Goal: Contribute content: Add original content to the website for others to see

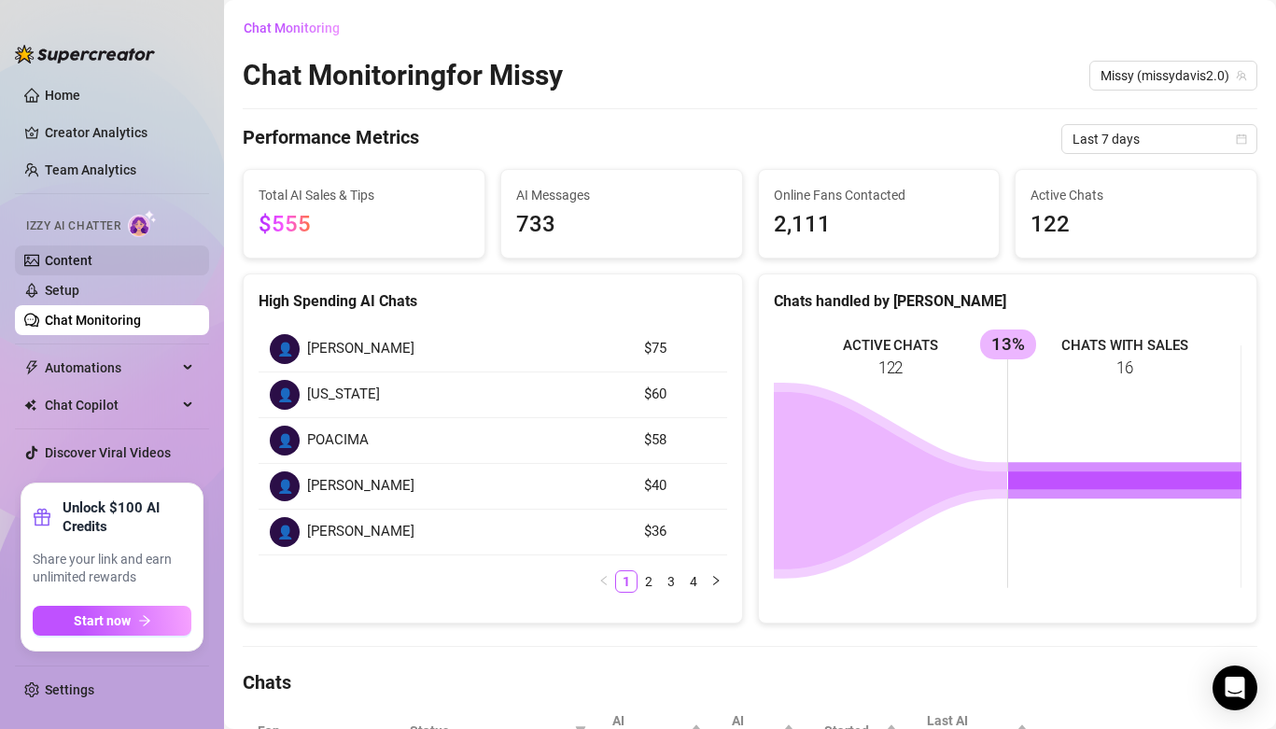
click at [92, 258] on link "Content" at bounding box center [69, 260] width 48 height 15
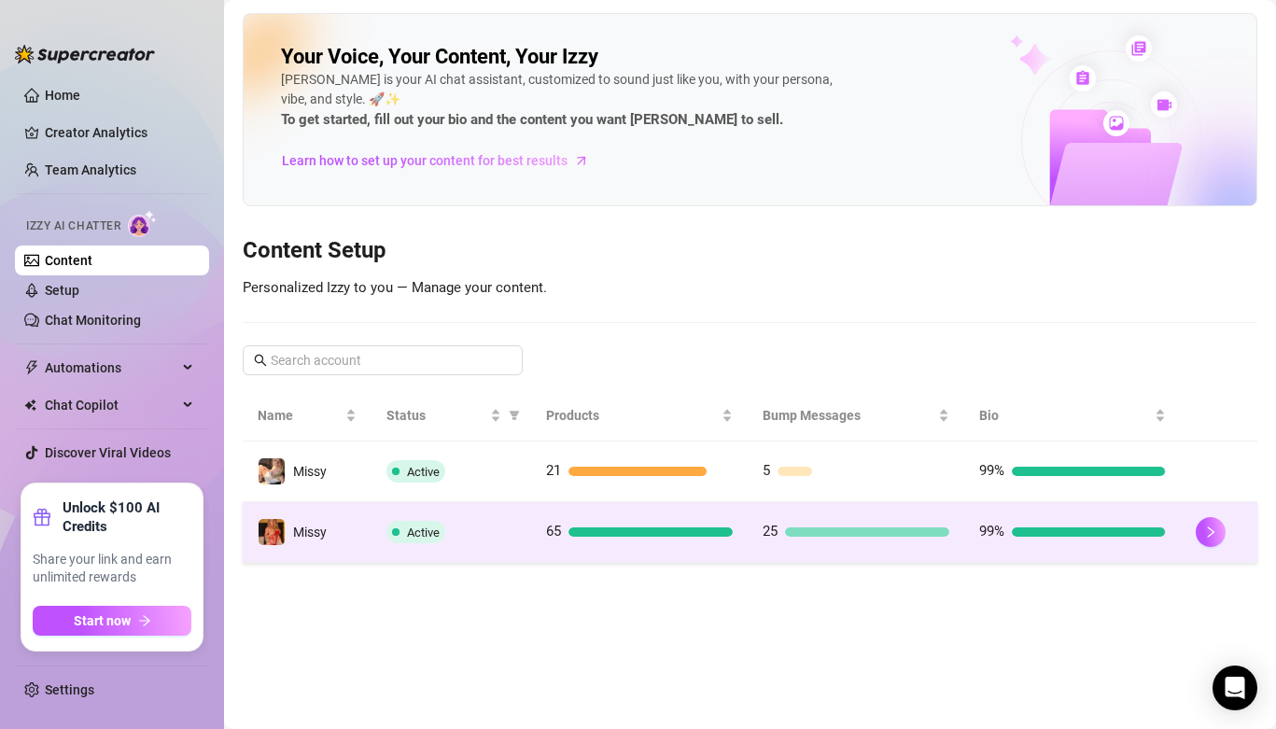
click at [509, 518] on td "Active" at bounding box center [452, 532] width 160 height 61
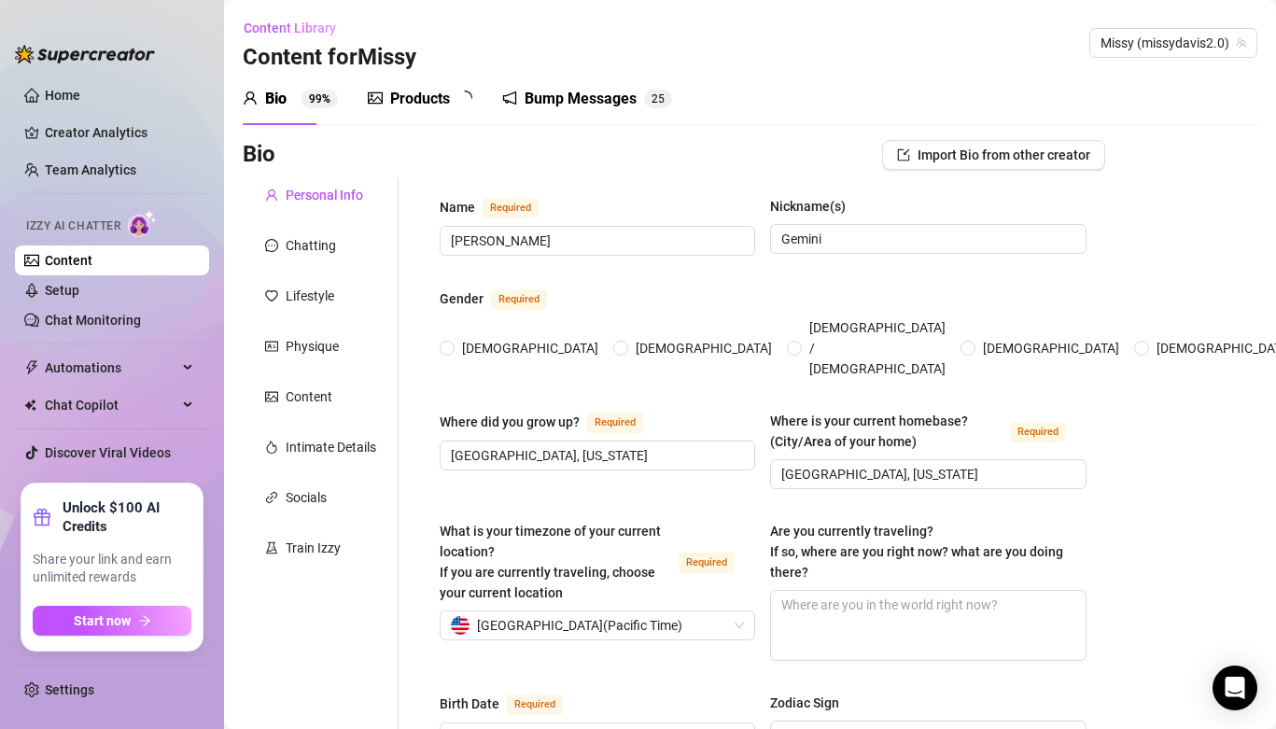
radio input "true"
type input "[DATE]"
click at [397, 88] on div "Products" at bounding box center [420, 99] width 60 height 22
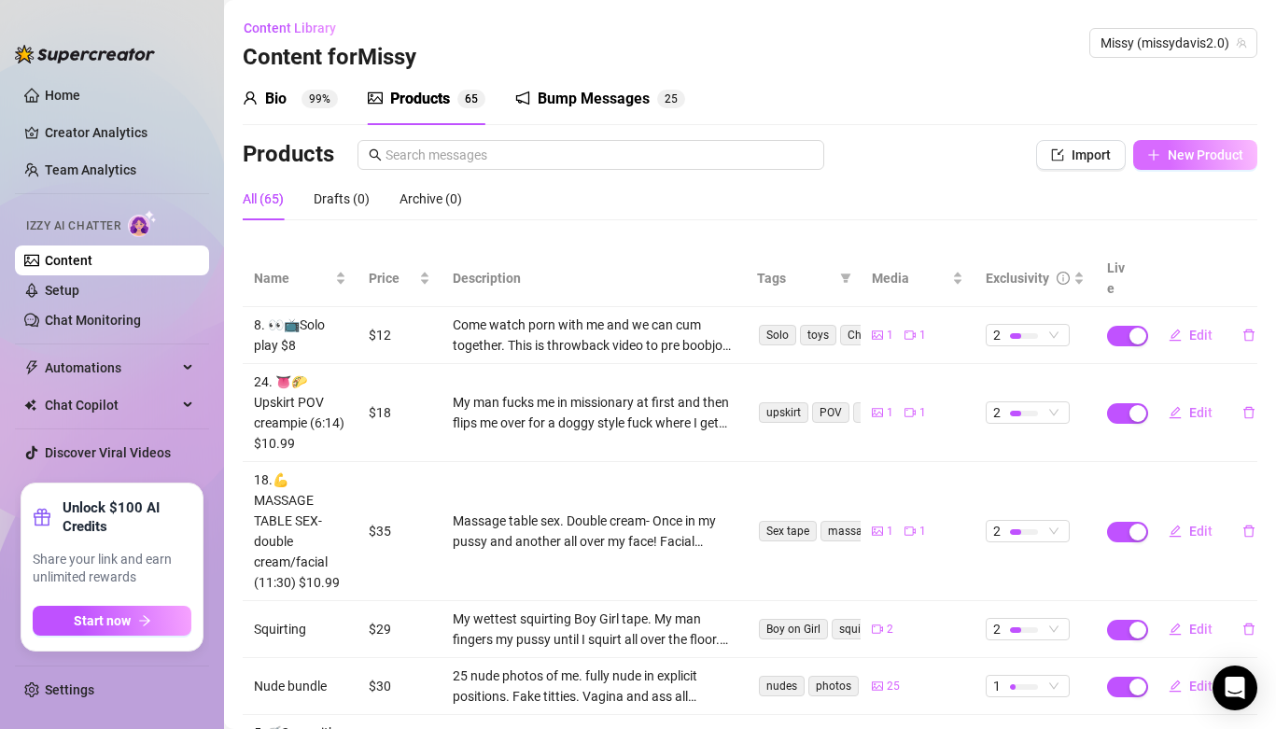
click at [1178, 158] on span "New Product" at bounding box center [1206, 154] width 76 height 15
type textarea "Type your message here..."
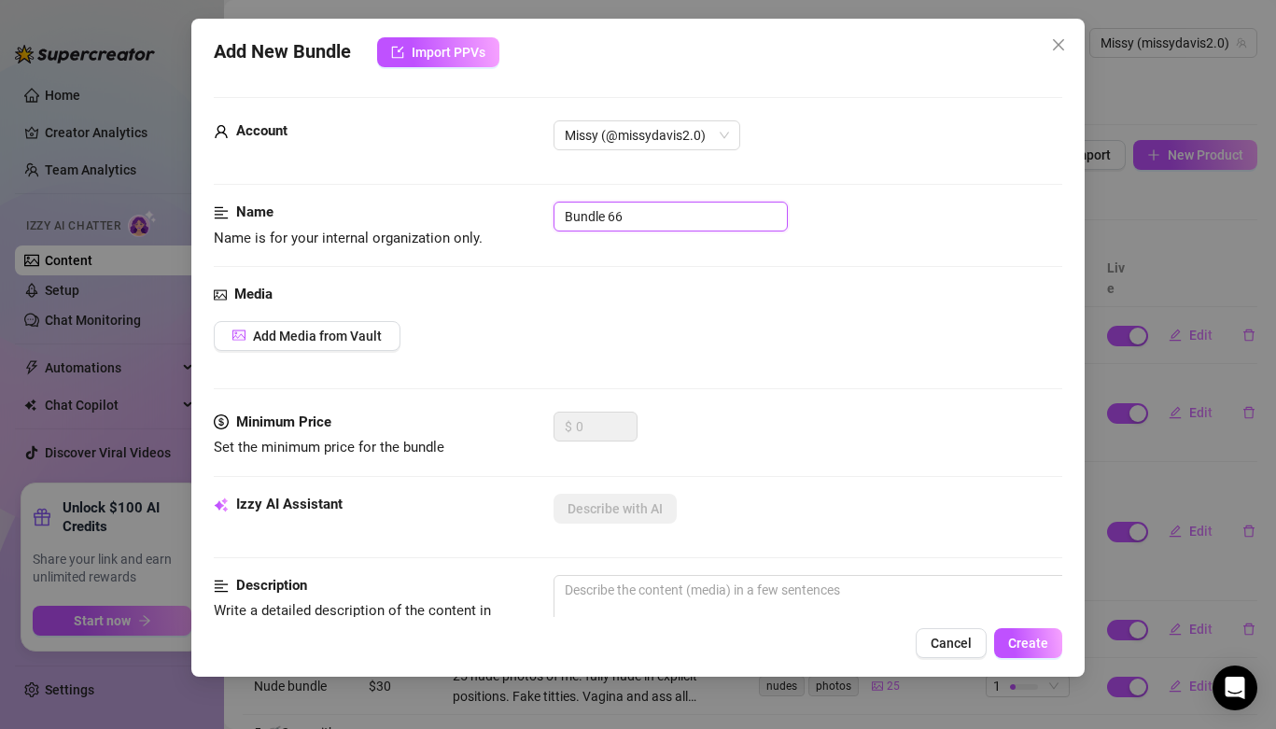
drag, startPoint x: 669, startPoint y: 217, endPoint x: 366, endPoint y: 175, distance: 306.2
type input "Reverse Cowgirl Anal"
click at [277, 342] on span "Add Media from Vault" at bounding box center [317, 336] width 129 height 15
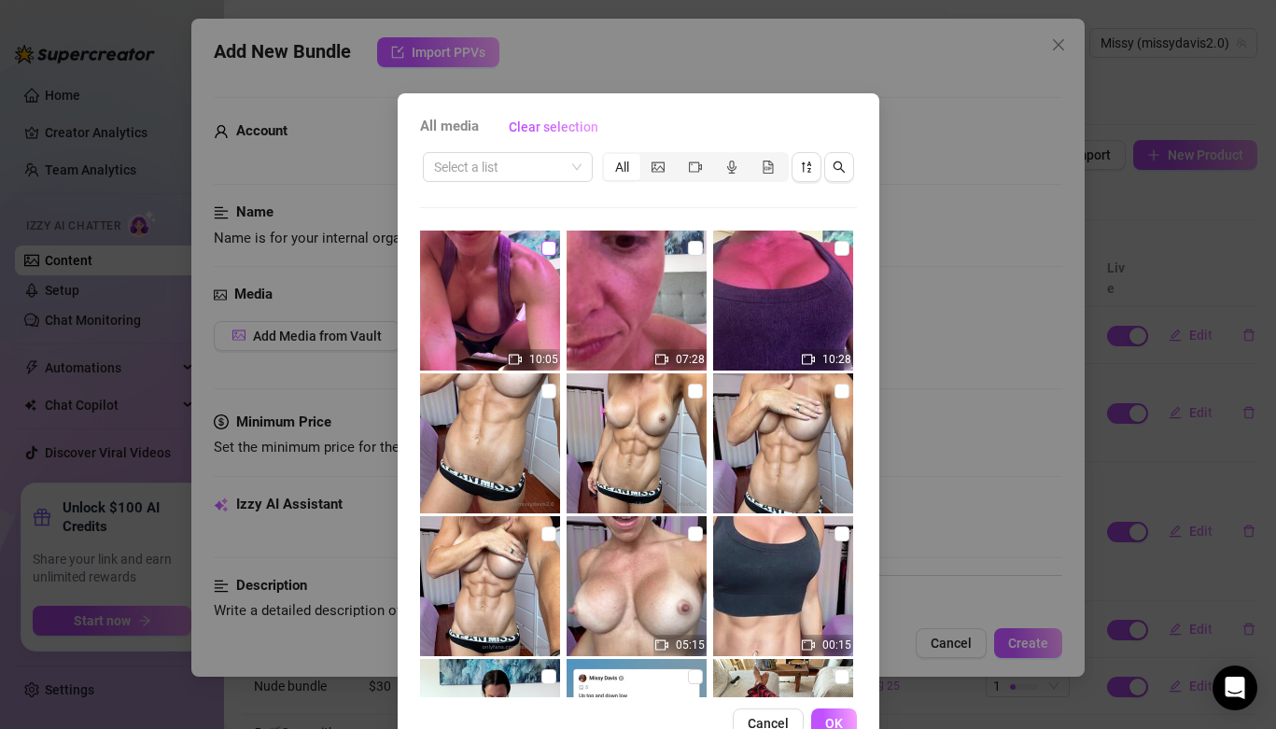
click at [545, 246] on input "checkbox" at bounding box center [548, 248] width 15 height 15
checkbox input "true"
click at [834, 717] on span "OK" at bounding box center [834, 723] width 18 height 15
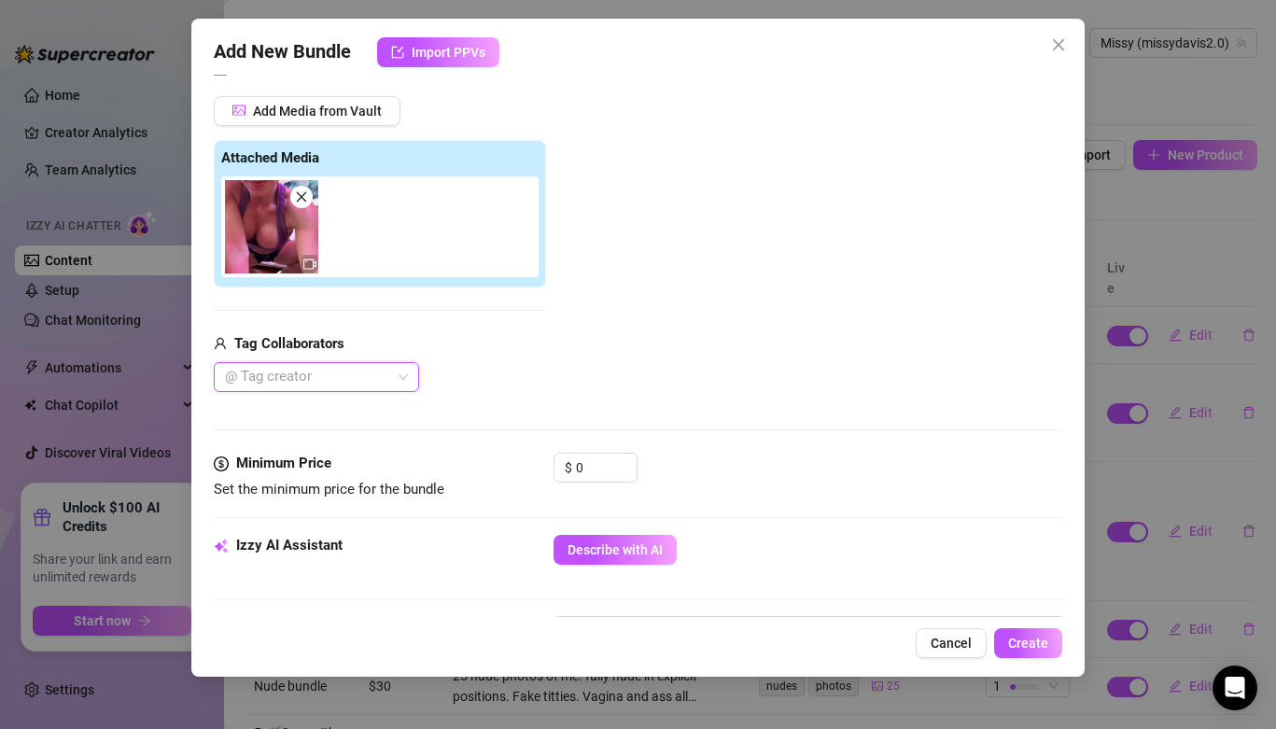
scroll to position [284, 0]
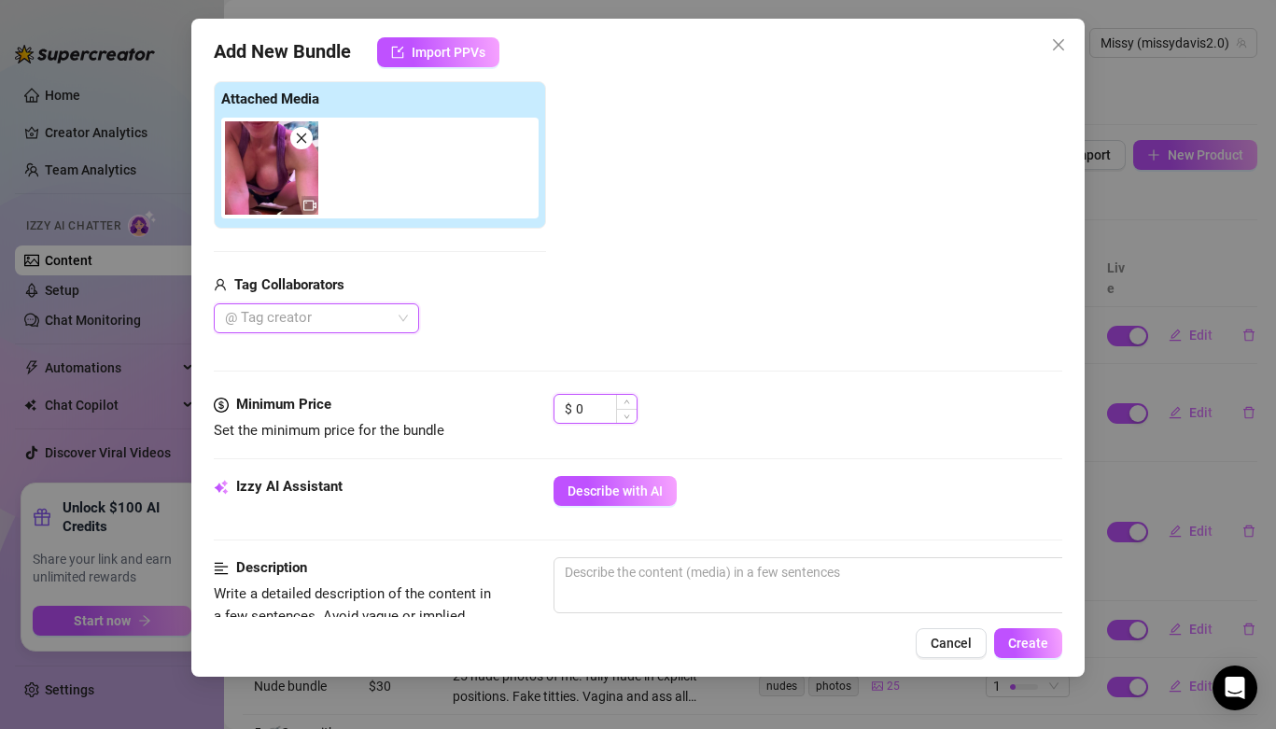
click at [604, 403] on input "0" at bounding box center [606, 409] width 61 height 28
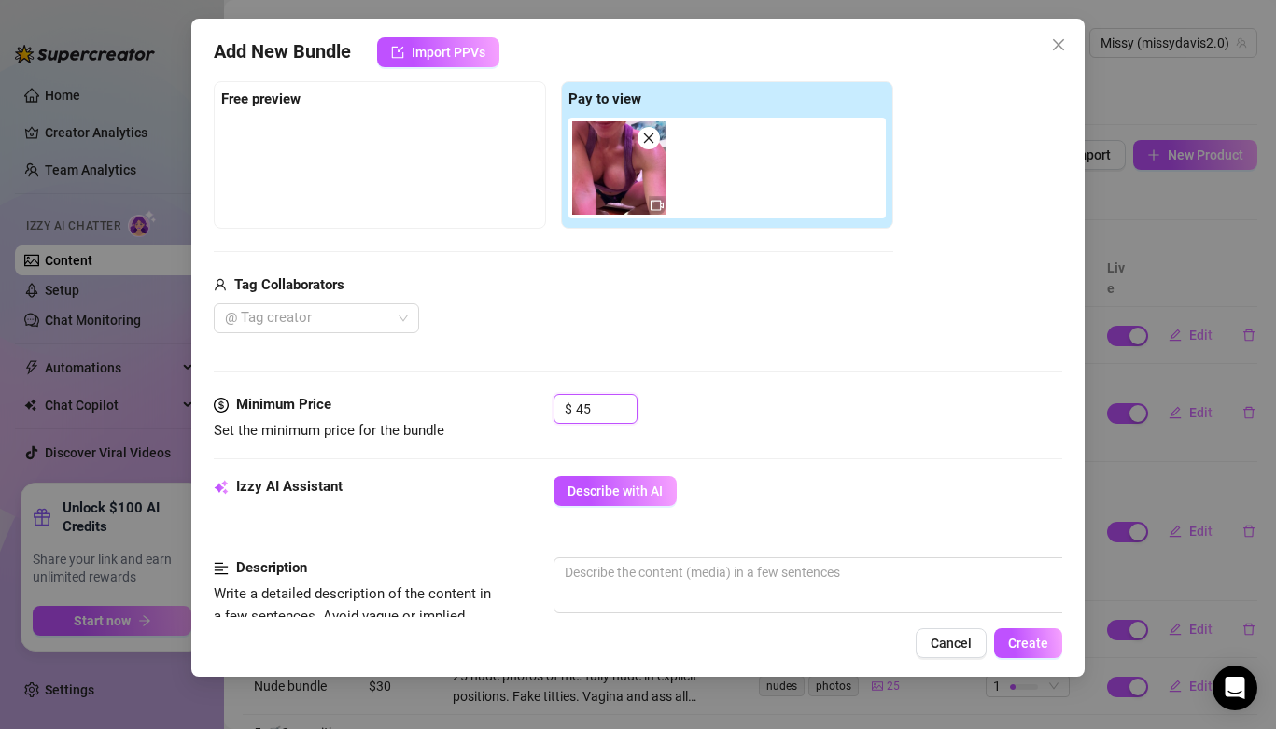
type input "45"
click at [821, 427] on div "$ 45" at bounding box center [808, 417] width 509 height 47
click at [736, 585] on textarea at bounding box center [881, 572] width 652 height 28
click at [631, 486] on span "Describe with AI" at bounding box center [615, 491] width 95 height 15
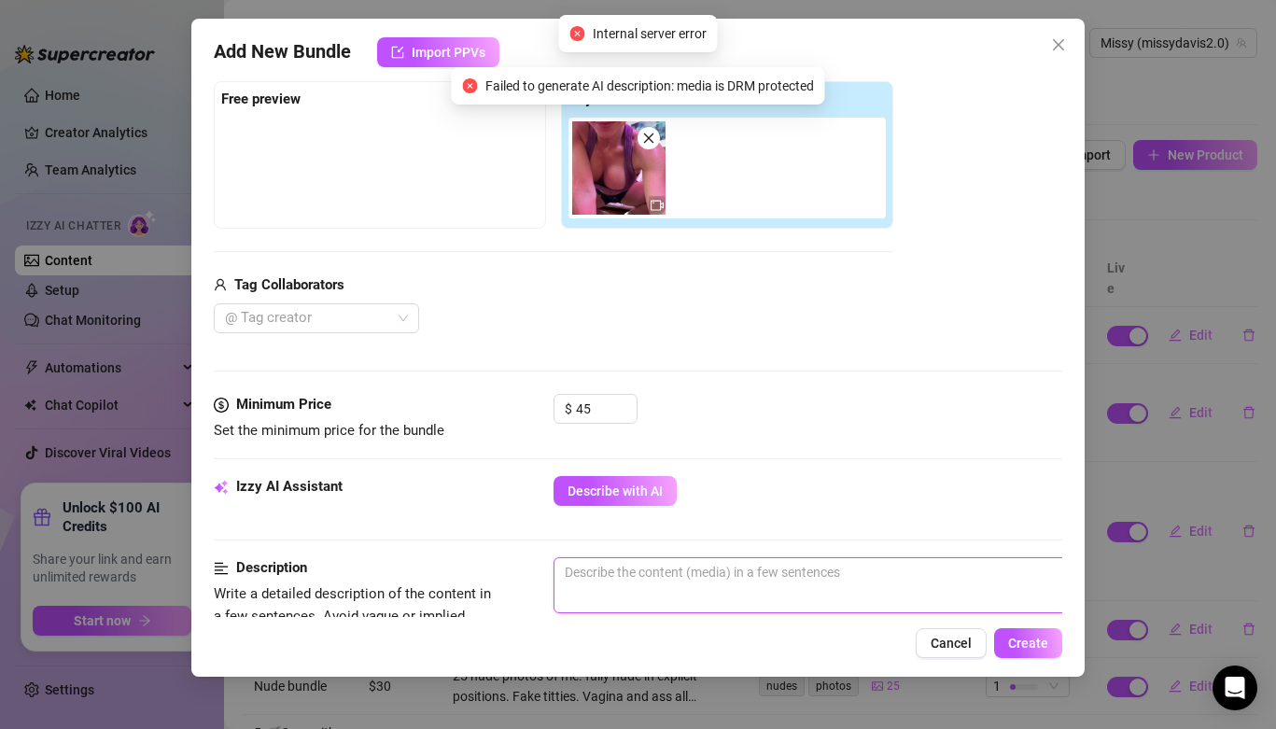
click at [605, 578] on textarea at bounding box center [881, 572] width 652 height 28
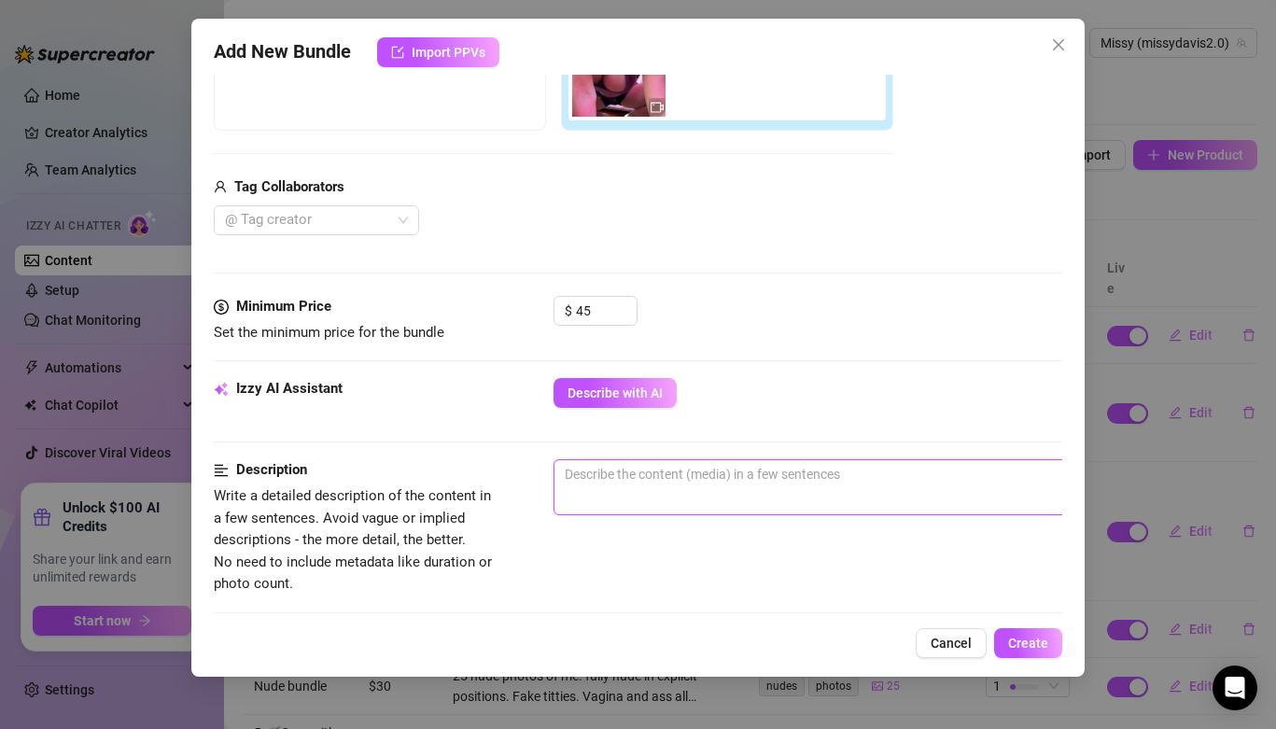
scroll to position [386, 0]
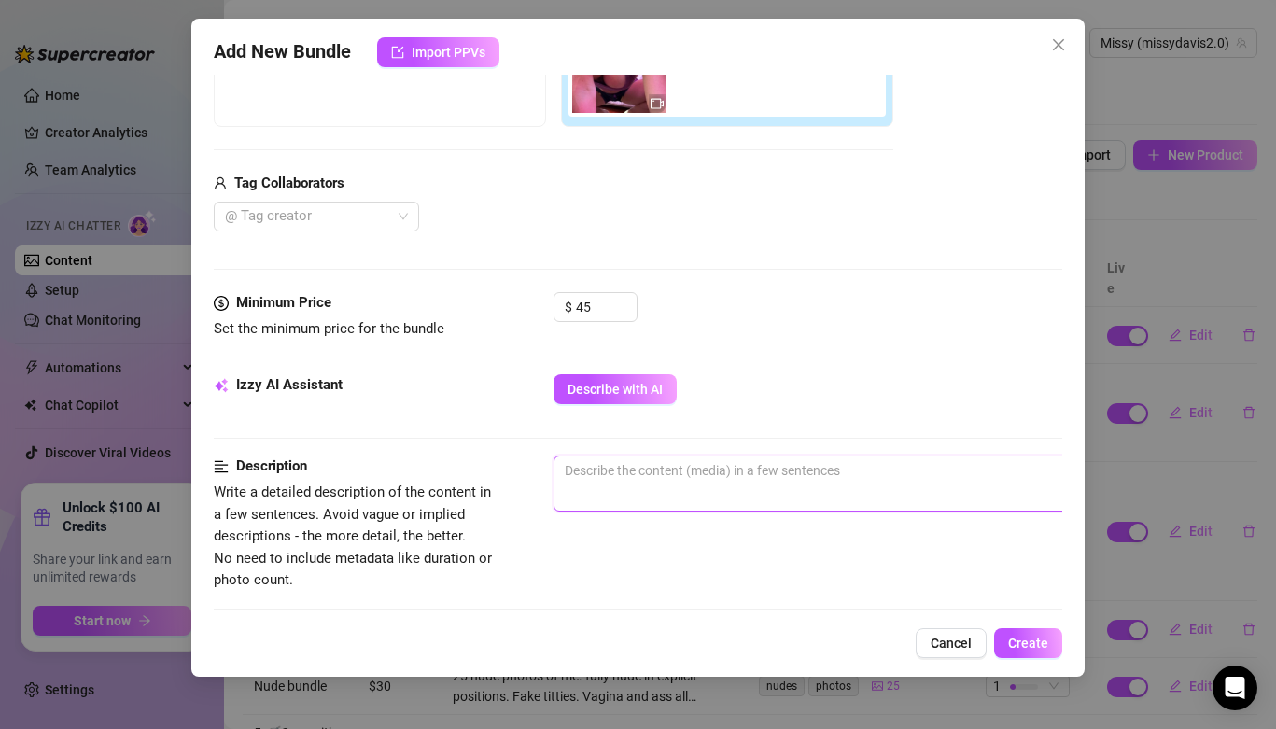
type textarea "W"
type textarea "Wa"
type textarea "Wat"
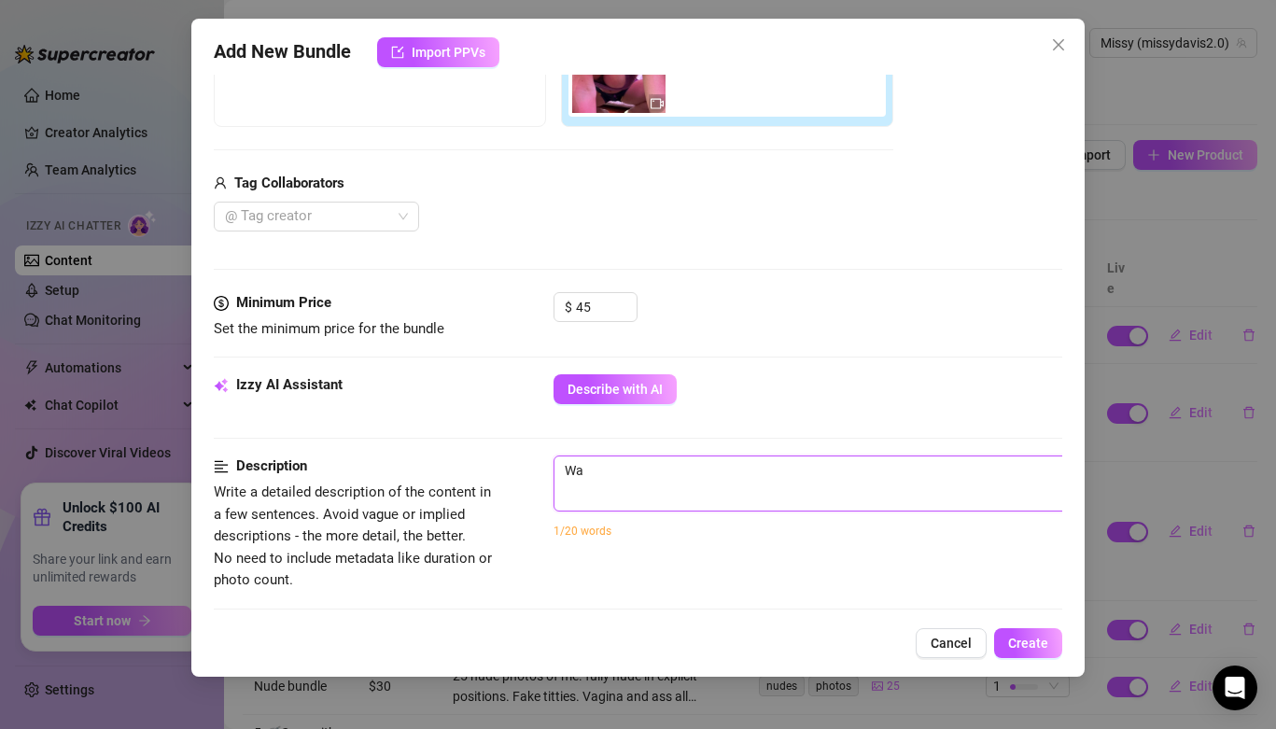
type textarea "Wat"
type textarea "Watc"
type textarea "Watch"
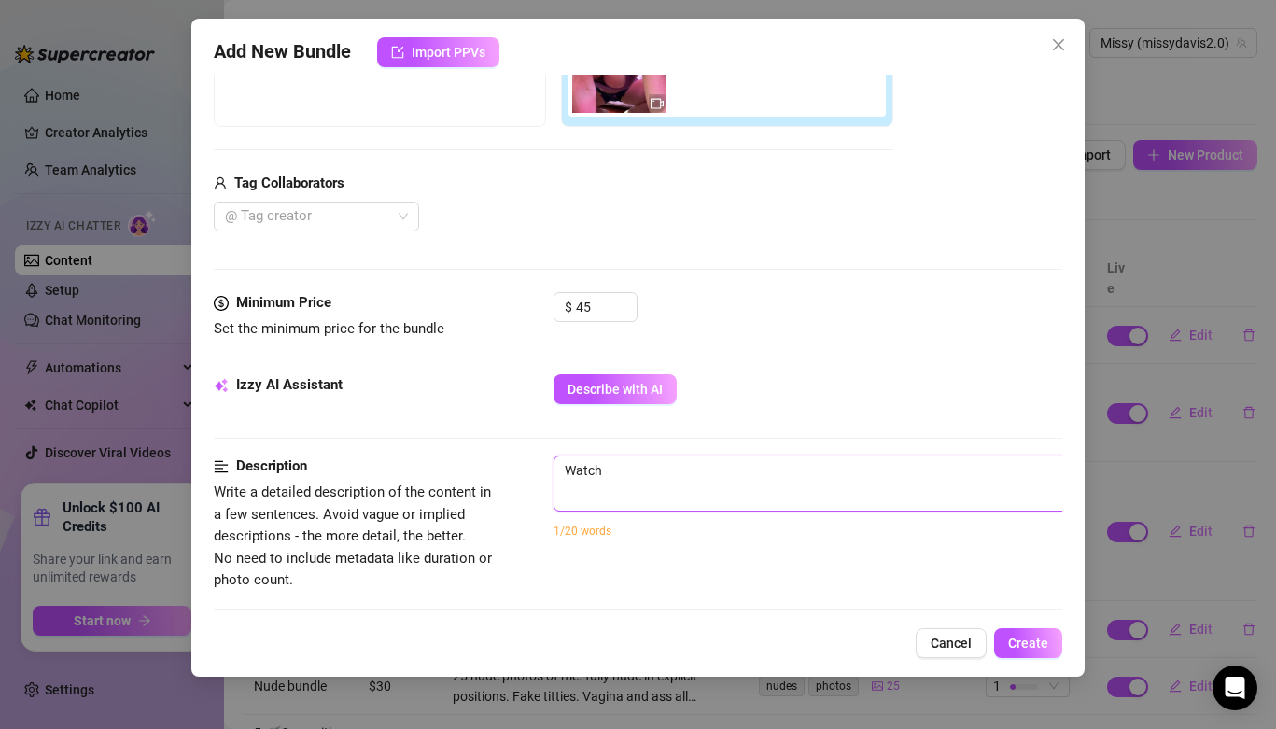
type textarea "Watch"
type textarea "Watch m"
type textarea "Watch me"
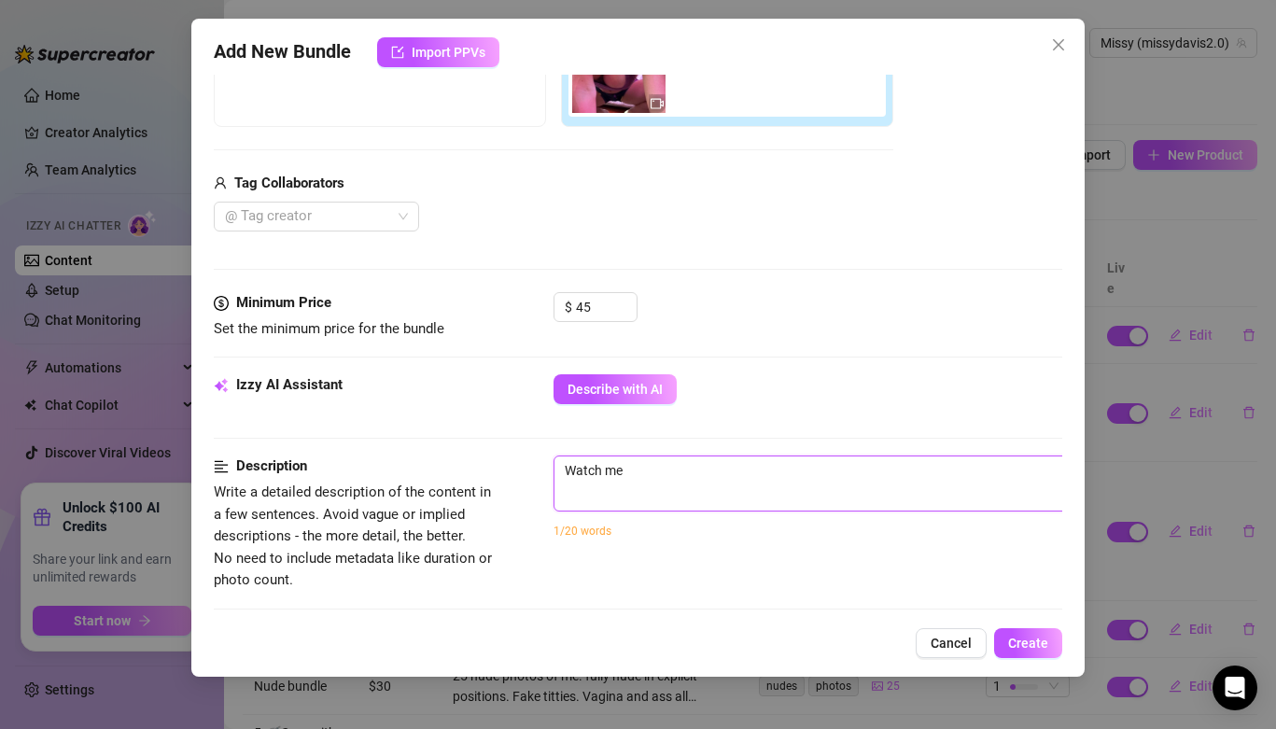
type textarea "Watch me"
type textarea "Watch me s"
type textarea "Watch me sy"
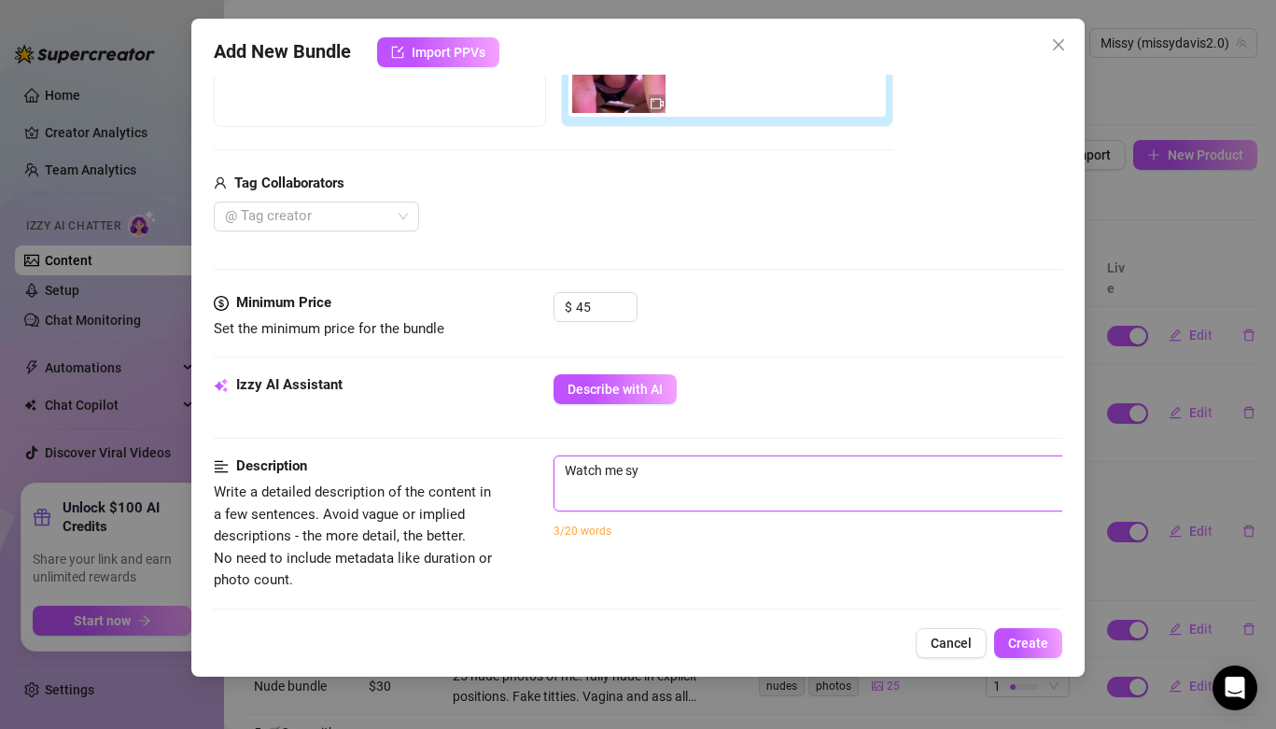
type textarea "Watch me syr"
type textarea "Watch me syre"
type textarea "Watch me syr"
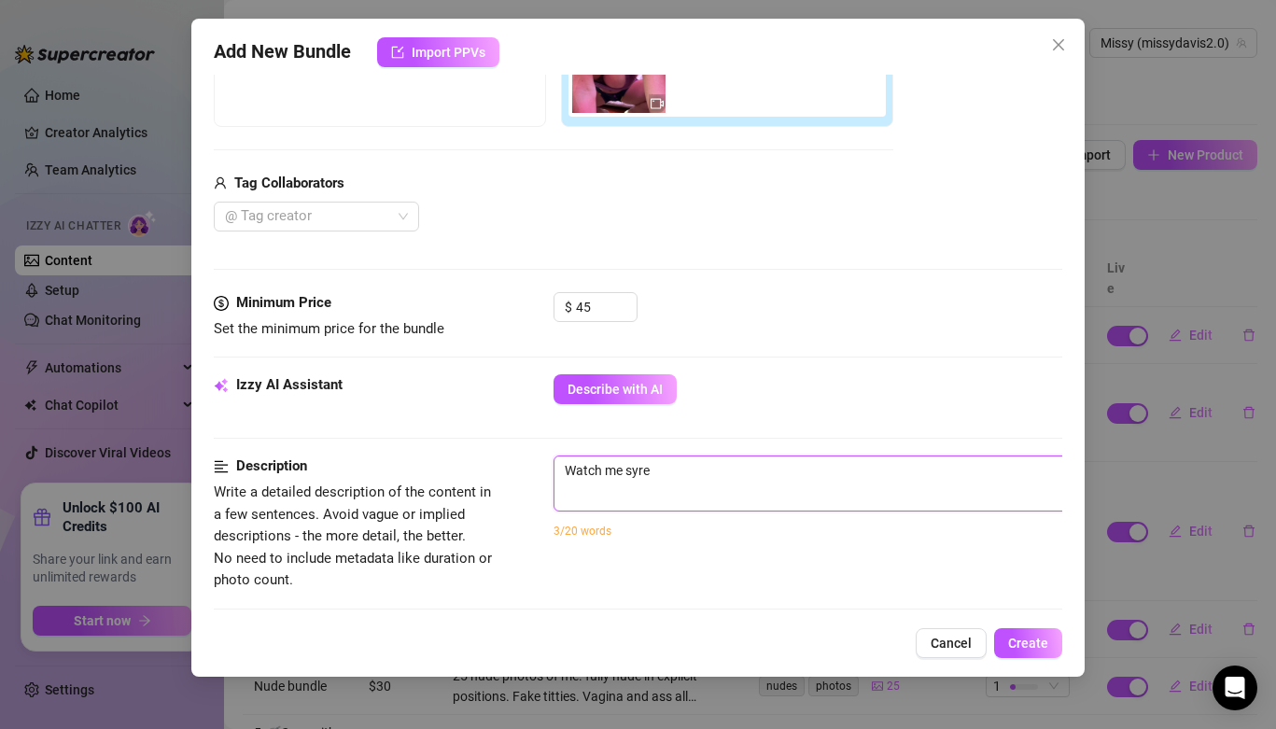
type textarea "Watch me syr"
type textarea "Watch me sy"
type textarea "Watch me s"
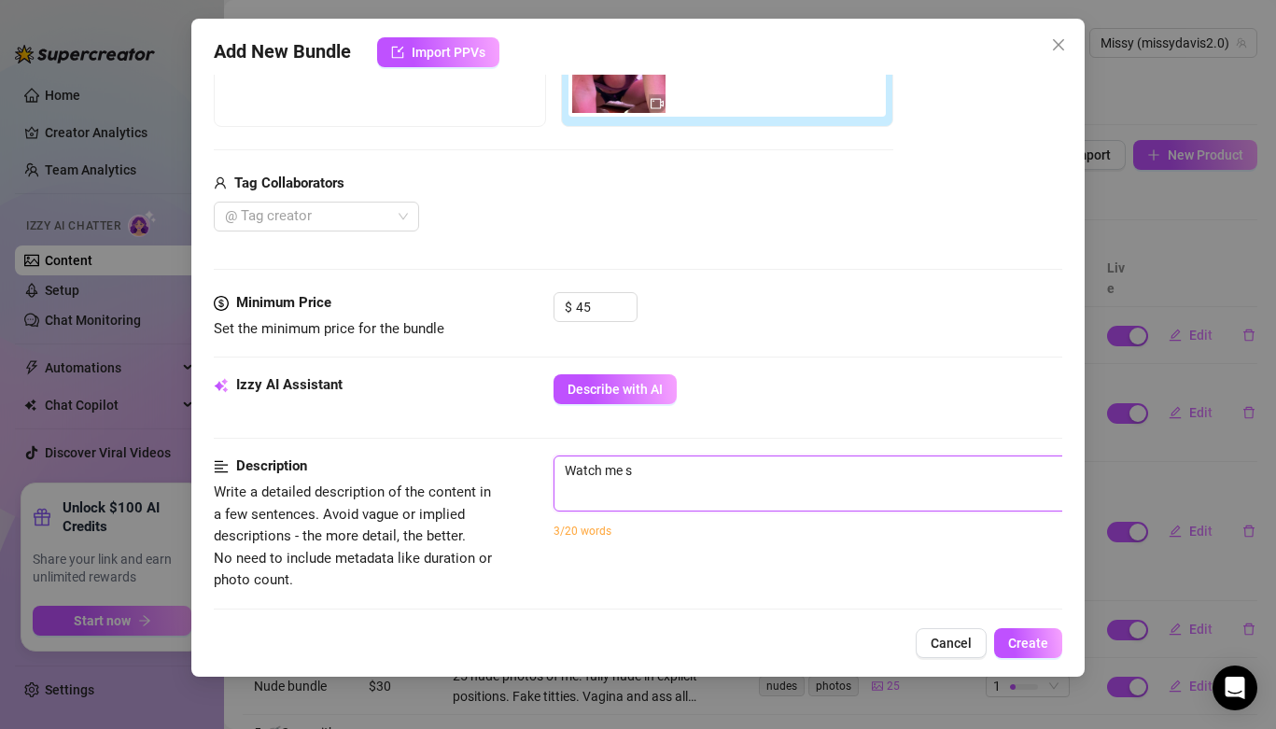
type textarea "Watch me st"
type textarea "Watch me str"
type textarea "Watch me stre"
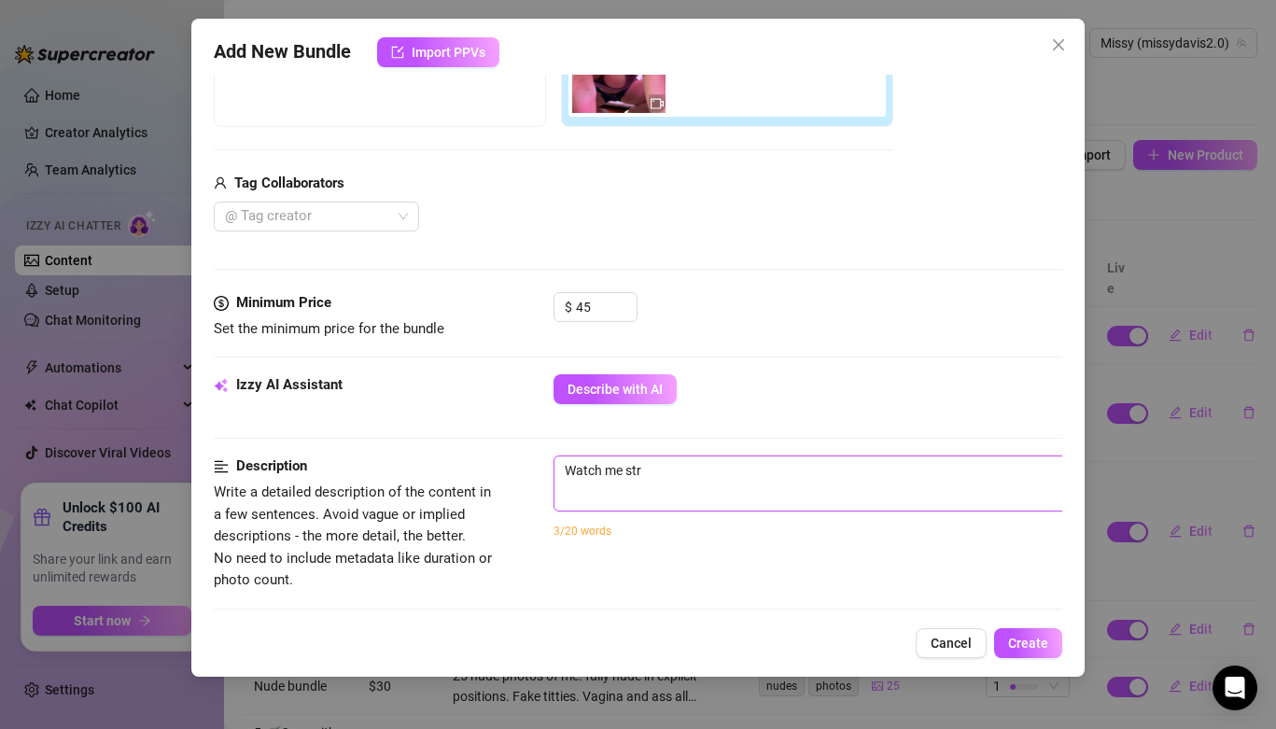
type textarea "Watch me stre"
type textarea "Watch me stret"
type textarea "Watch me stretc"
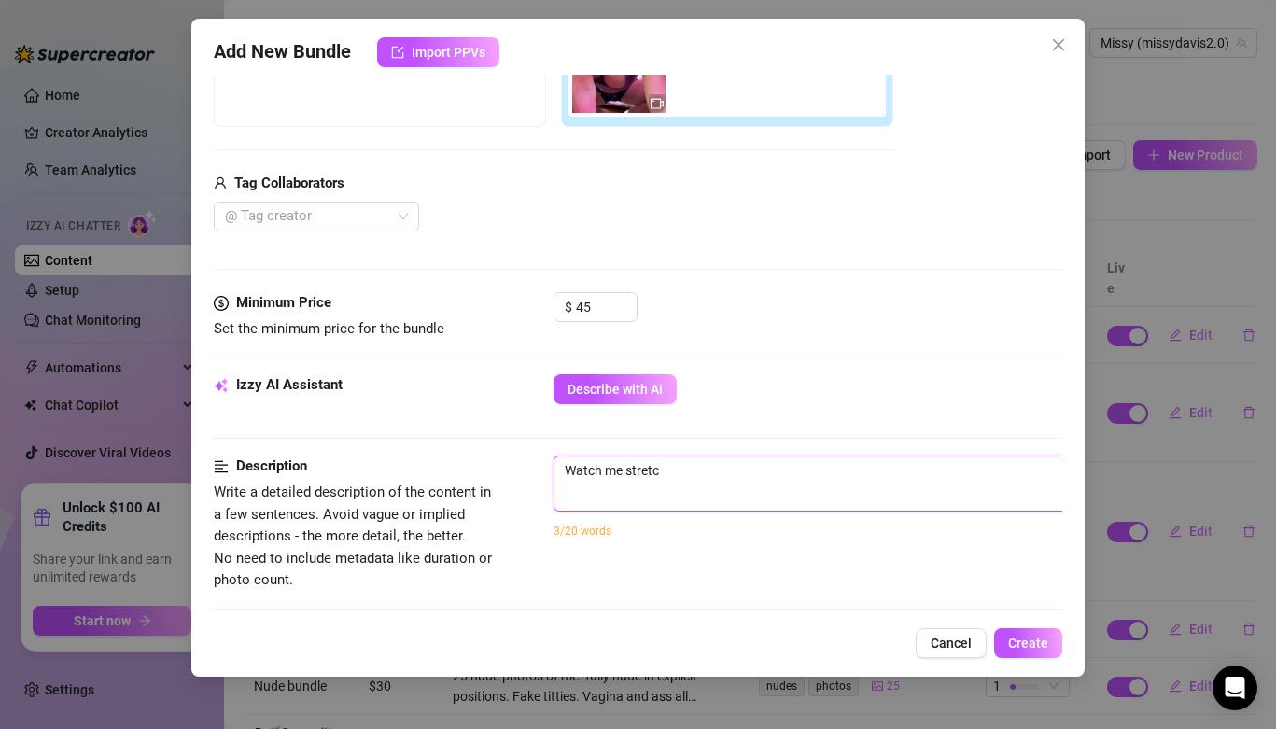
type textarea "Watch me stretch"
type textarea "Watch me stretch o"
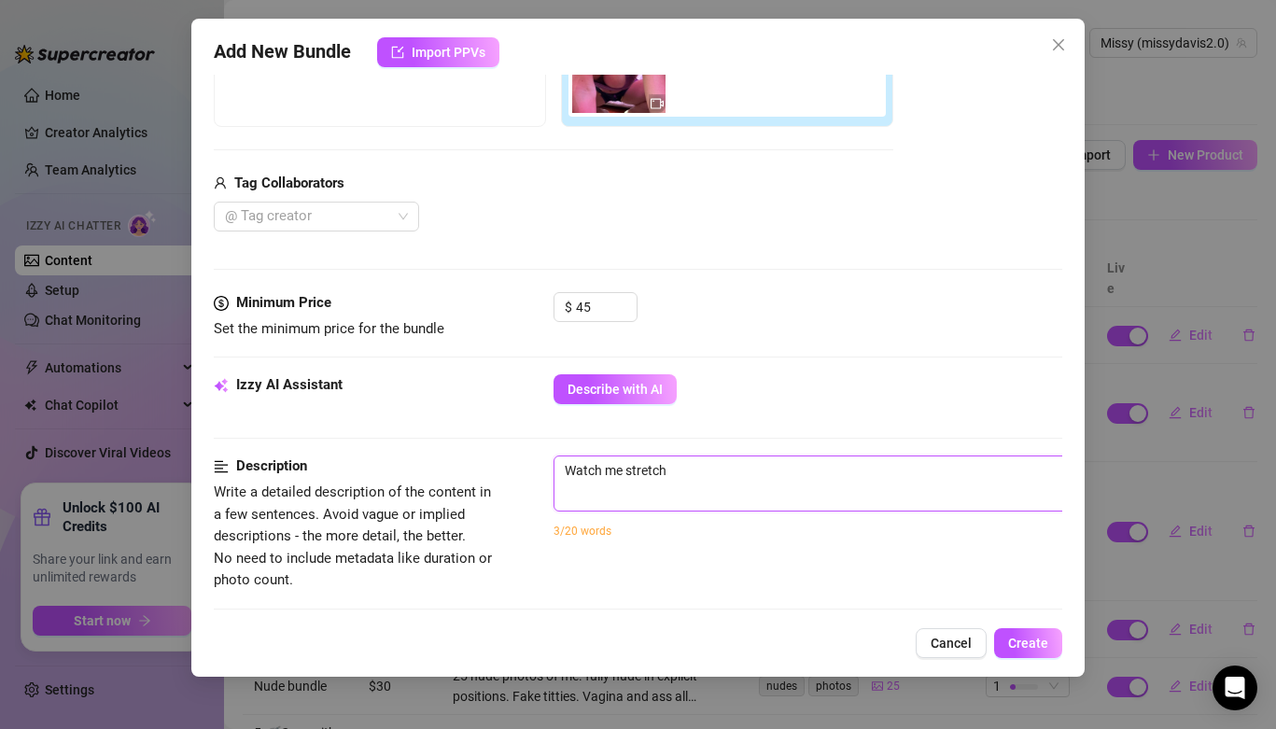
type textarea "Watch me stretch o"
type textarea "Watch me stretch ou"
type textarea "Watch me stretch out"
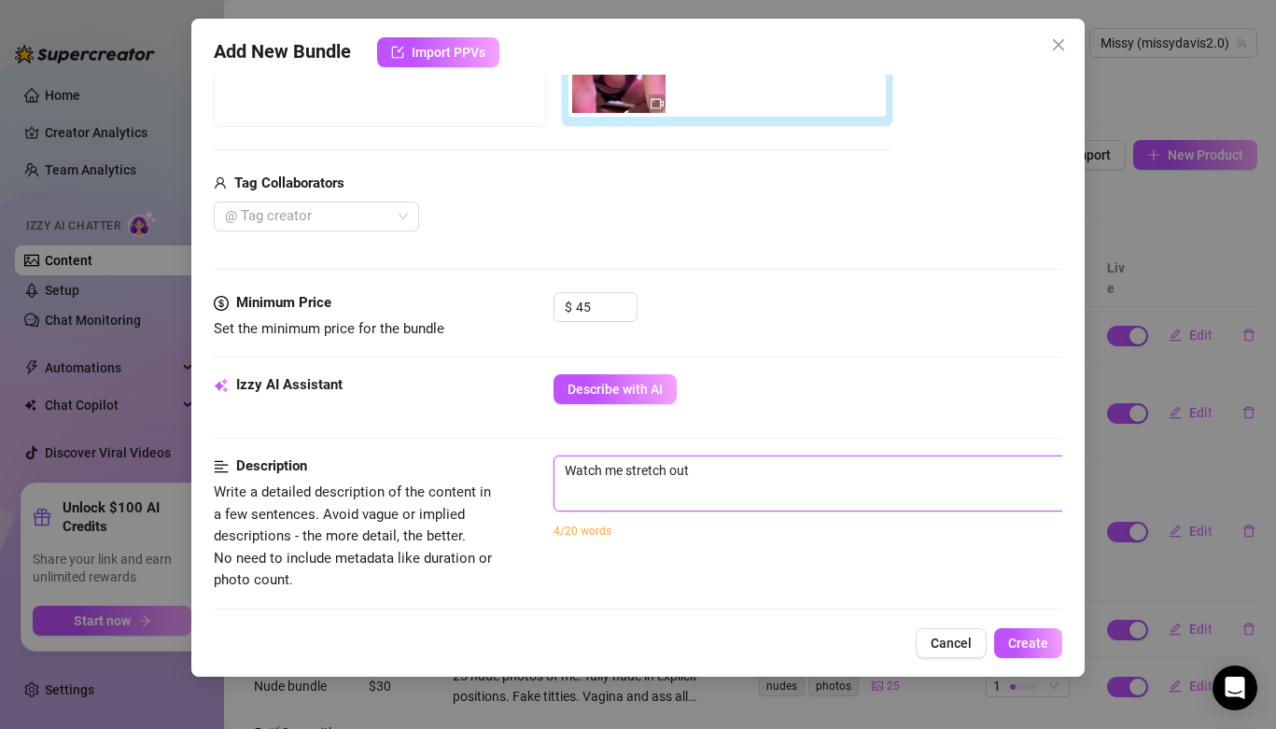
type textarea "Watch me stretch out m"
type textarea "Watch me stretch out my"
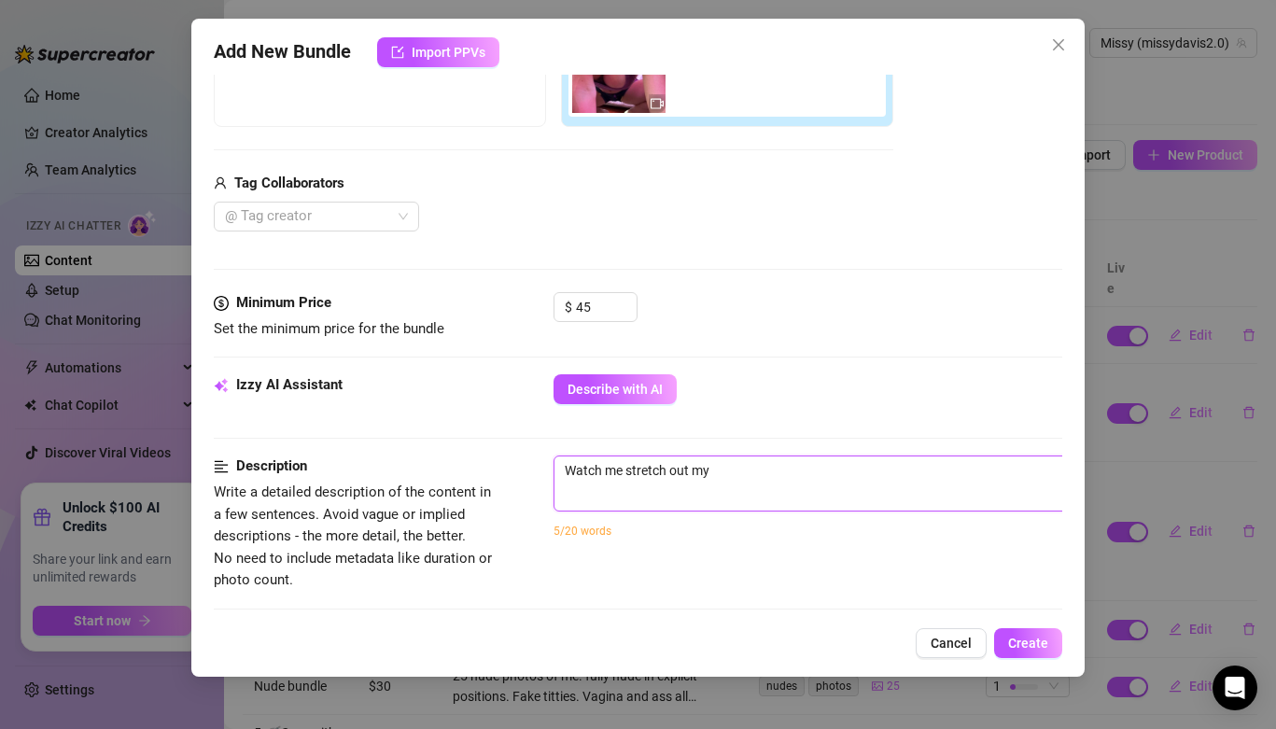
type textarea "Watch me stretch out my"
type textarea "Watch me stretch out my a"
type textarea "Watch me stretch out my as"
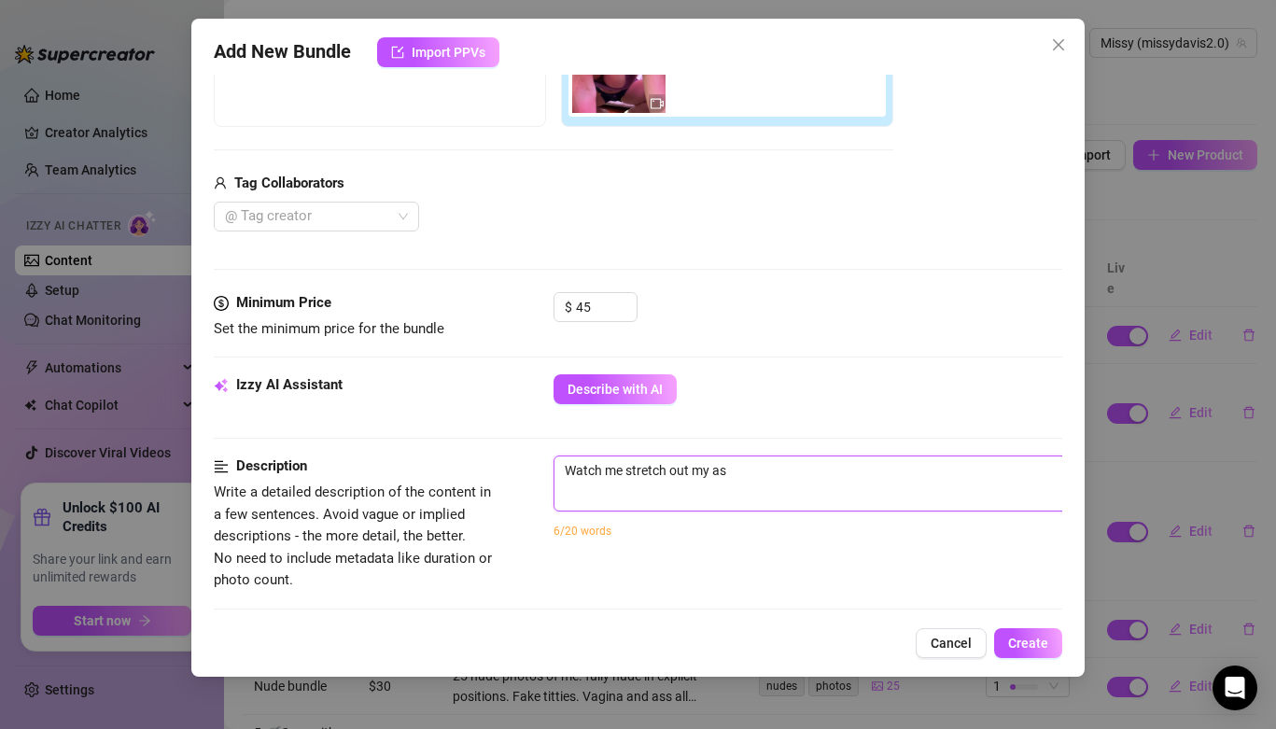
type textarea "Watch me stretch out my ass"
type textarea "Watch me stretch out my ass h"
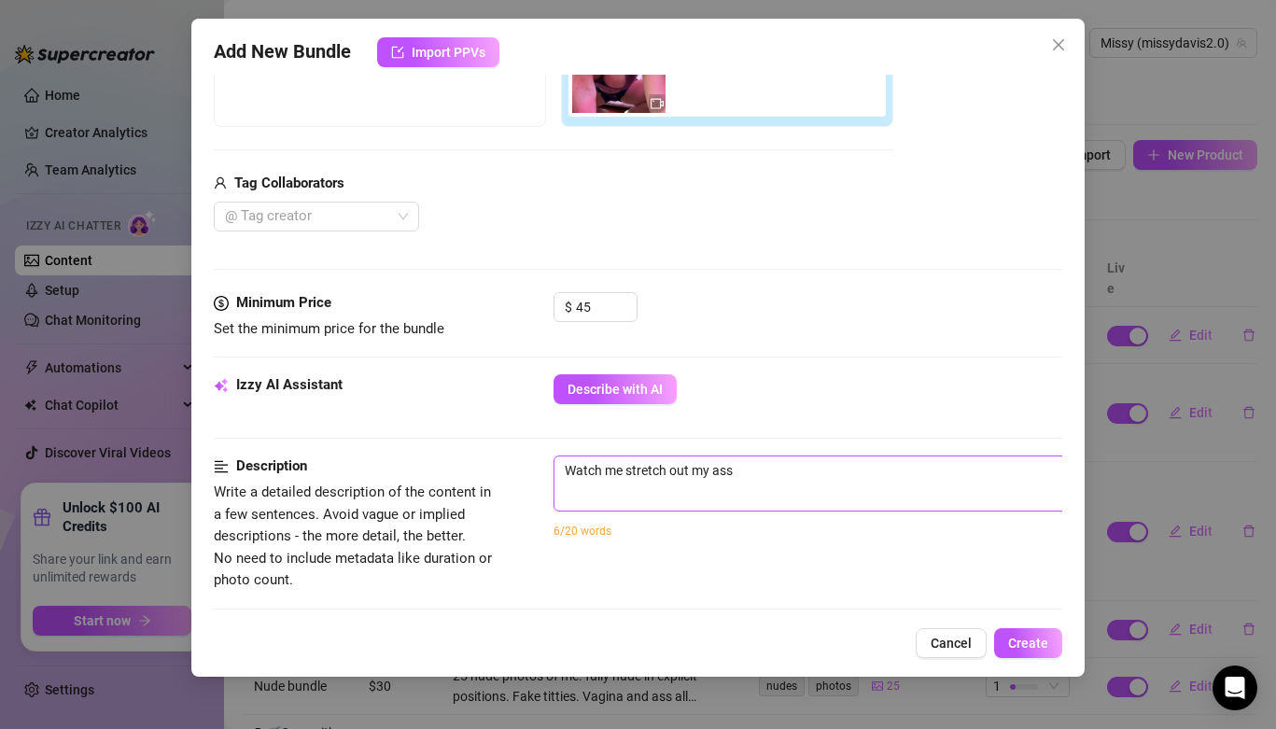
type textarea "Watch me stretch out my ass h"
type textarea "Watch me stretch out my ass ho"
type textarea "Watch me stretch out my ass hol"
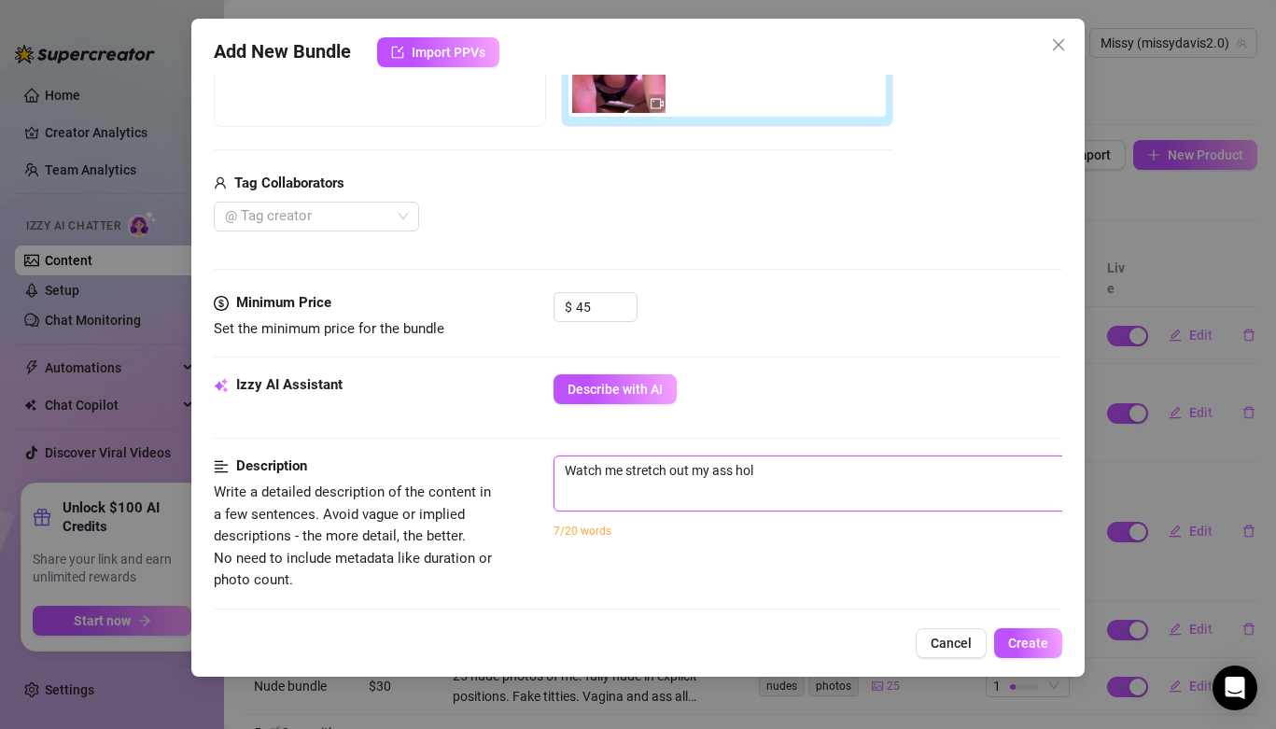
type textarea "Watch me stretch out my ass ho"
type textarea "Watch me stretch out my ass h"
type textarea "Watch me stretch out my ass"
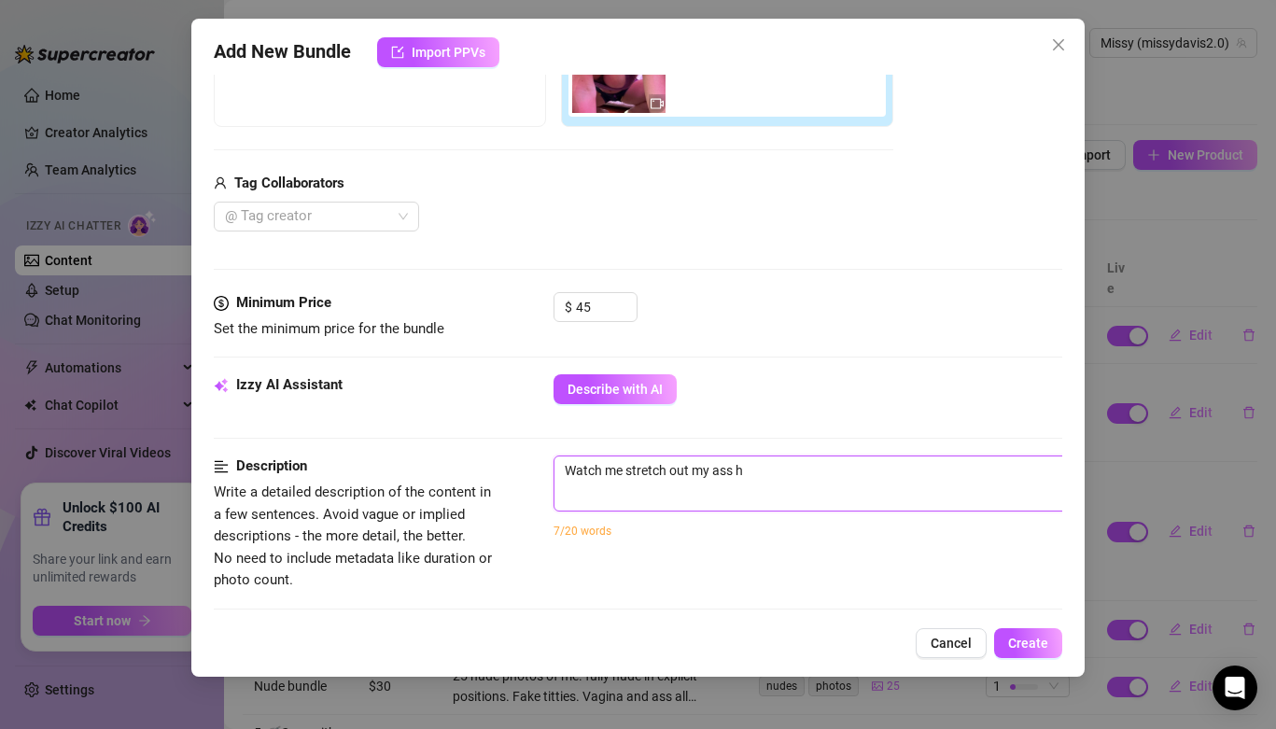
type textarea "Watch me stretch out my ass"
type textarea "Watch me stretch out my assh"
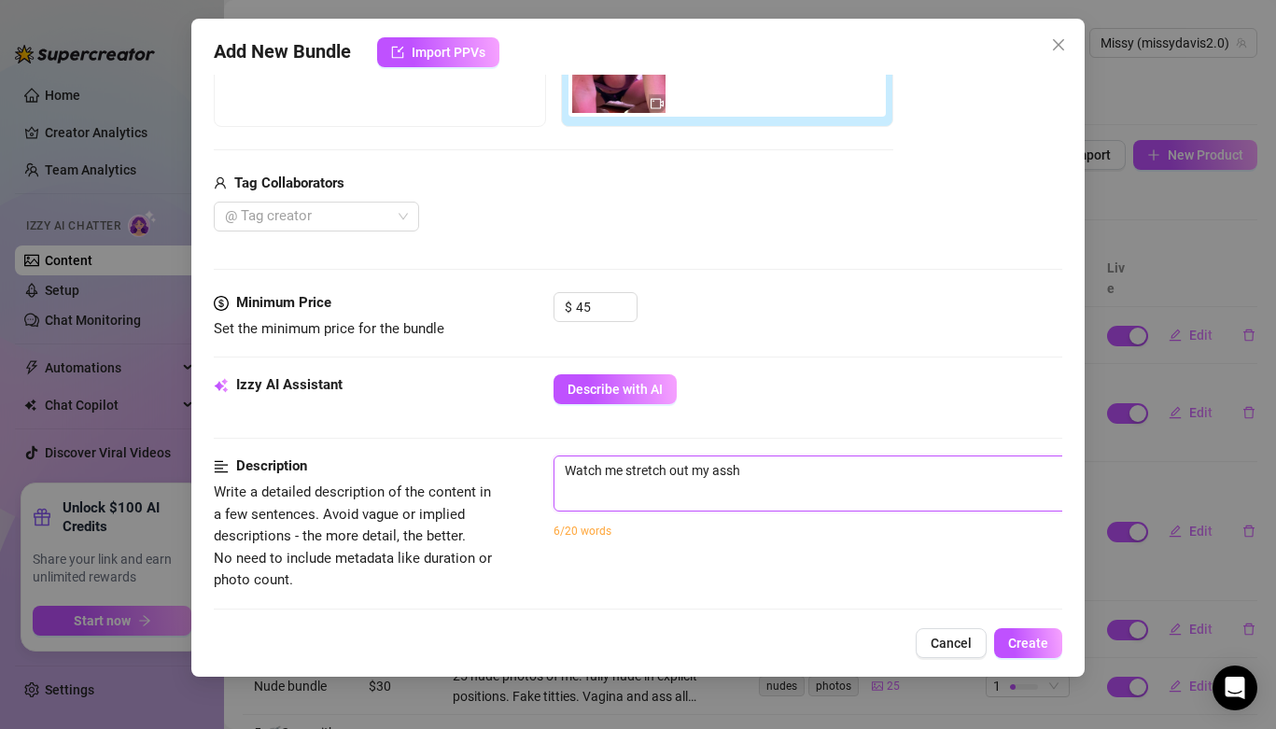
type textarea "Watch me stretch out my assho"
type textarea "Watch me stretch out my asshol"
type textarea "Watch me stretch out my asshole"
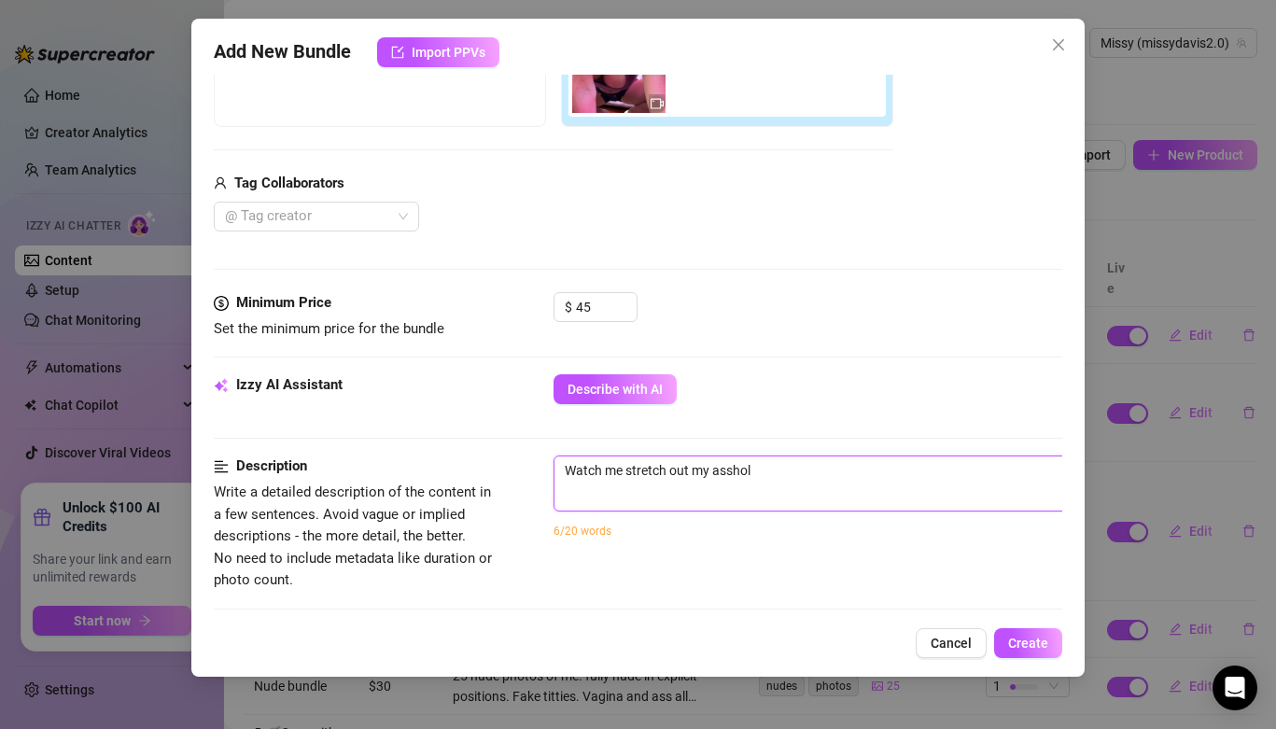
type textarea "Watch me stretch out my asshole"
type textarea "Watch me stretch out my asshole f"
type textarea "Watch me stretch out my asshole fo"
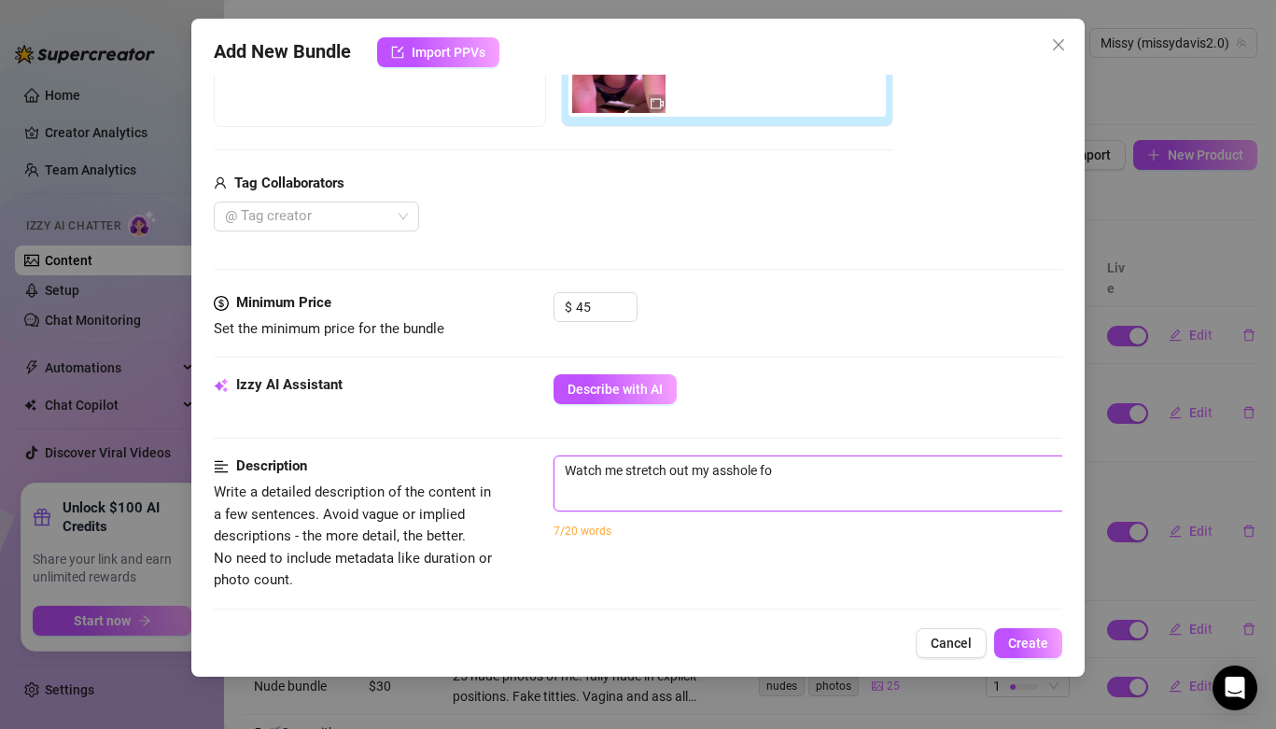
type textarea "Watch me stretch out my asshole for"
type textarea "Watch me stretch out my asshole for y"
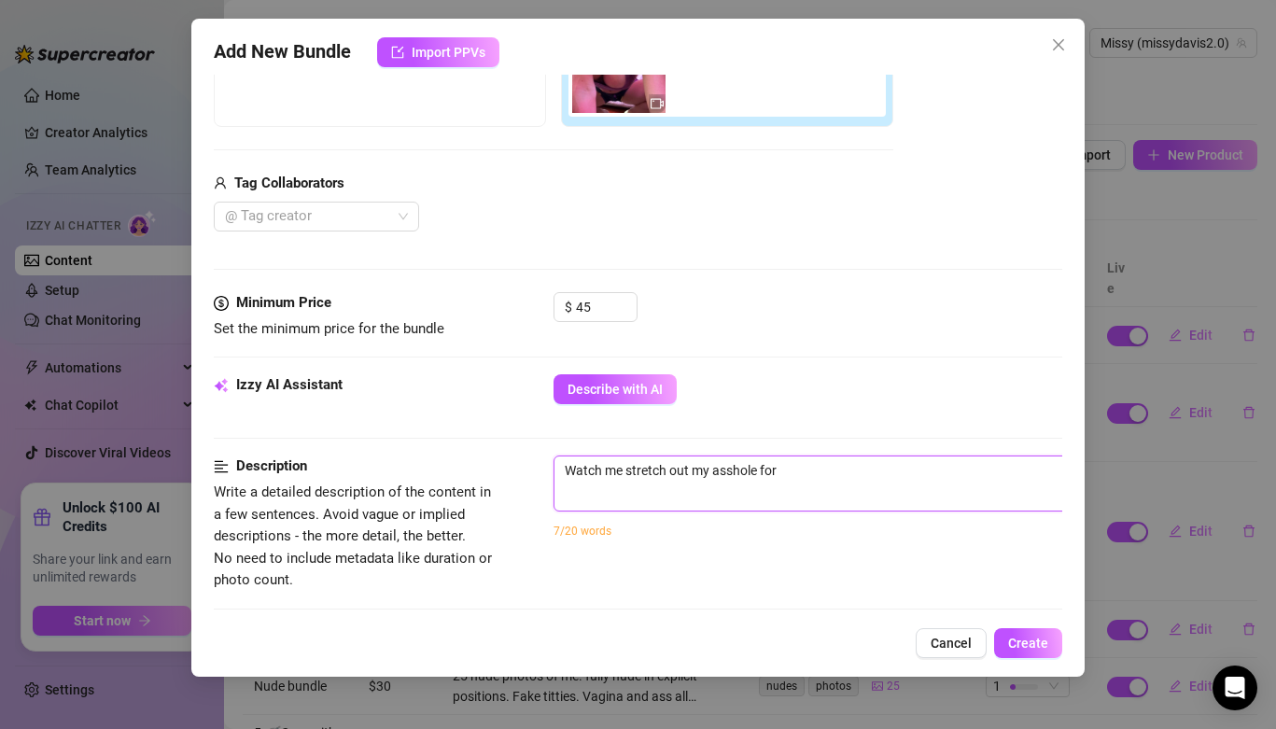
type textarea "Watch me stretch out my asshole for y"
type textarea "Watch me stretch out my asshole for yo"
type textarea "Watch me stretch out my asshole for you"
type textarea "Watch me stretch out my asshole for you."
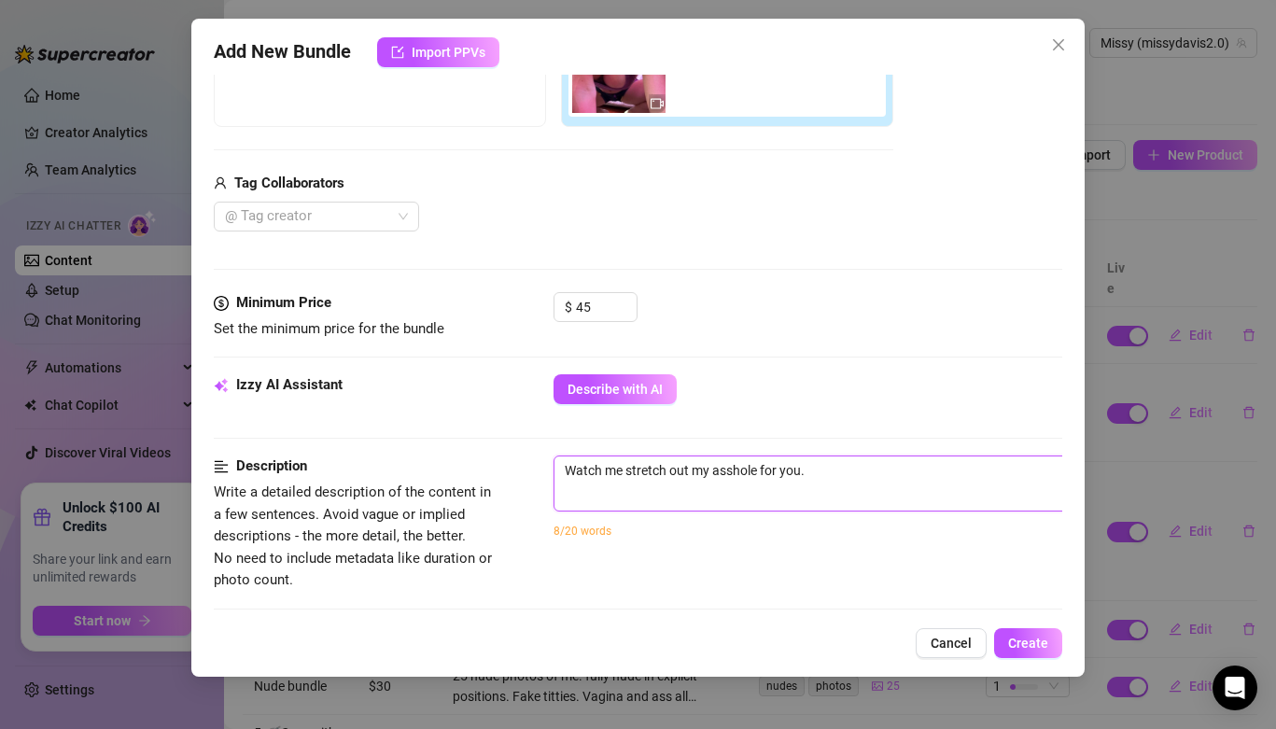
type textarea "Watch me stretch out my asshole for you."
type textarea "Watch me stretch out my asshole for you. I"
type textarea "Watch me stretch out my asshole for you. I p"
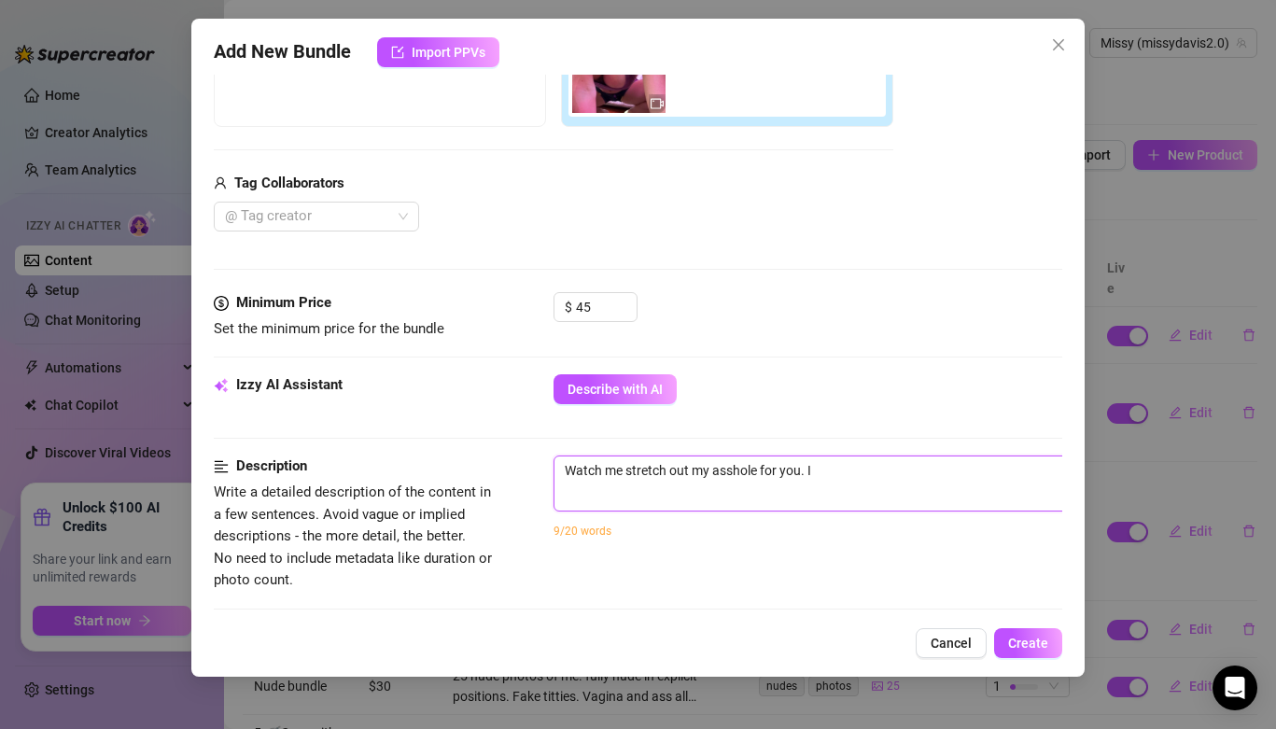
type textarea "Watch me stretch out my asshole for you. I p"
type textarea "Watch me stretch out my asshole for you. I pu"
type textarea "Watch me stretch out my asshole for you. I p"
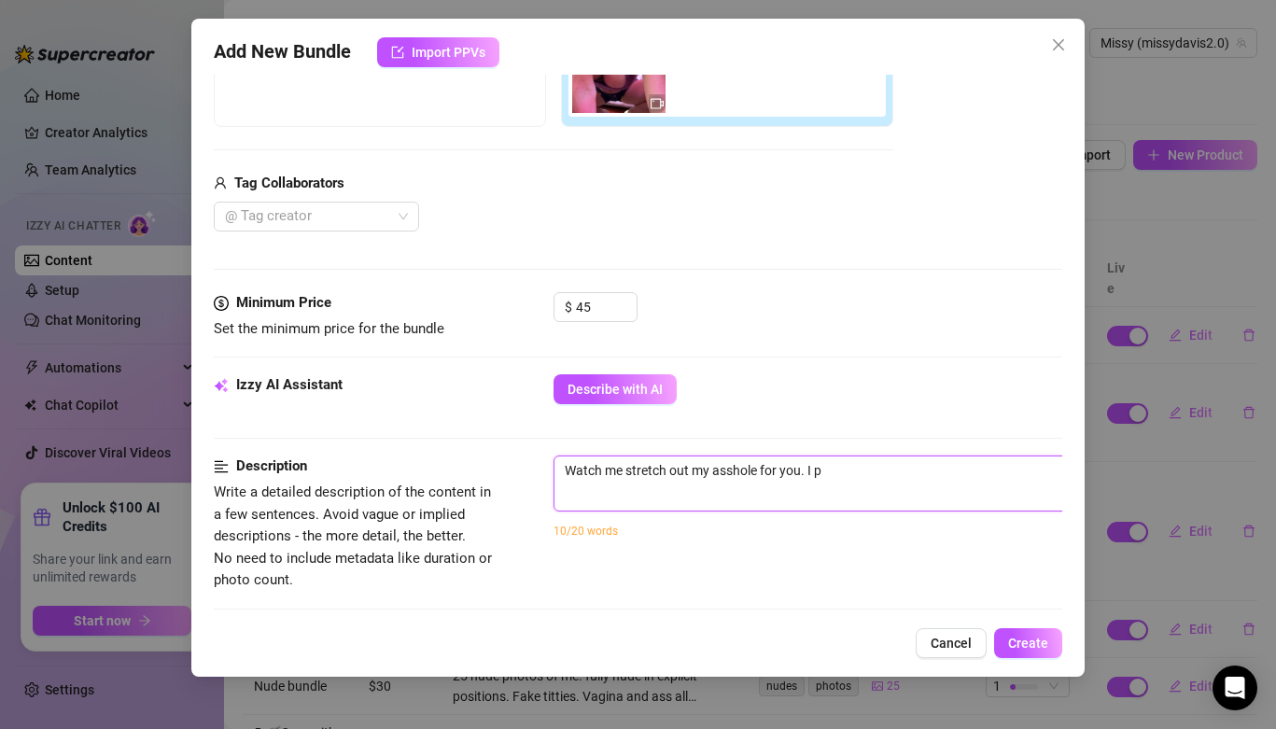
type textarea "Watch me stretch out my asshole for you. I"
type textarea "Watch me stretch out my asshole for you. I s"
type textarea "Watch me stretch out my asshole for you. I st"
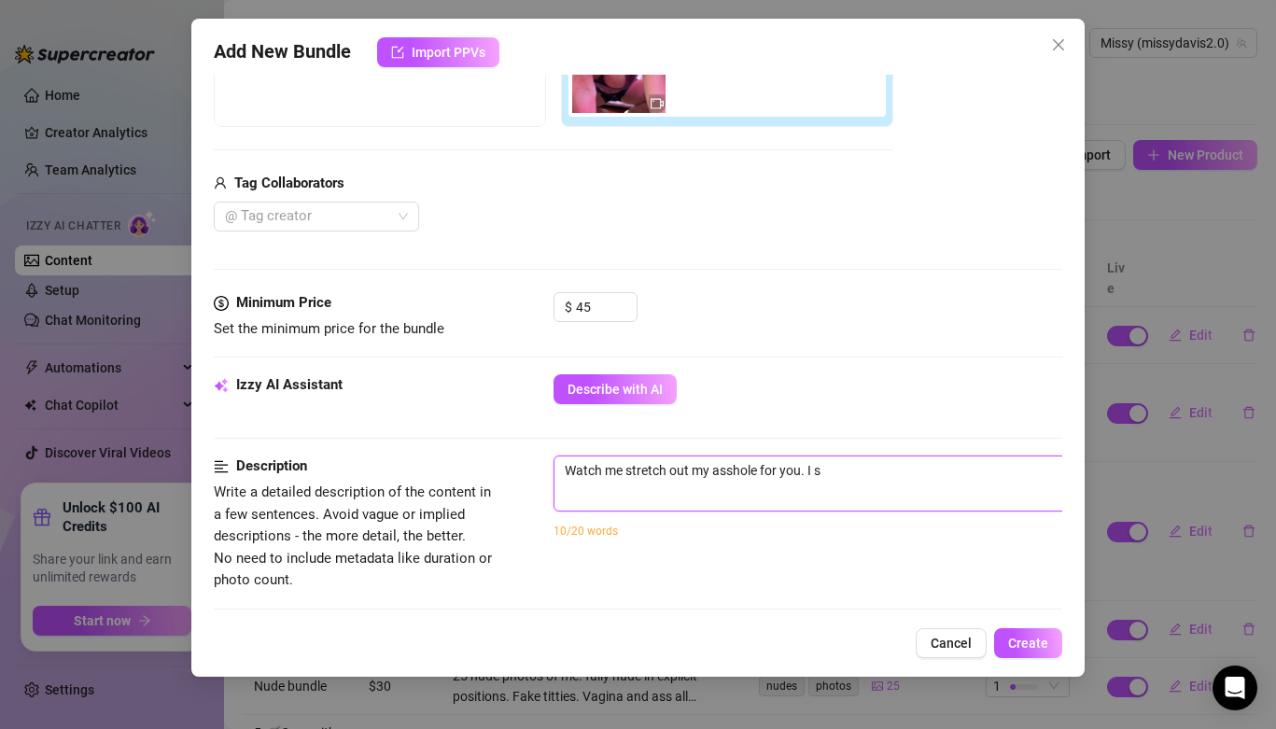
type textarea "Watch me stretch out my asshole for you. I st"
type textarea "Watch me stretch out my asshole for you. I sta"
type textarea "Watch me stretch out my asshole for you. I star"
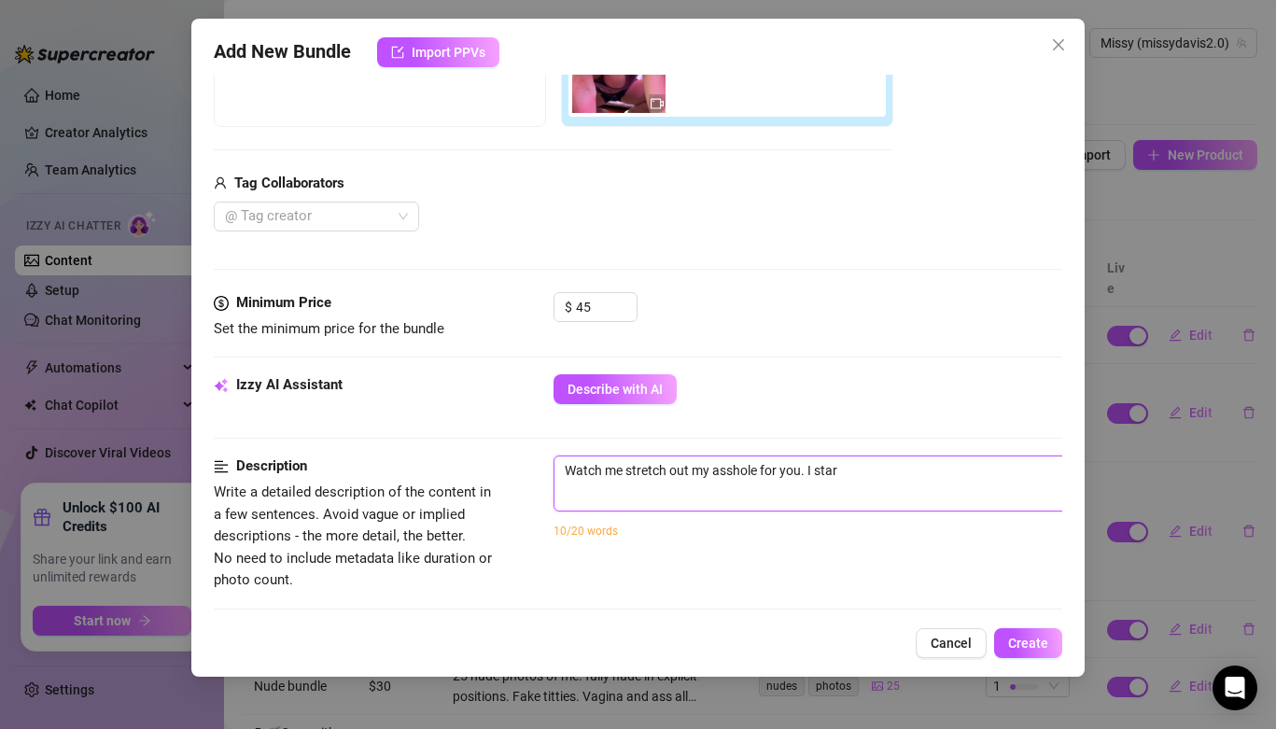
type textarea "Watch me stretch out my asshole for you. I start"
type textarea "Watch me stretch out my asshole for you. I start w"
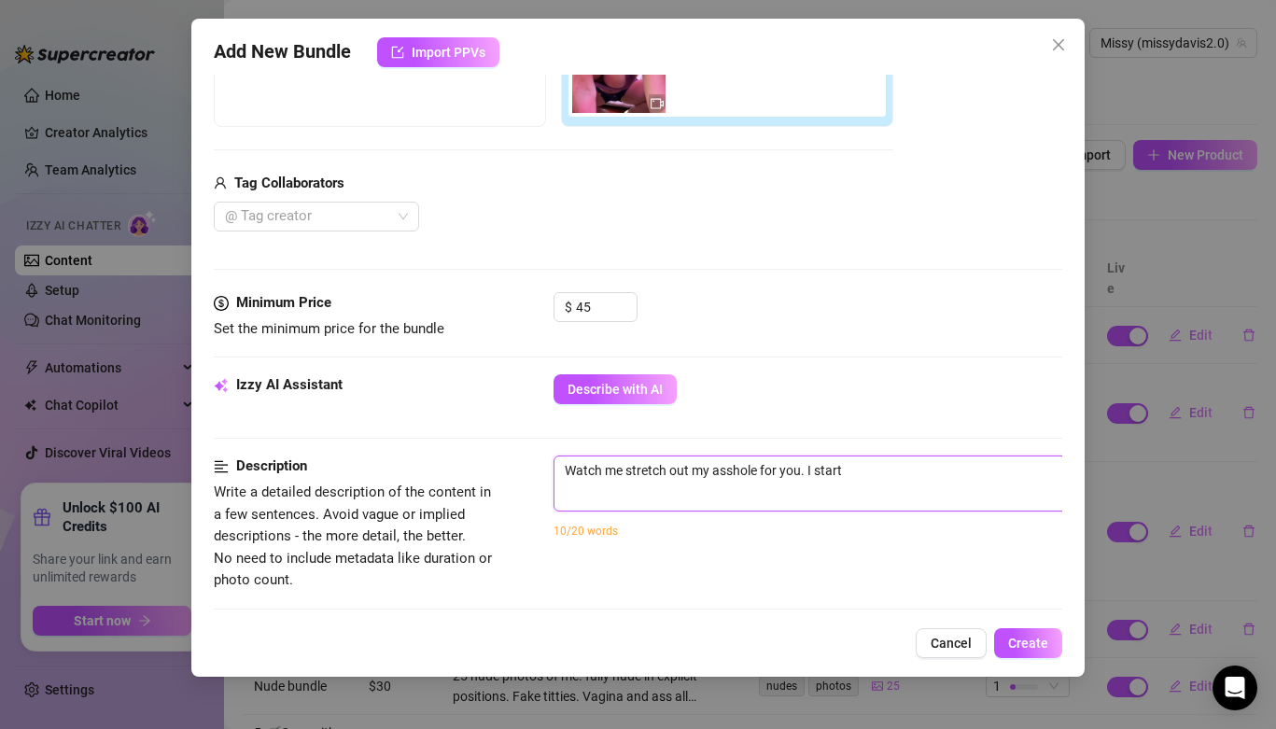
type textarea "Watch me stretch out my asshole for you. I start w"
type textarea "Watch me stretch out my asshole for you. I start wi"
type textarea "Watch me stretch out my asshole for you. I start wit"
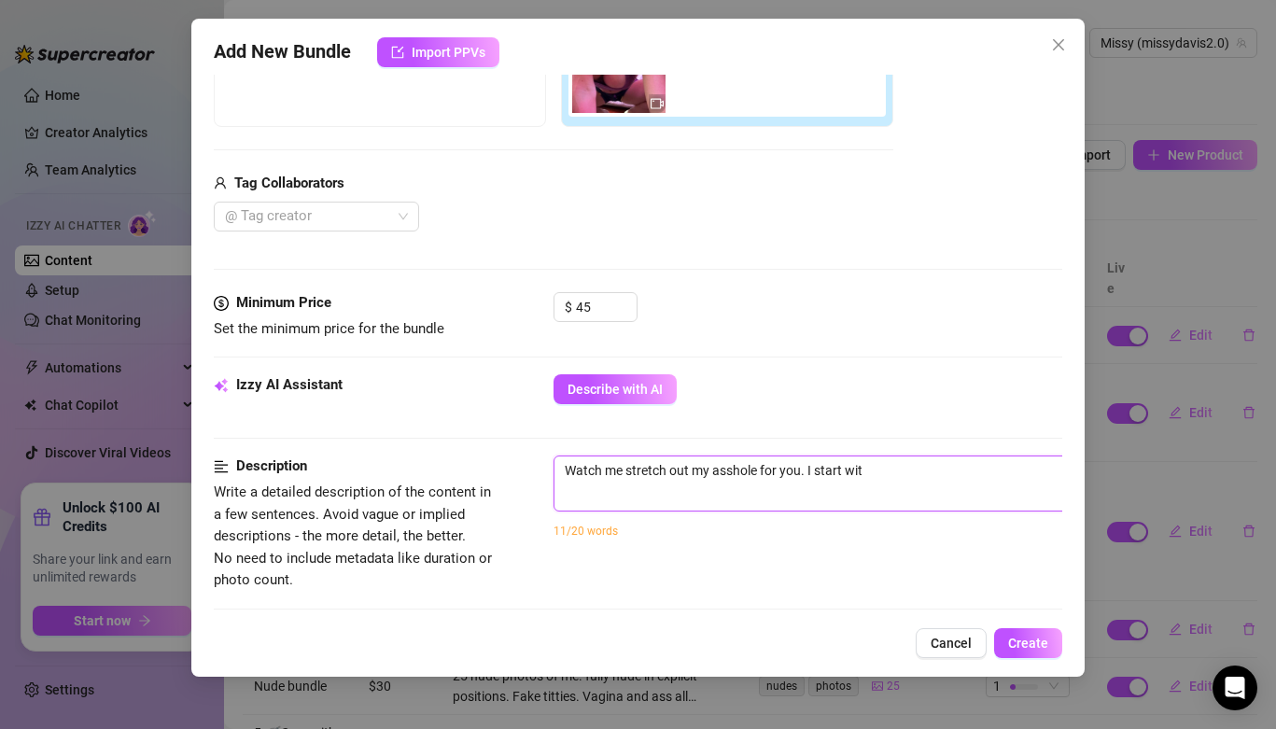
type textarea "Watch me stretch out my asshole for you. I start with"
type textarea "Watch me stretch out my asshole for you. I start with a"
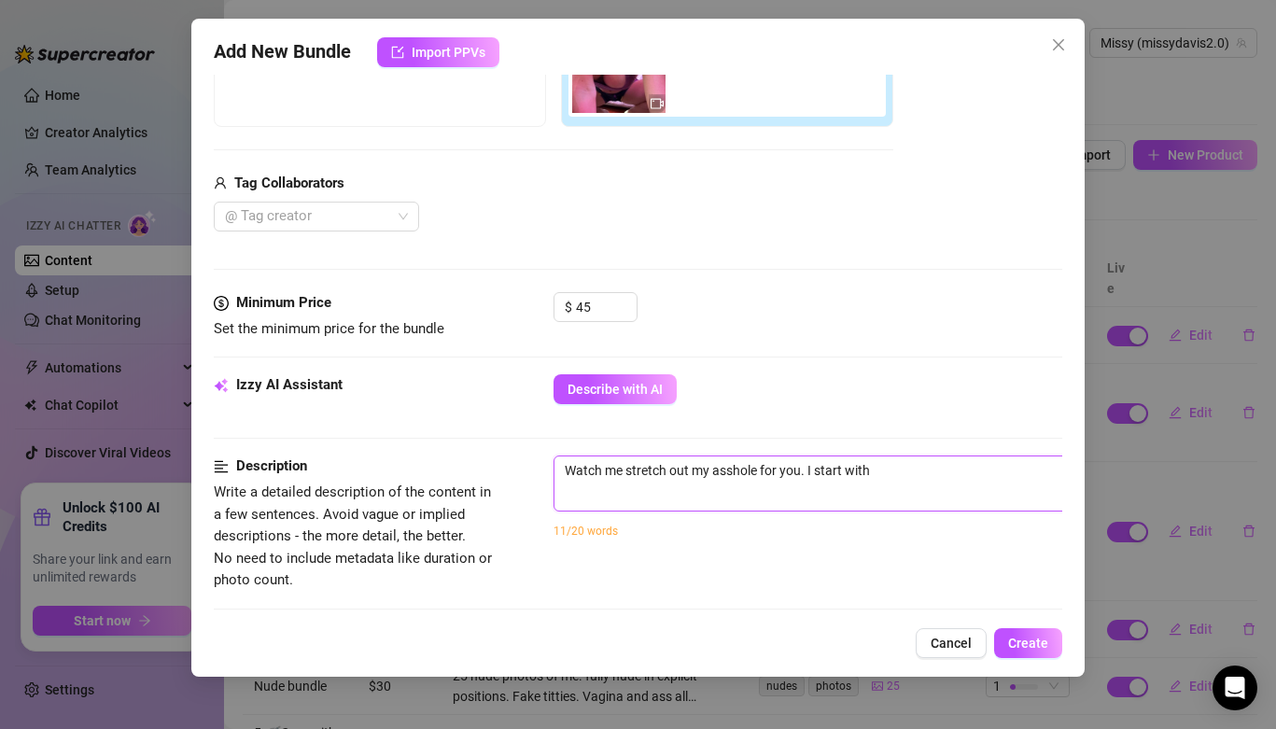
type textarea "Watch me stretch out my asshole for you. I start with a"
type textarea "Watch me stretch out my asshole for you. I start with an"
type textarea "Watch me stretch out my asshole for you. I start with [PERSON_NAME]"
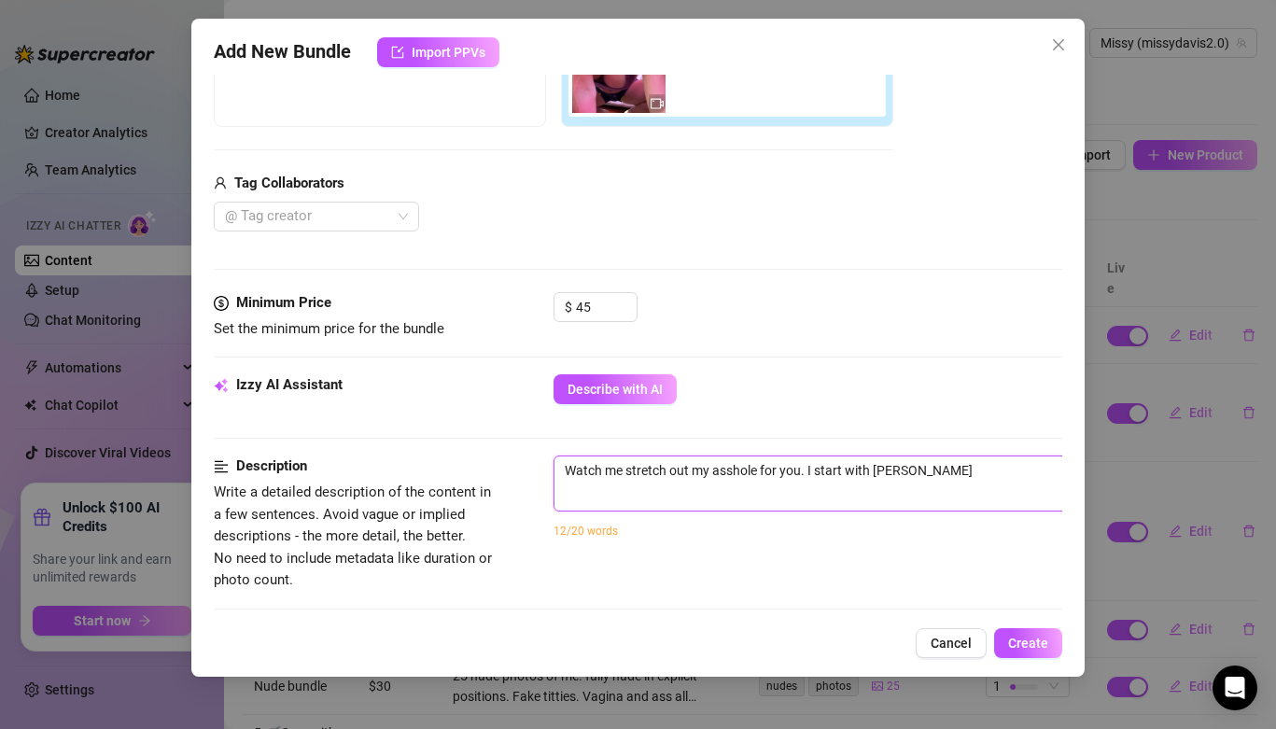
type textarea "Watch me stretch out my asshole for you. I start with anal"
type textarea "Watch me stretch out my asshole for you. I start with anal t"
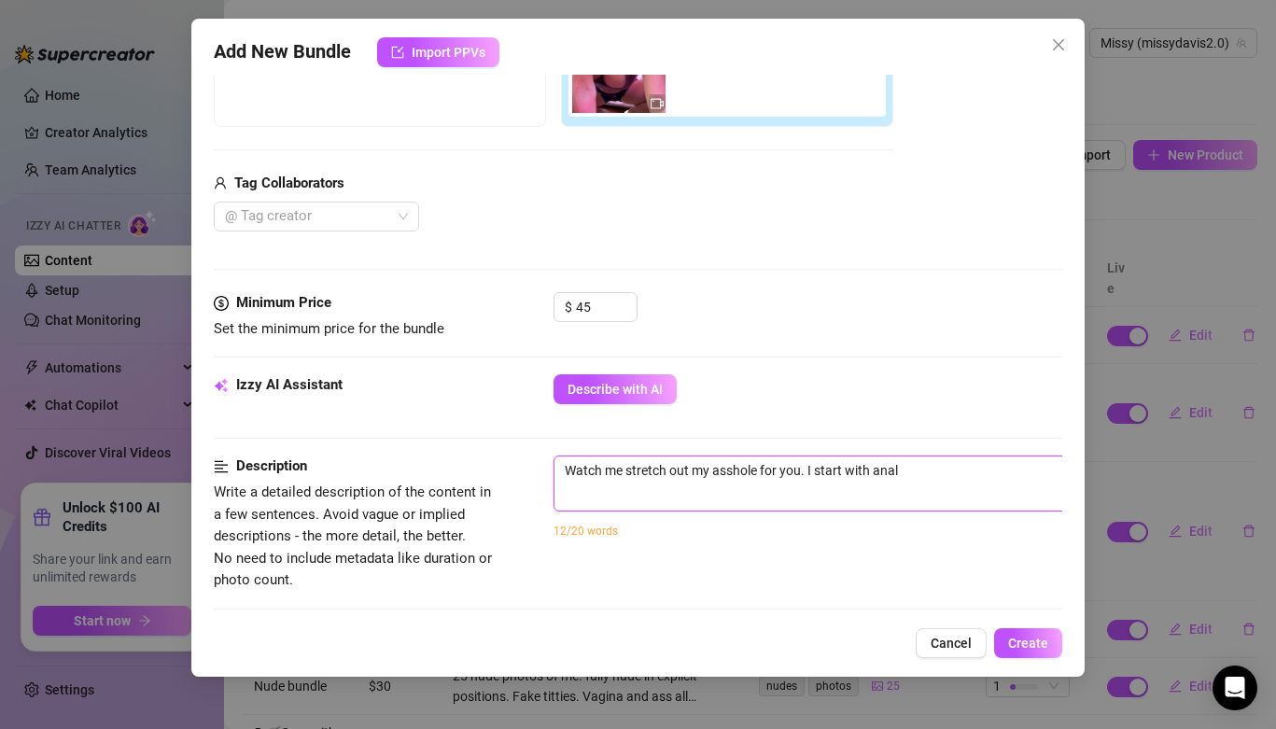
type textarea "Watch me stretch out my asshole for you. I start with anal t"
type textarea "Watch me stretch out my asshole for you. I start with anal tr"
type textarea "Watch me stretch out my asshole for you. I start with anal tra"
type textarea "Watch me stretch out my asshole for you. I start with anal trai"
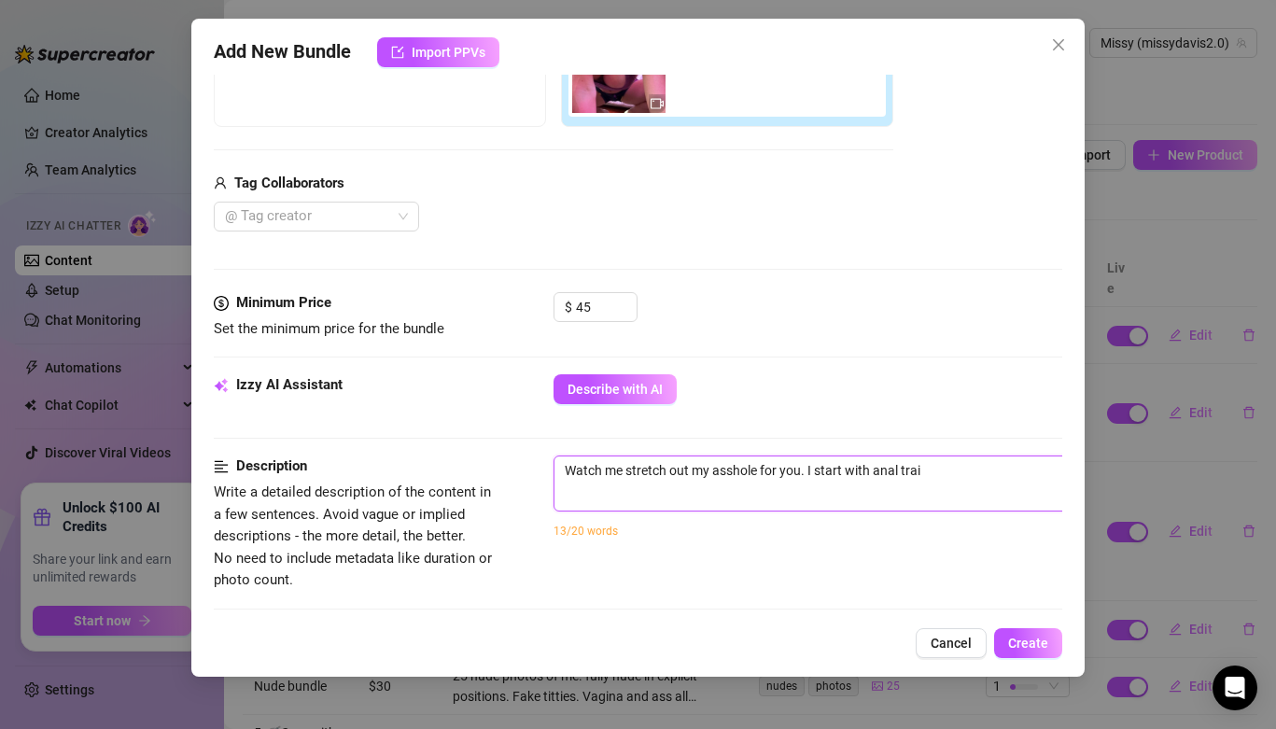
type textarea "Watch me stretch out my asshole for you. I start with anal train"
type textarea "Watch me stretch out my asshole for you. I start with anal traini"
type textarea "Watch me stretch out my asshole for you. I start with anal trainin"
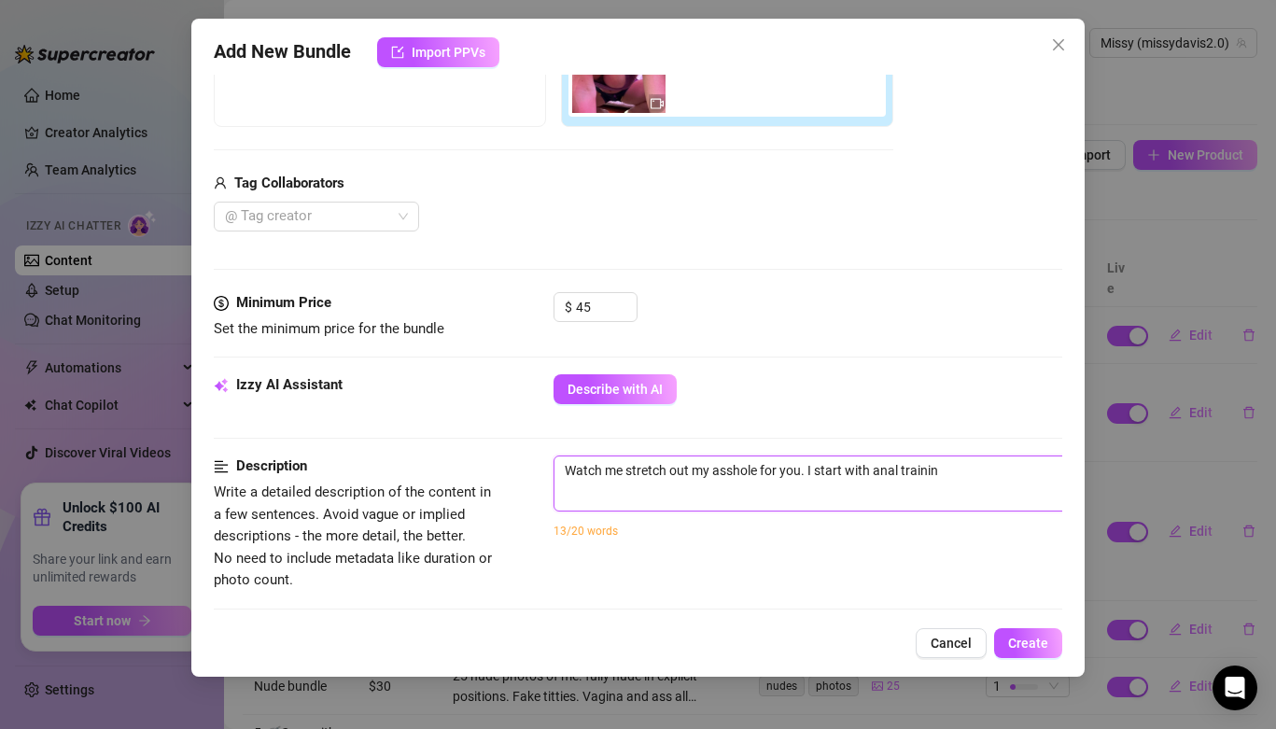
type textarea "Watch me stretch out my asshole for you. I start with anal training"
type textarea "Watch me stretch out my asshole for you. I start with anal training b"
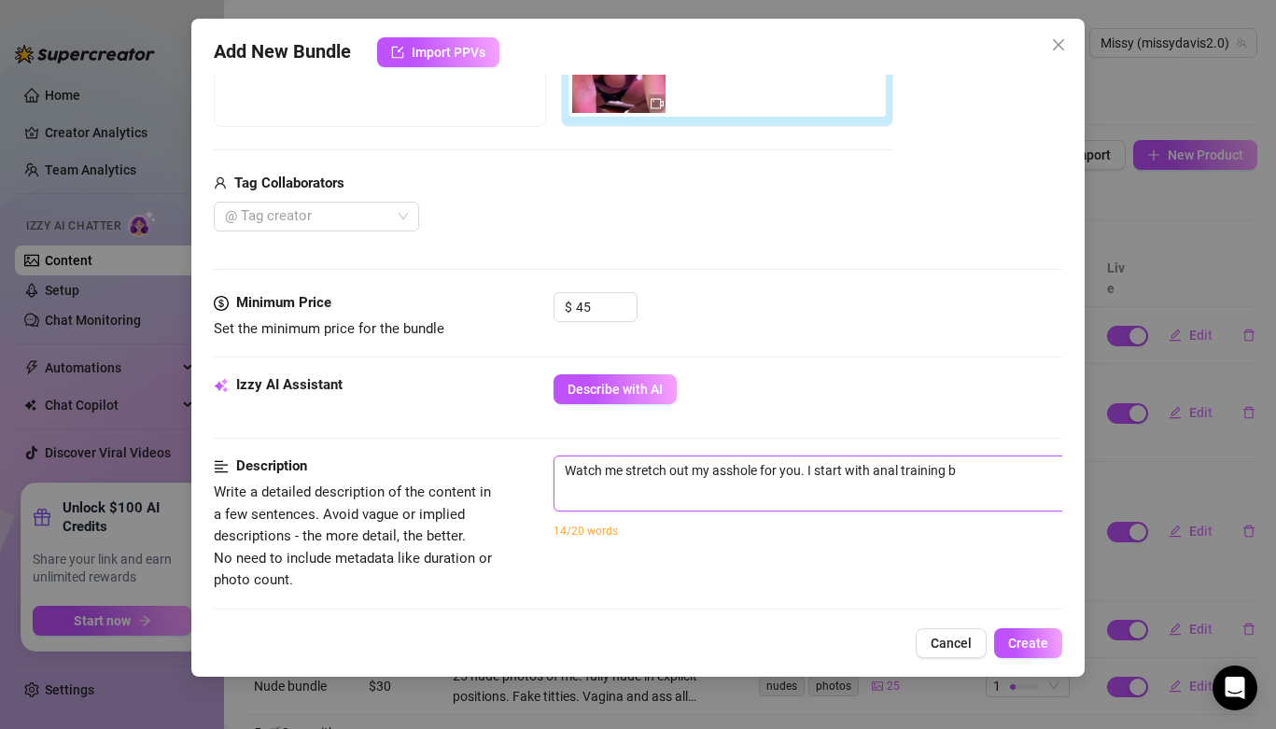
type textarea "Watch me stretch out my asshole for you. I start with anal training bu"
type textarea "Watch me stretch out my asshole for you. I start with anal training but"
type textarea "Watch me stretch out my asshole for you. I start with anal training butp"
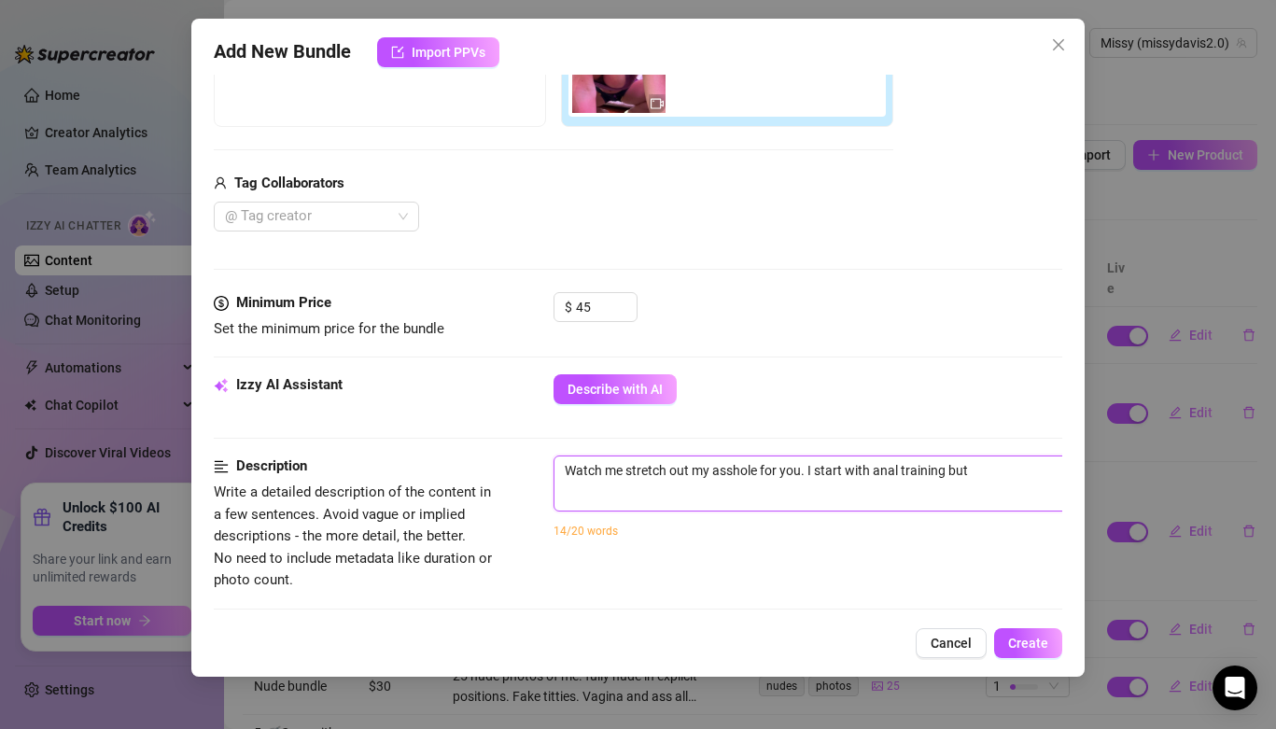
type textarea "Watch me stretch out my asshole for you. I start with anal training butp"
type textarea "Watch me stretch out my asshole for you. I start with anal training butpl"
type textarea "Watch me stretch out my asshole for you. I start with anal training butplu"
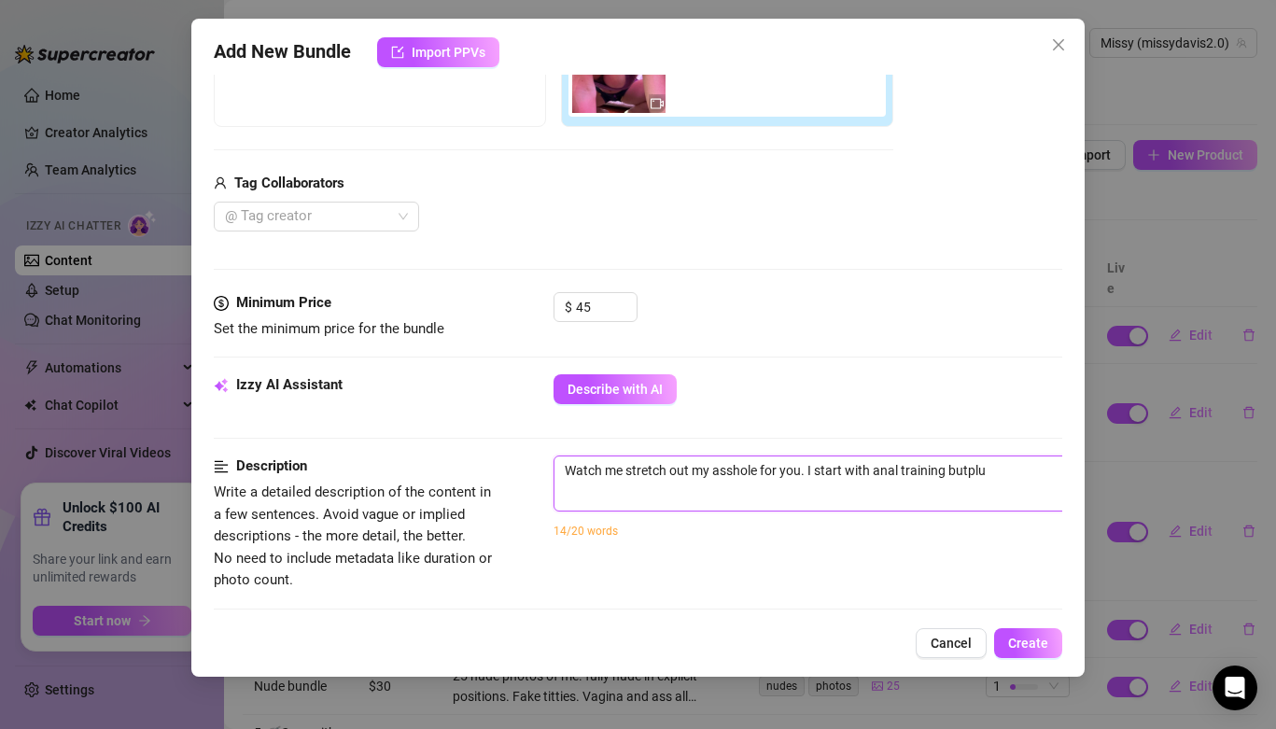
type textarea "Watch me stretch out my asshole for you. I start with anal training butplug"
type textarea "Watch me stretch out my asshole for you. I start with anal training butplug a"
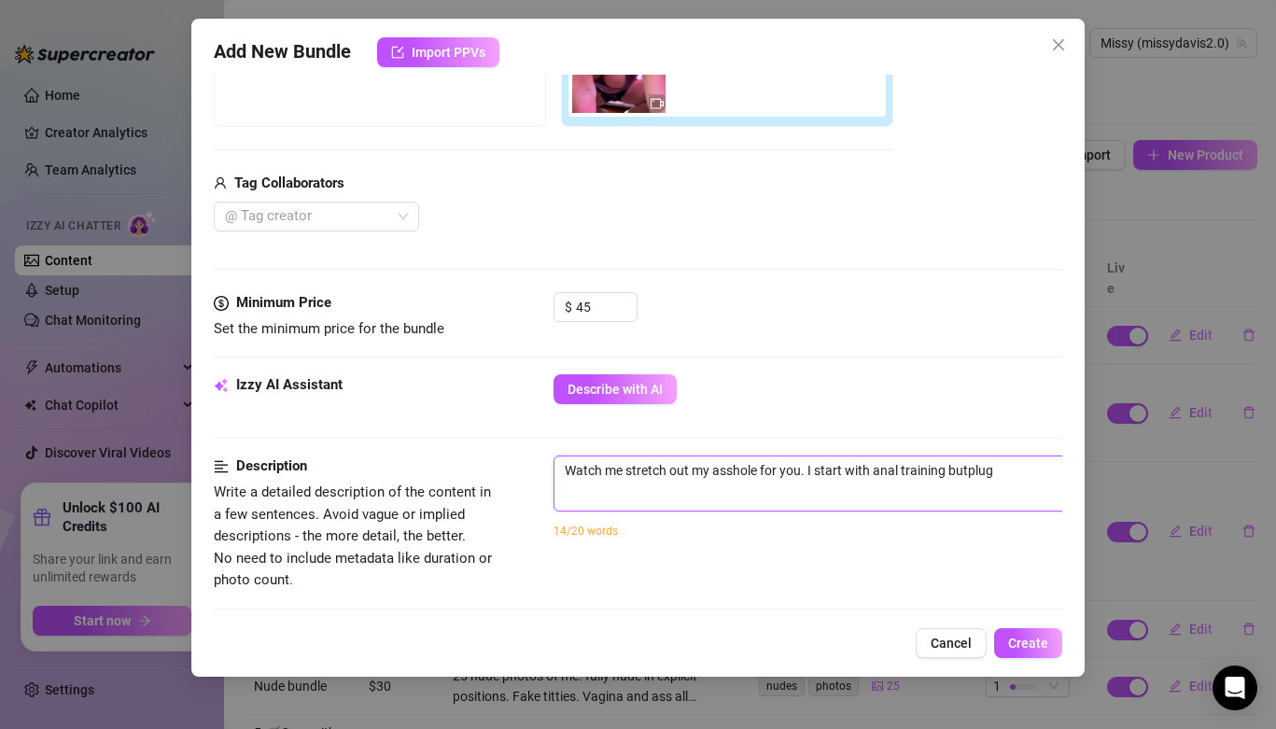
type textarea "Watch me stretch out my asshole for you. I start with anal training butplug a"
type textarea "Watch me stretch out my asshole for you. I start with anal training butplug an"
type textarea "Watch me stretch out my asshole for you. I start with anal training butplug and"
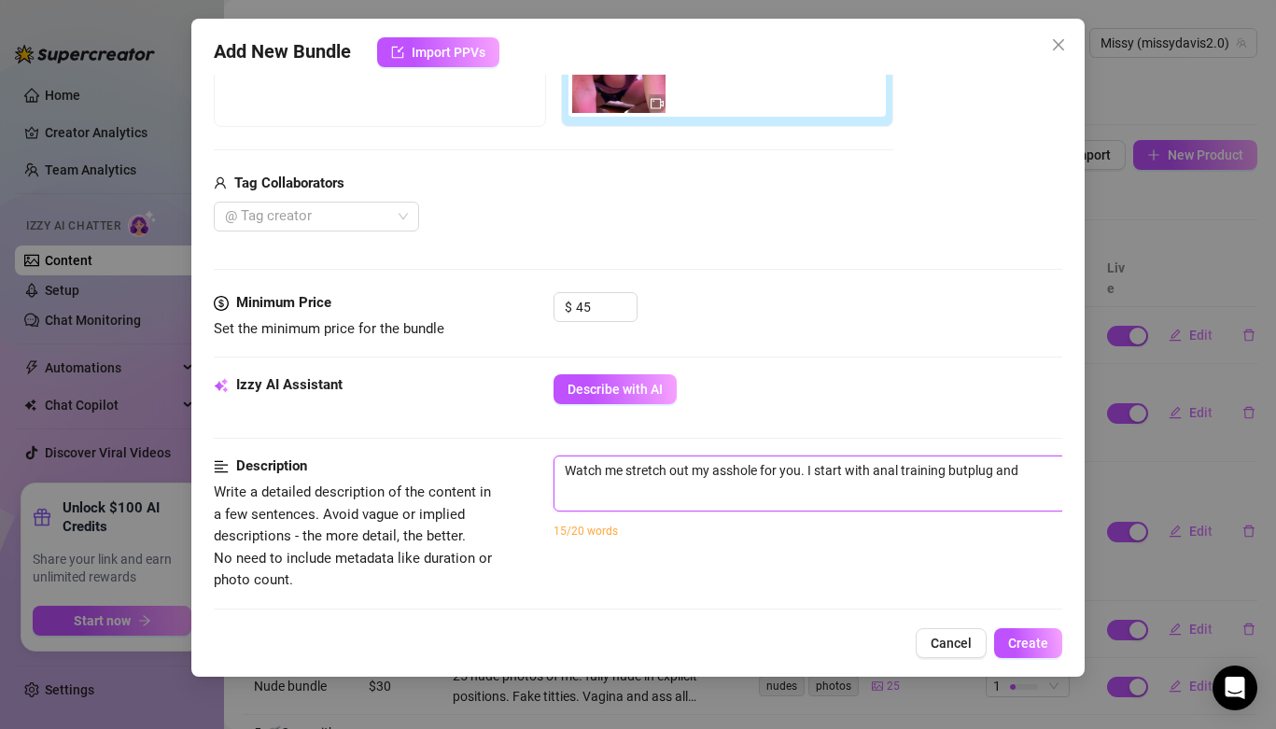
type textarea "Watch me stretch out my asshole for you. I start with anal training butplug and…"
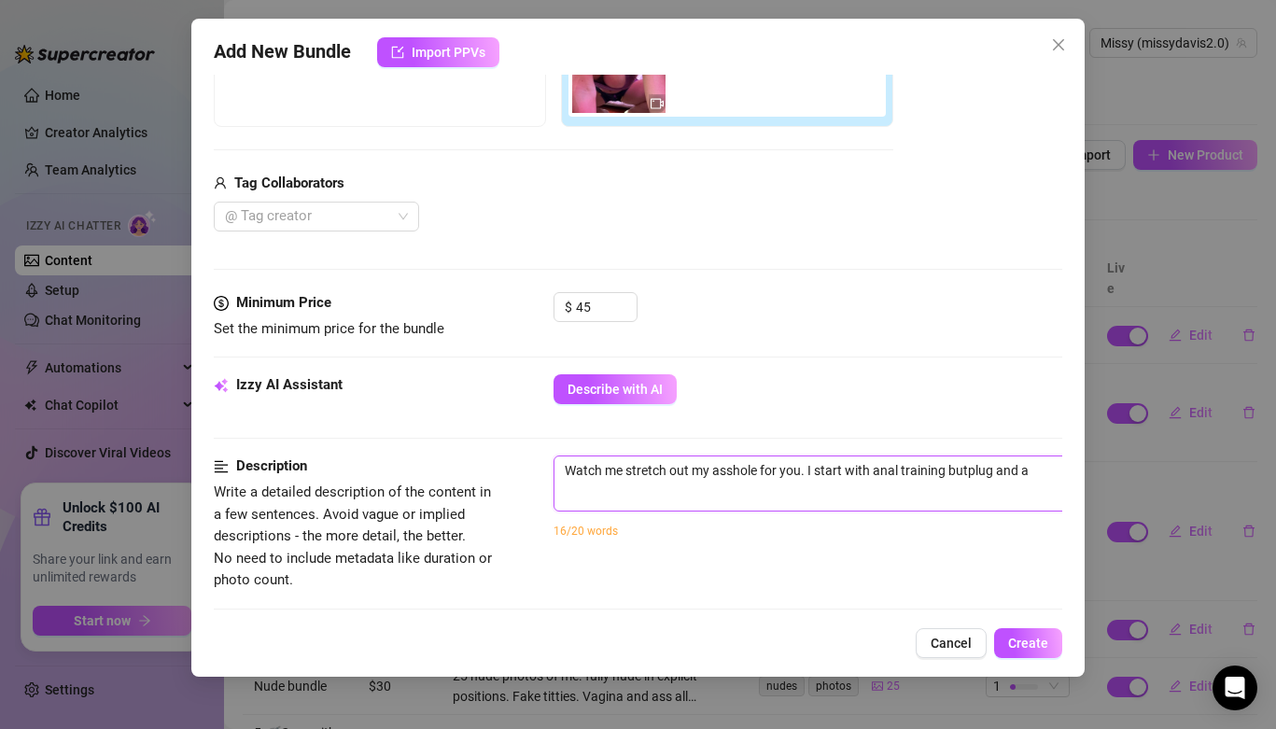
type textarea "Watch me stretch out my asshole for you. I start with anal training butplug and…"
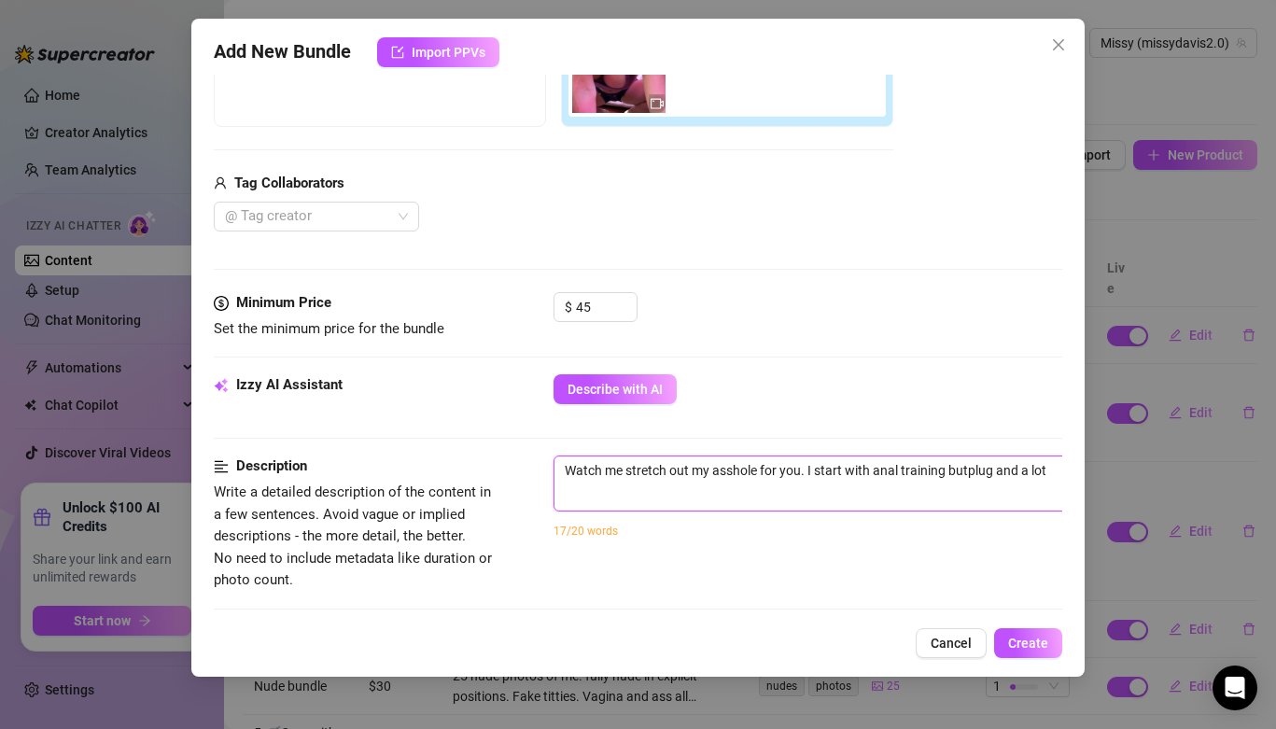
type textarea "Watch me stretch out my asshole for you. I start with anal training butplug and…"
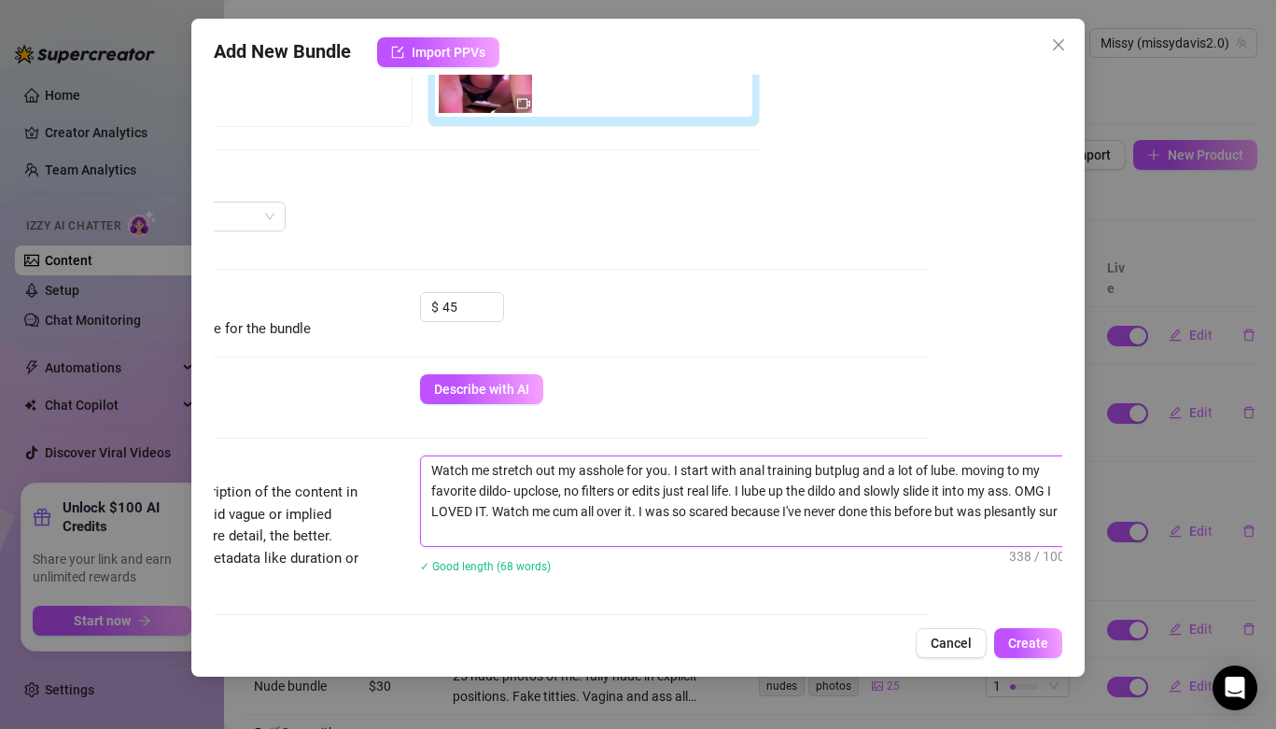
scroll to position [0, 0]
click at [1004, 515] on textarea "Watch me stretch out my asshole for you. I start with anal training butplug and…" at bounding box center [747, 501] width 652 height 90
click at [1018, 532] on textarea "Watch me stretch out my asshole for you. I start with anal training butplug and…" at bounding box center [747, 501] width 652 height 90
click at [723, 527] on textarea "Watch me stretch out my asshole for you. I start with anal training butplug and…" at bounding box center [747, 501] width 652 height 90
drag, startPoint x: 731, startPoint y: 538, endPoint x: 1026, endPoint y: 487, distance: 299.3
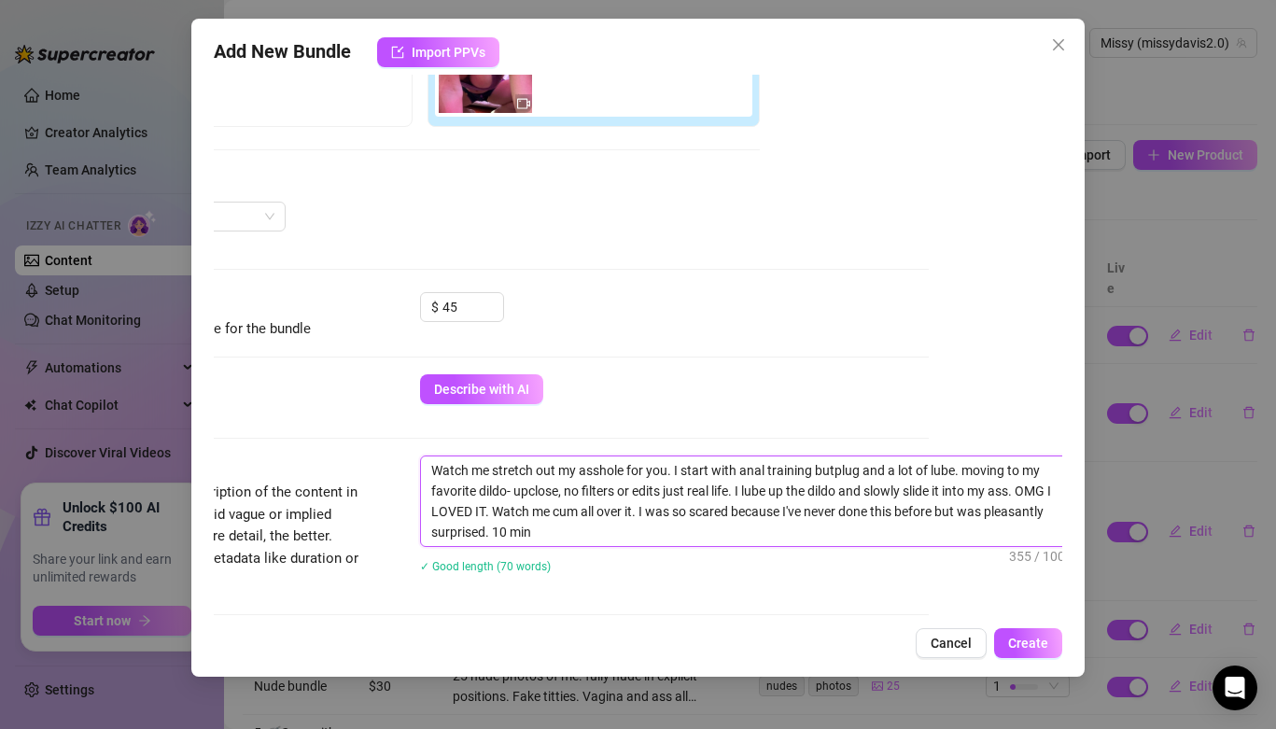
click at [1026, 487] on textarea "Watch me stretch out my asshole for you. I start with anal training butplug and…" at bounding box center [747, 501] width 652 height 90
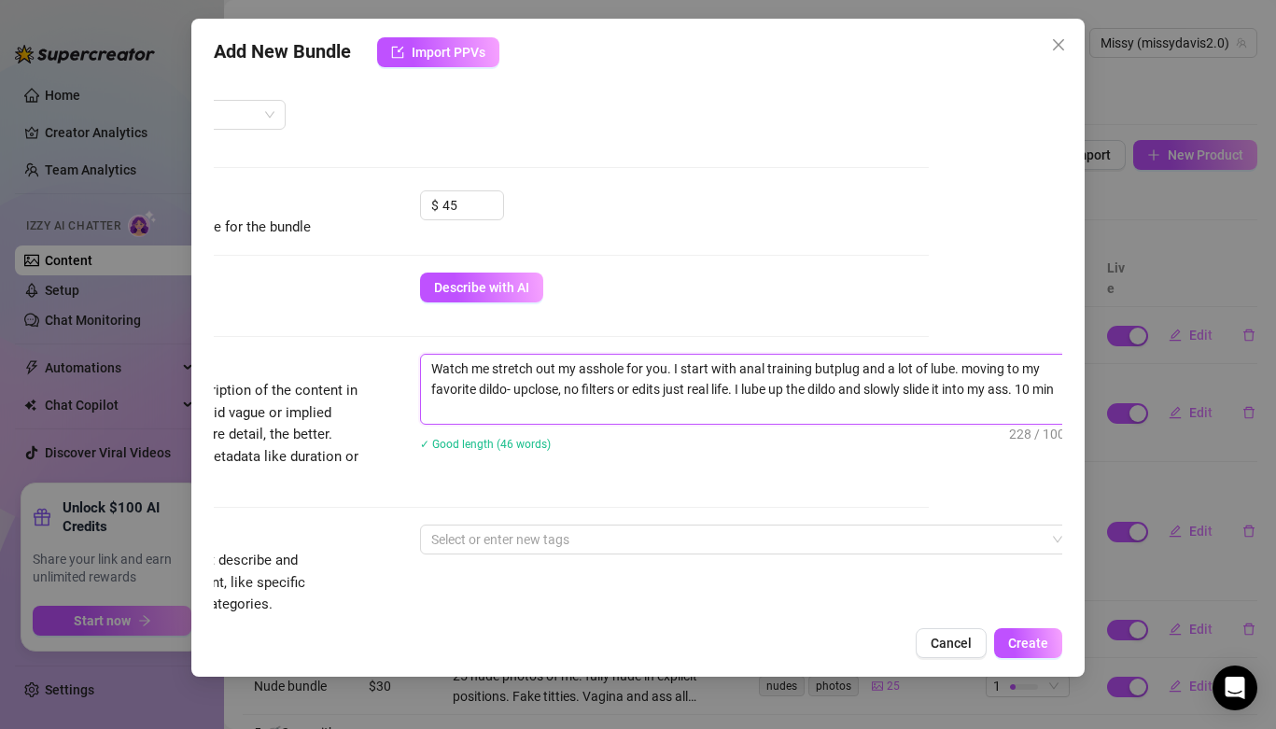
scroll to position [485, 133]
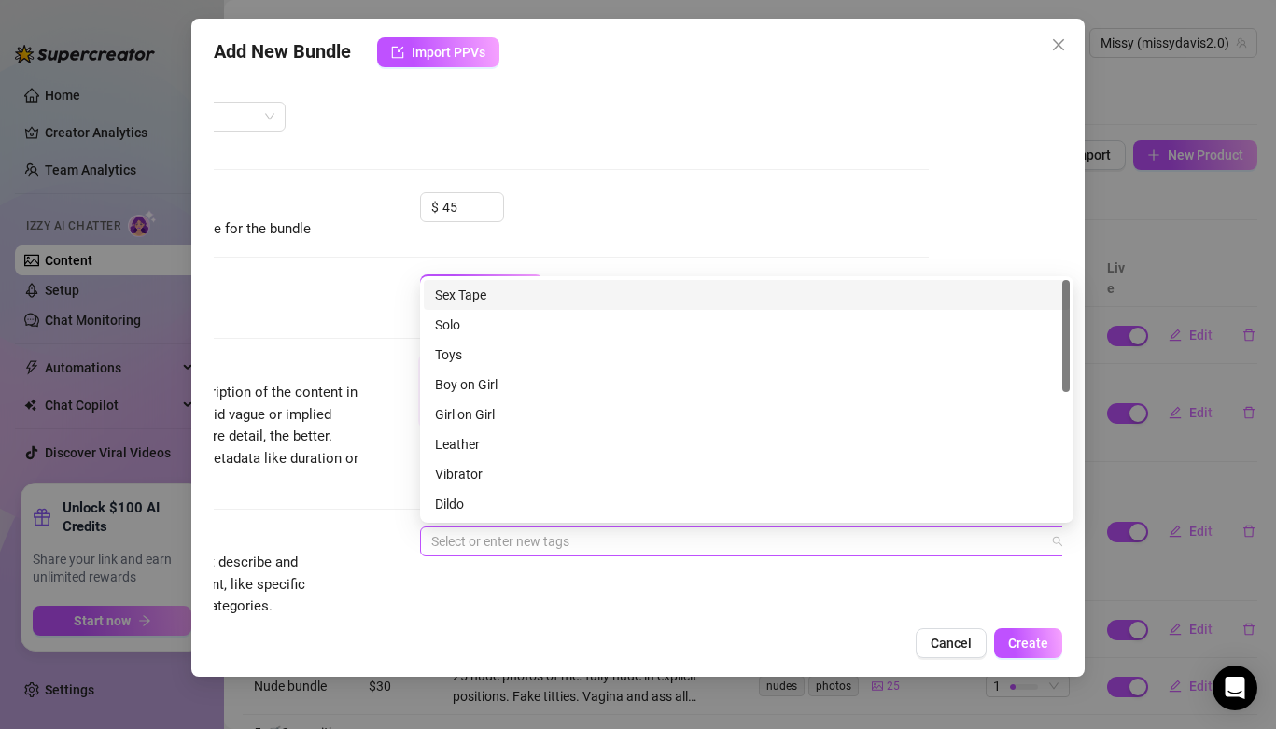
click at [680, 543] on div at bounding box center [737, 541] width 626 height 26
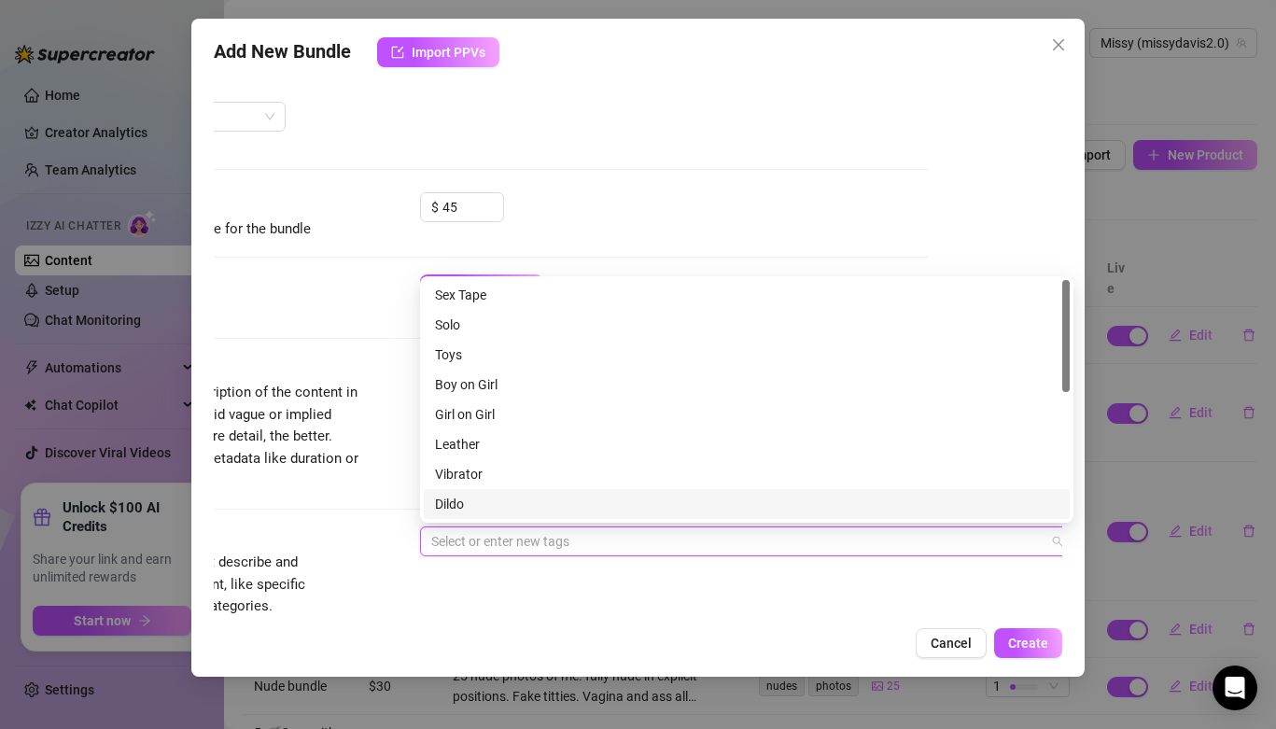
click at [641, 494] on div "Dildo" at bounding box center [747, 504] width 624 height 21
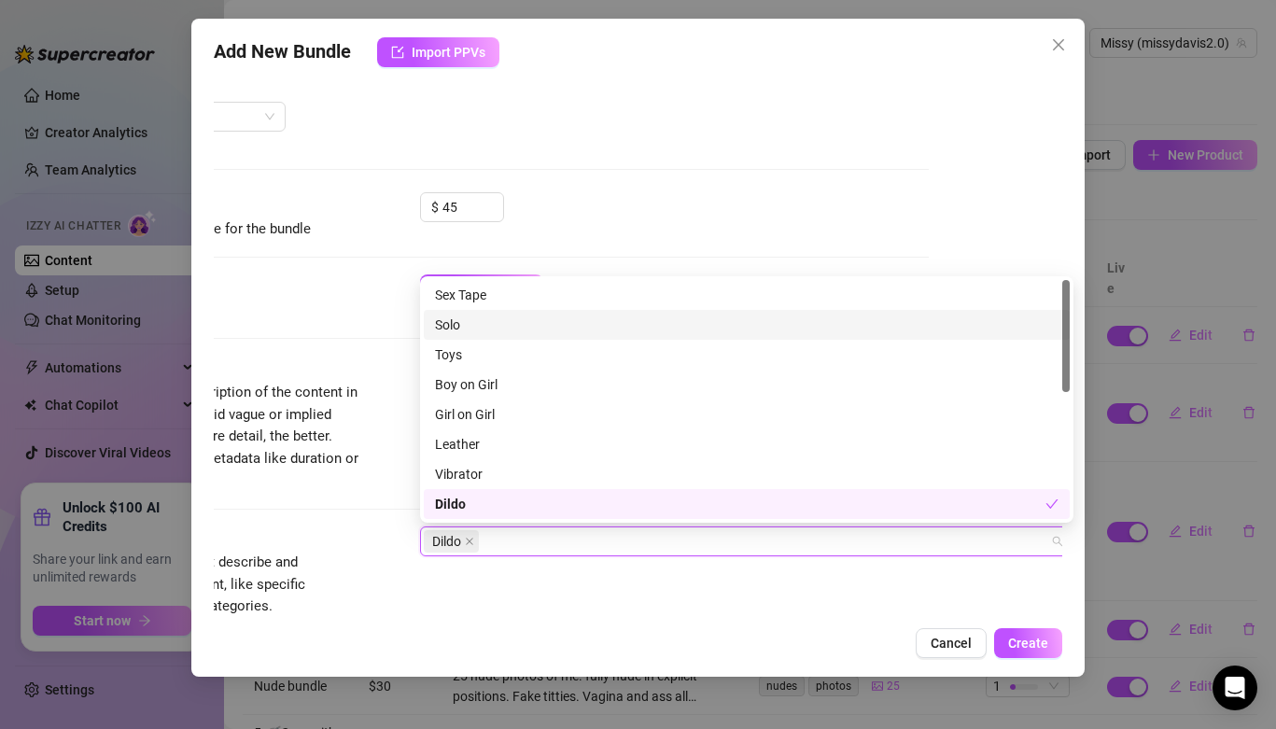
click at [590, 329] on div "Solo" at bounding box center [747, 325] width 624 height 21
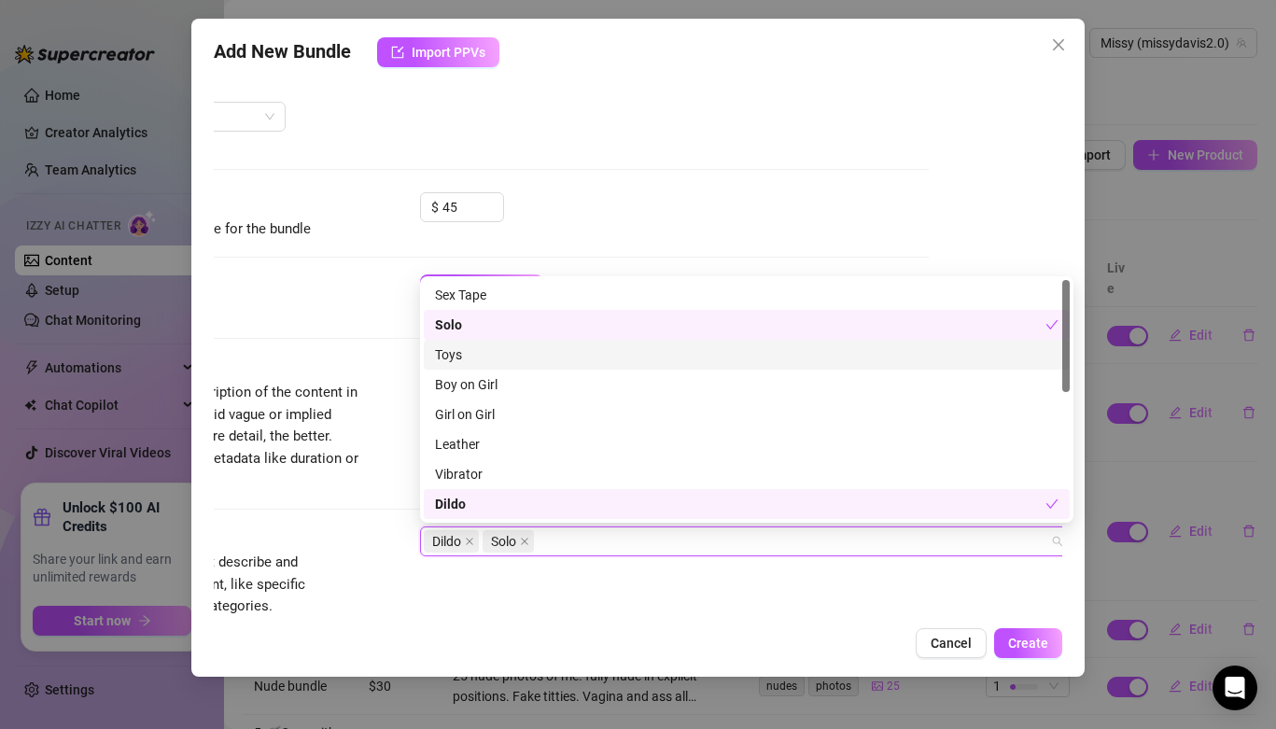
click at [527, 356] on div "Toys" at bounding box center [747, 354] width 624 height 21
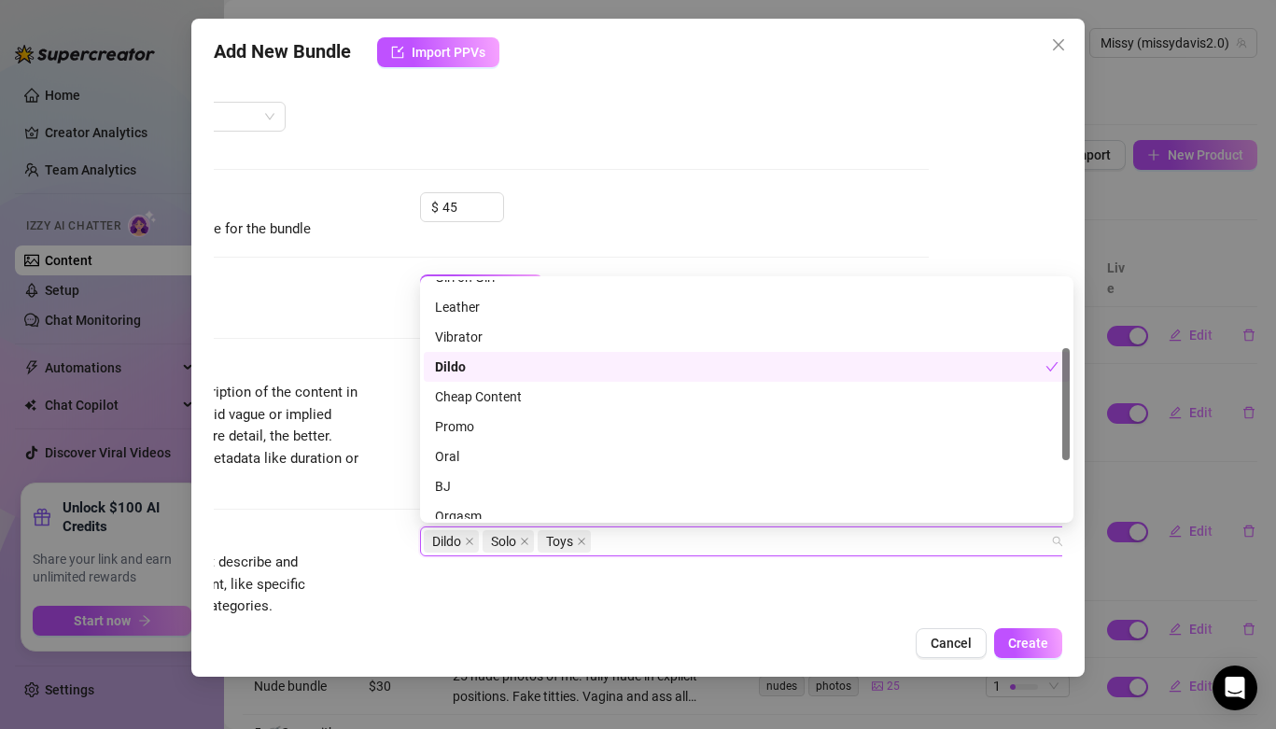
scroll to position [141, 0]
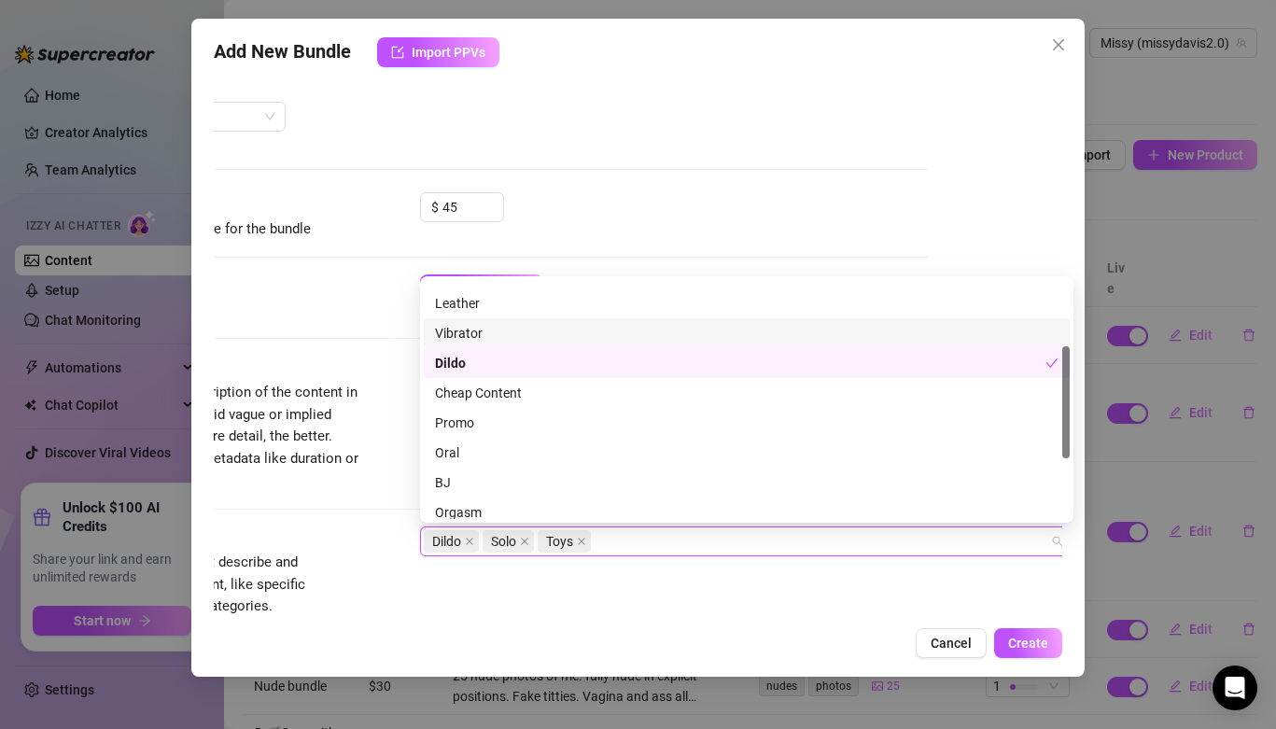
click at [530, 334] on div "Vibrator" at bounding box center [747, 333] width 624 height 21
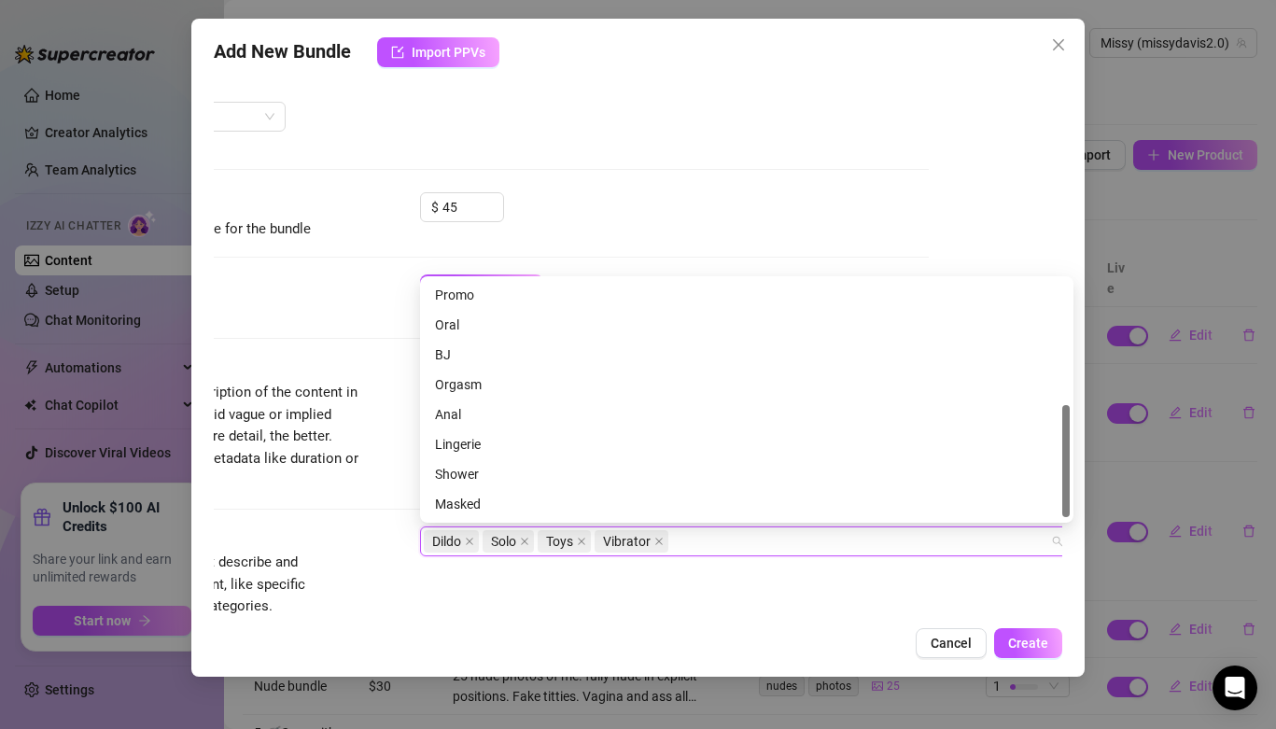
scroll to position [261, 0]
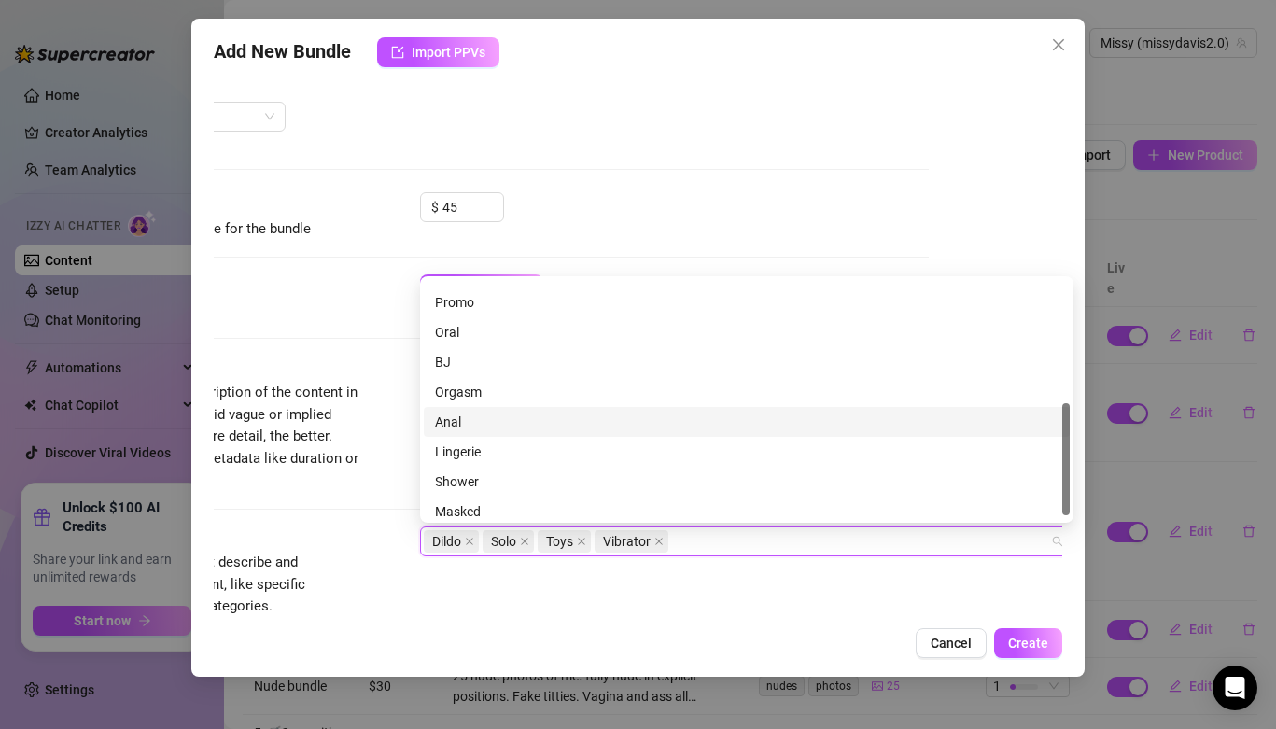
click at [526, 428] on div "Anal" at bounding box center [747, 422] width 624 height 21
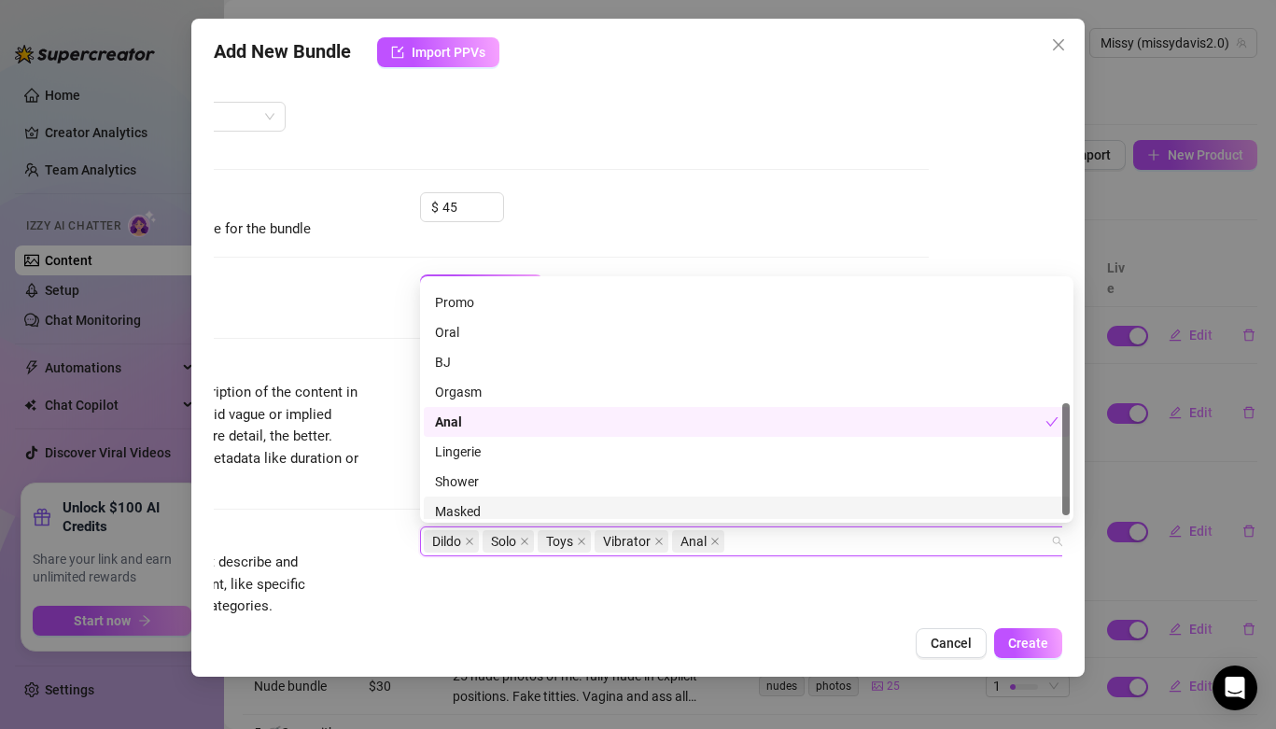
click at [375, 532] on div "Tags Simple keywords that describe and summarize the content, like specific fet…" at bounding box center [504, 571] width 849 height 91
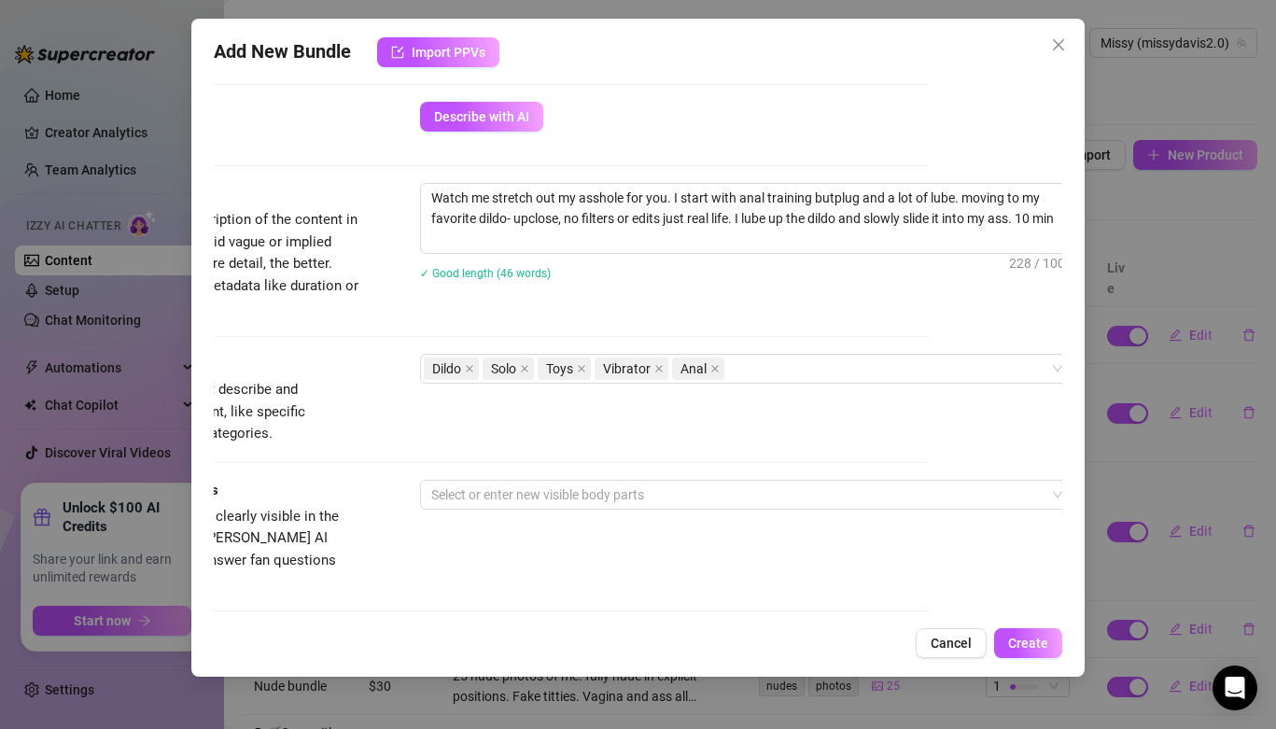
scroll to position [712, 133]
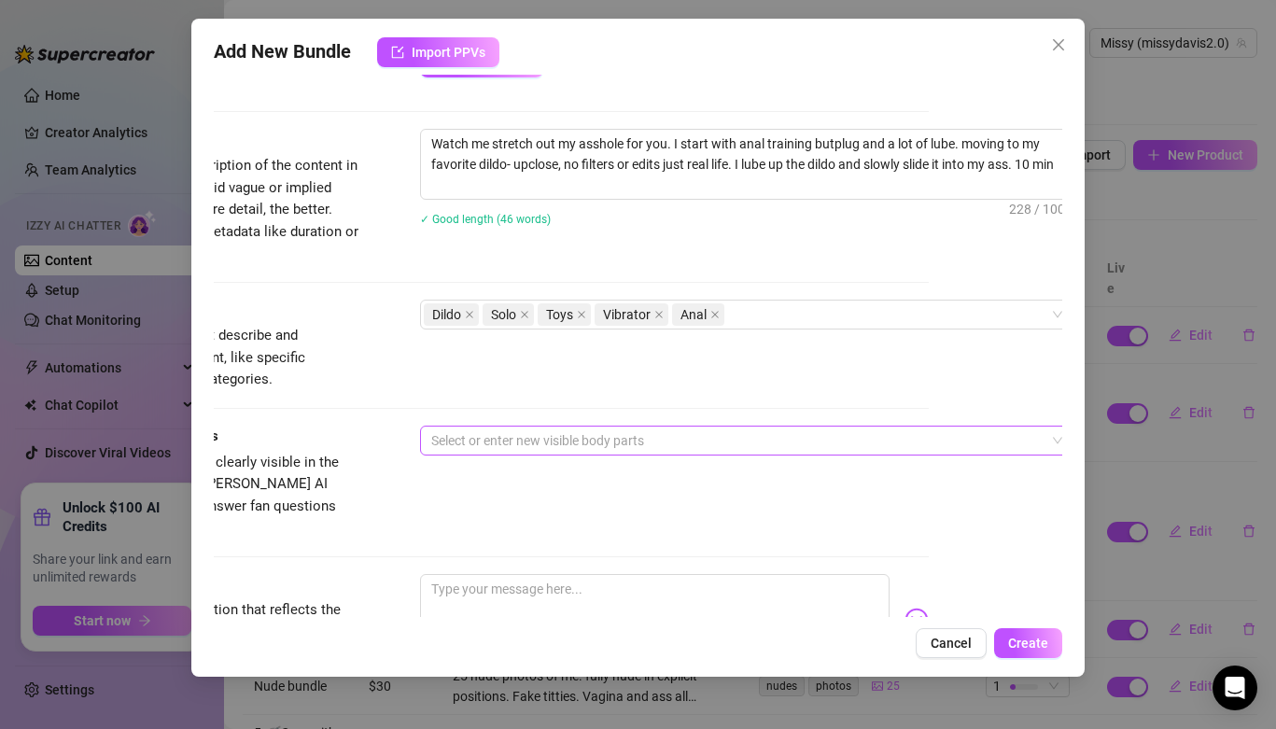
click at [476, 440] on div at bounding box center [737, 441] width 626 height 26
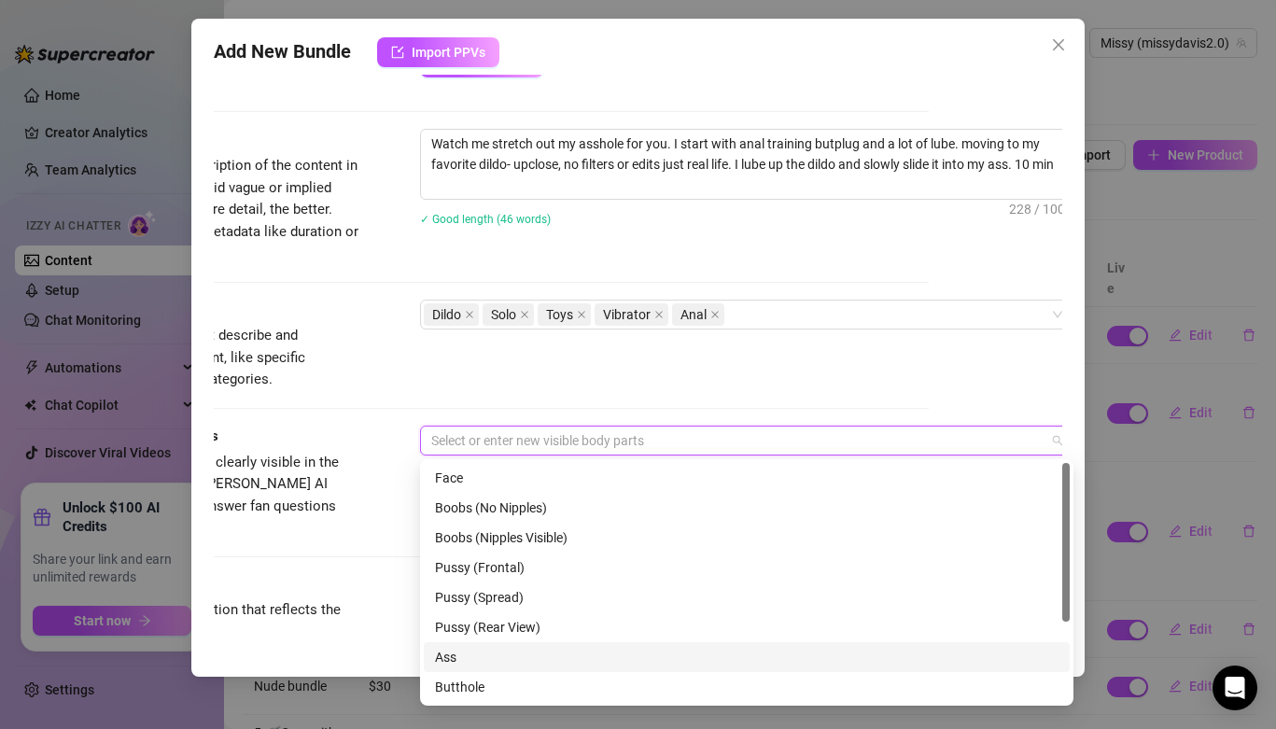
click at [520, 664] on div "Ass" at bounding box center [747, 657] width 624 height 21
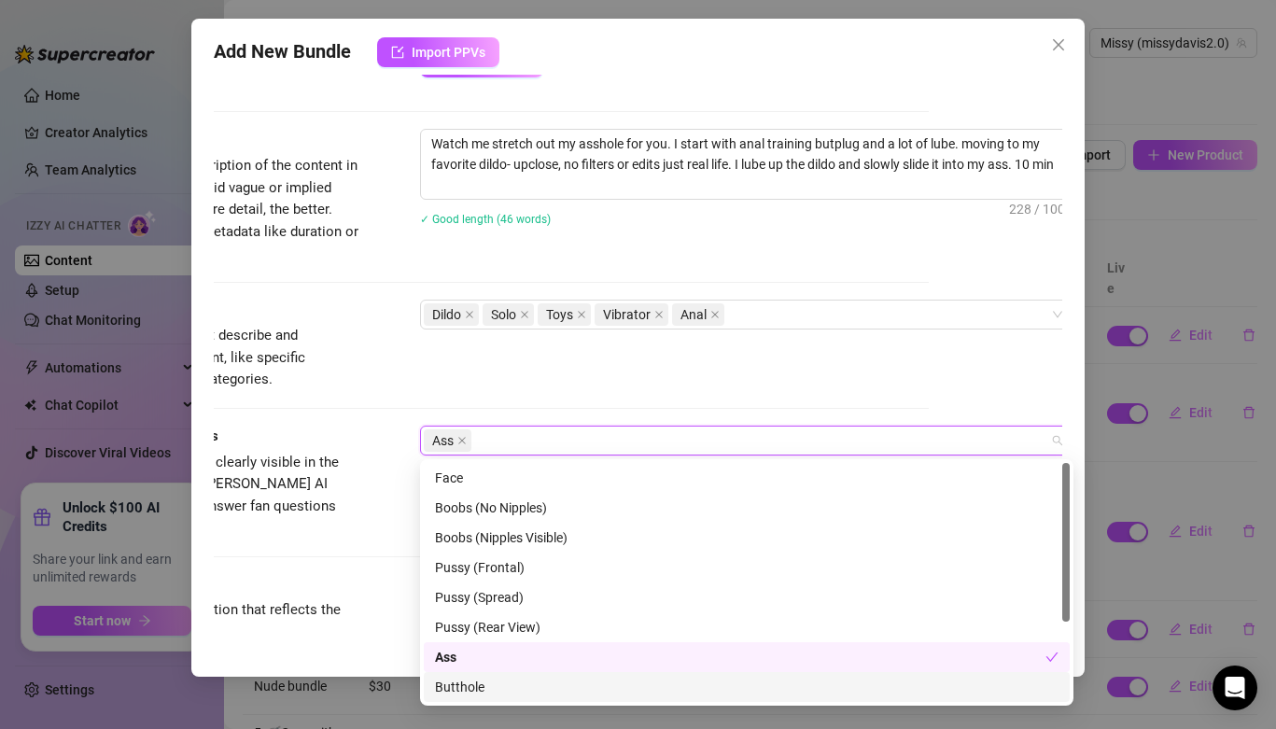
click at [520, 685] on div "Butthole" at bounding box center [747, 687] width 624 height 21
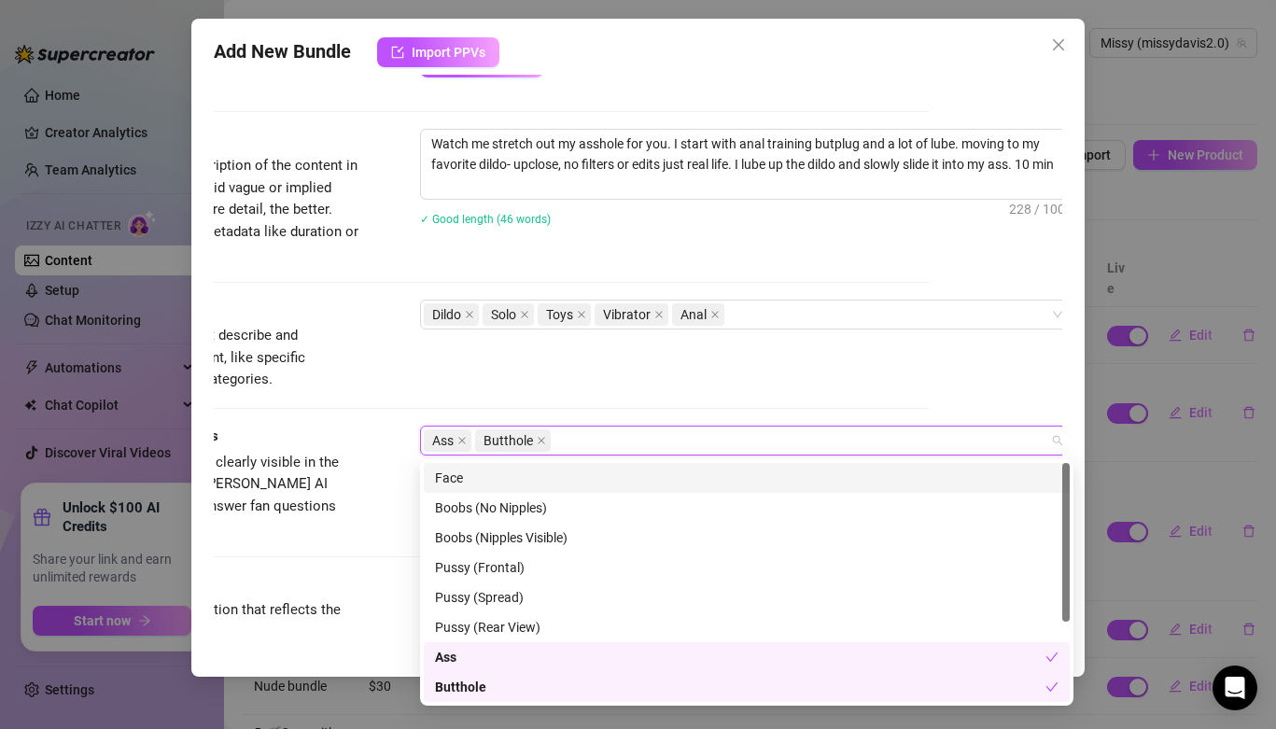
click at [488, 476] on div "Face" at bounding box center [747, 478] width 624 height 21
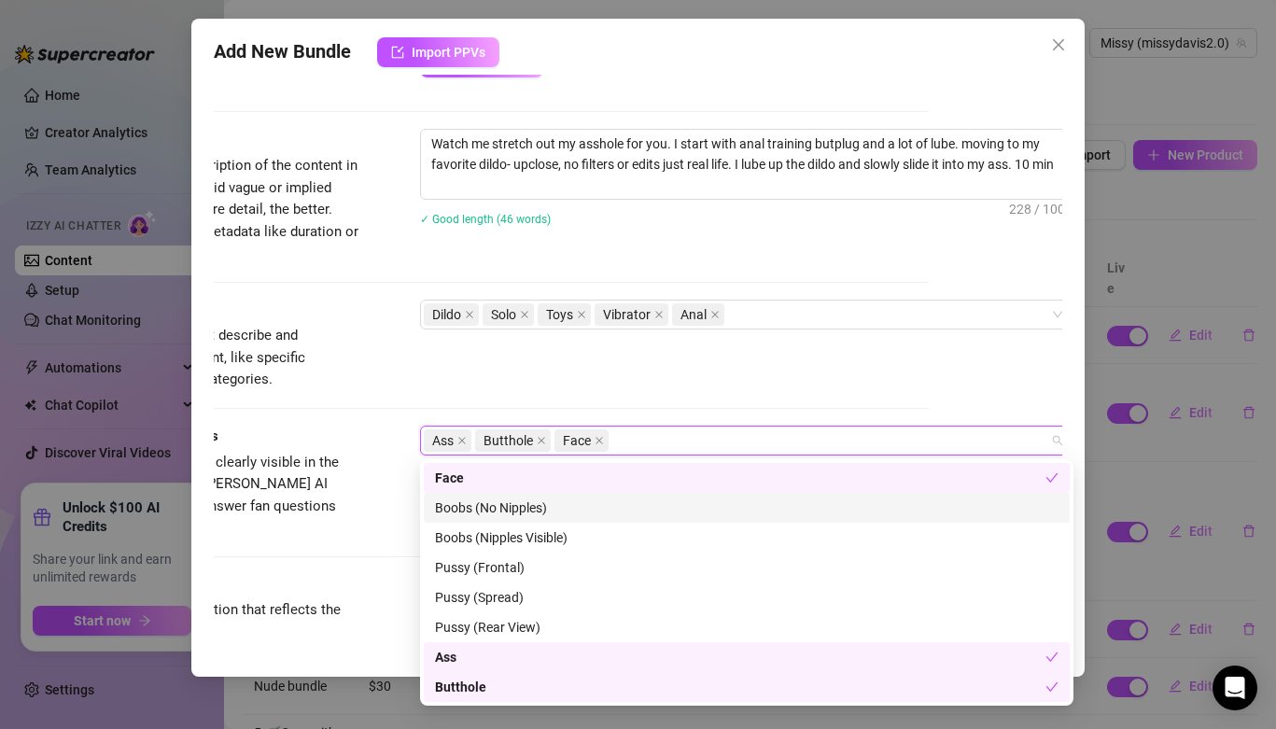
click at [508, 512] on div "Boobs (No Nipples)" at bounding box center [747, 508] width 624 height 21
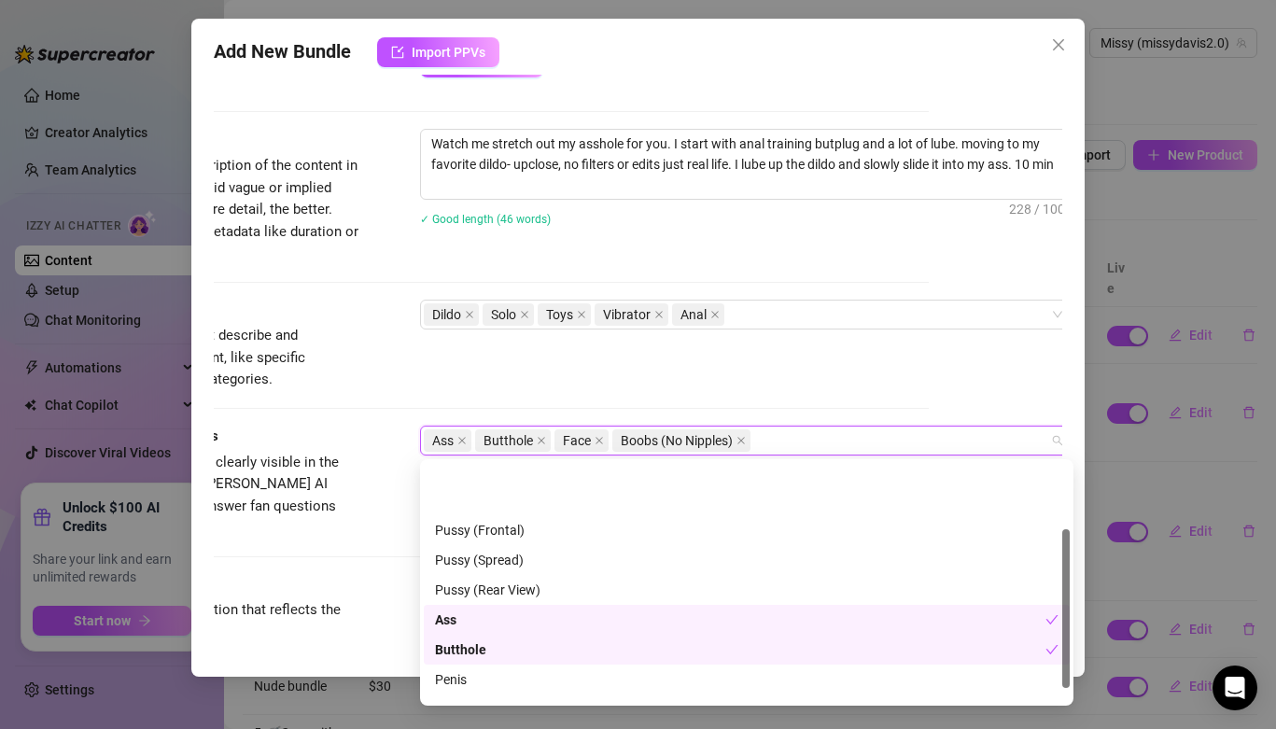
scroll to position [119, 0]
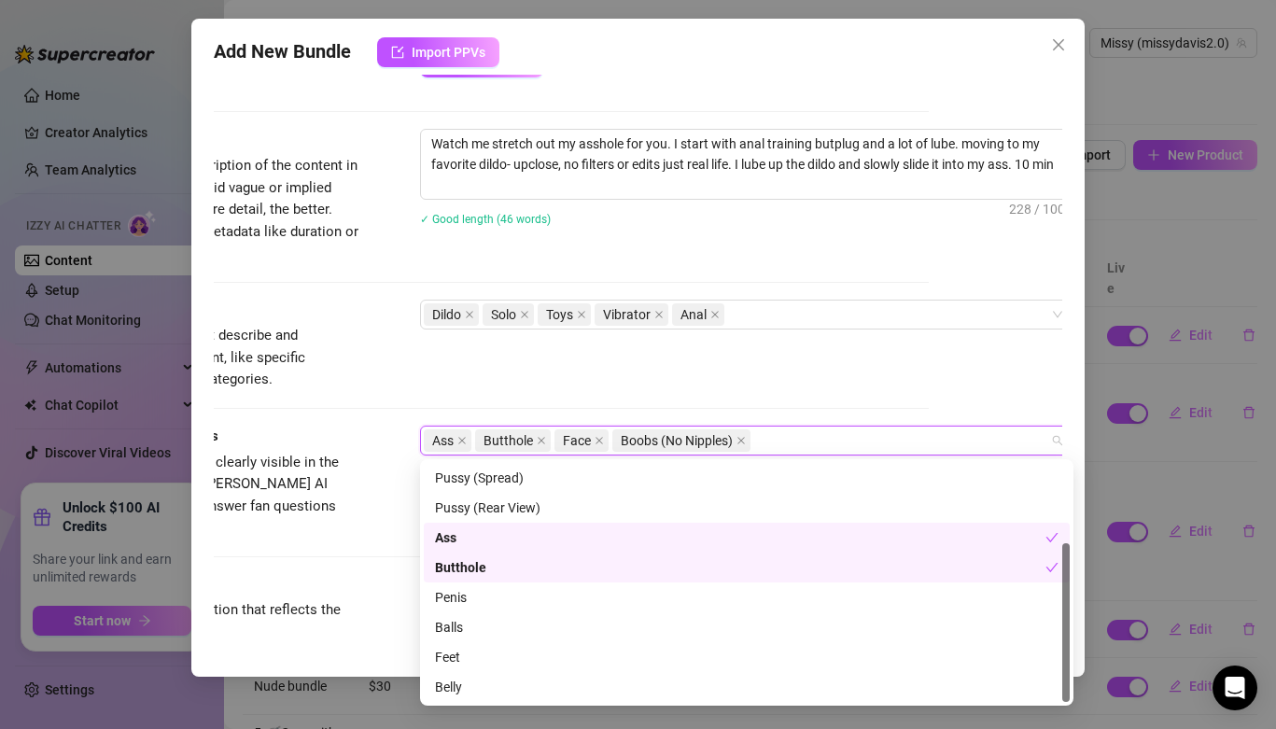
click at [508, 512] on div "Pussy (Rear View)" at bounding box center [747, 508] width 624 height 21
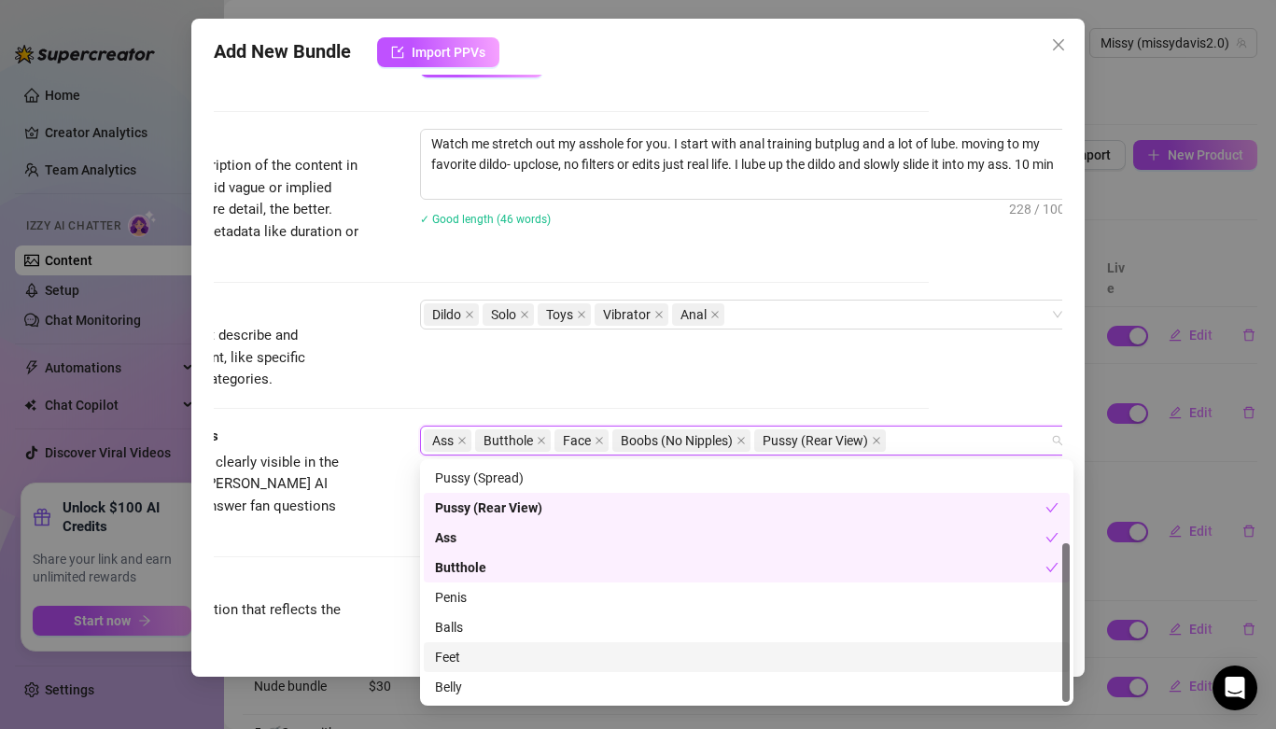
click at [457, 665] on div "Feet" at bounding box center [747, 657] width 624 height 21
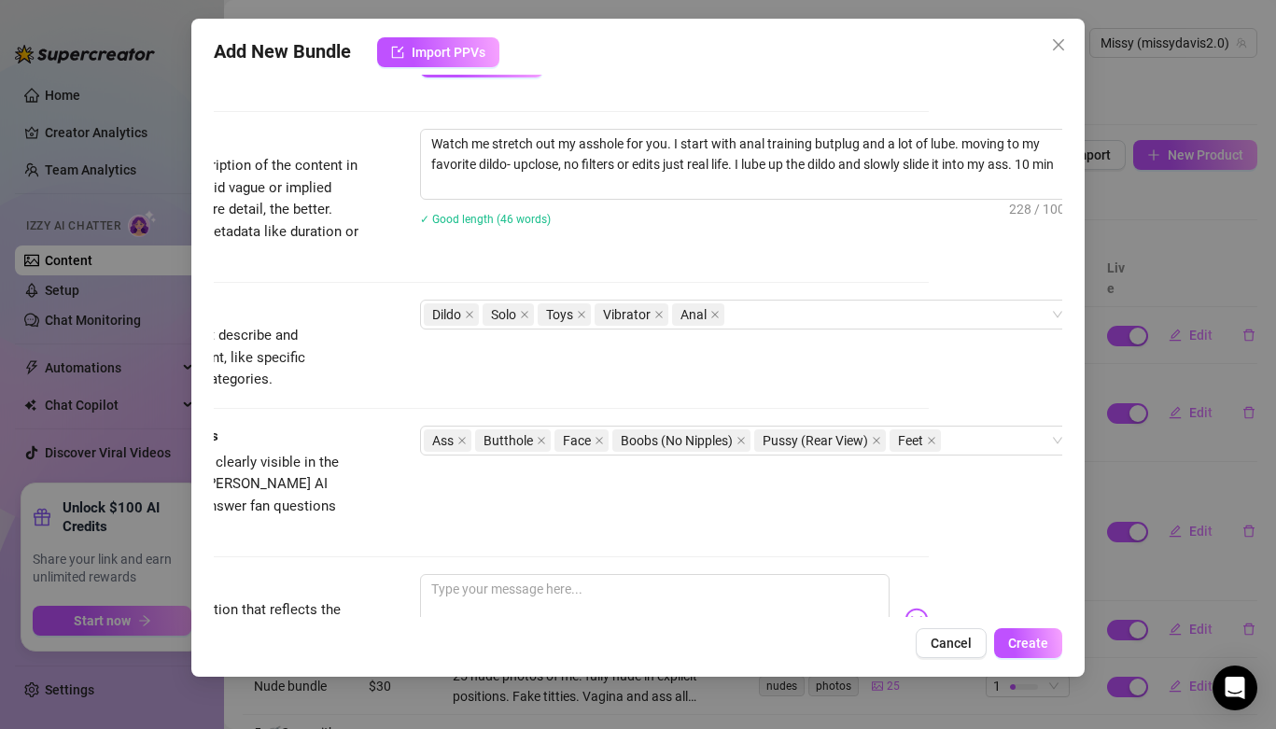
click at [372, 638] on div "Cancel Create" at bounding box center [638, 643] width 849 height 30
click at [463, 612] on textarea at bounding box center [655, 611] width 470 height 75
paste textarea "Watch me stretch out my asshole for you. I start with anal training butplug and…"
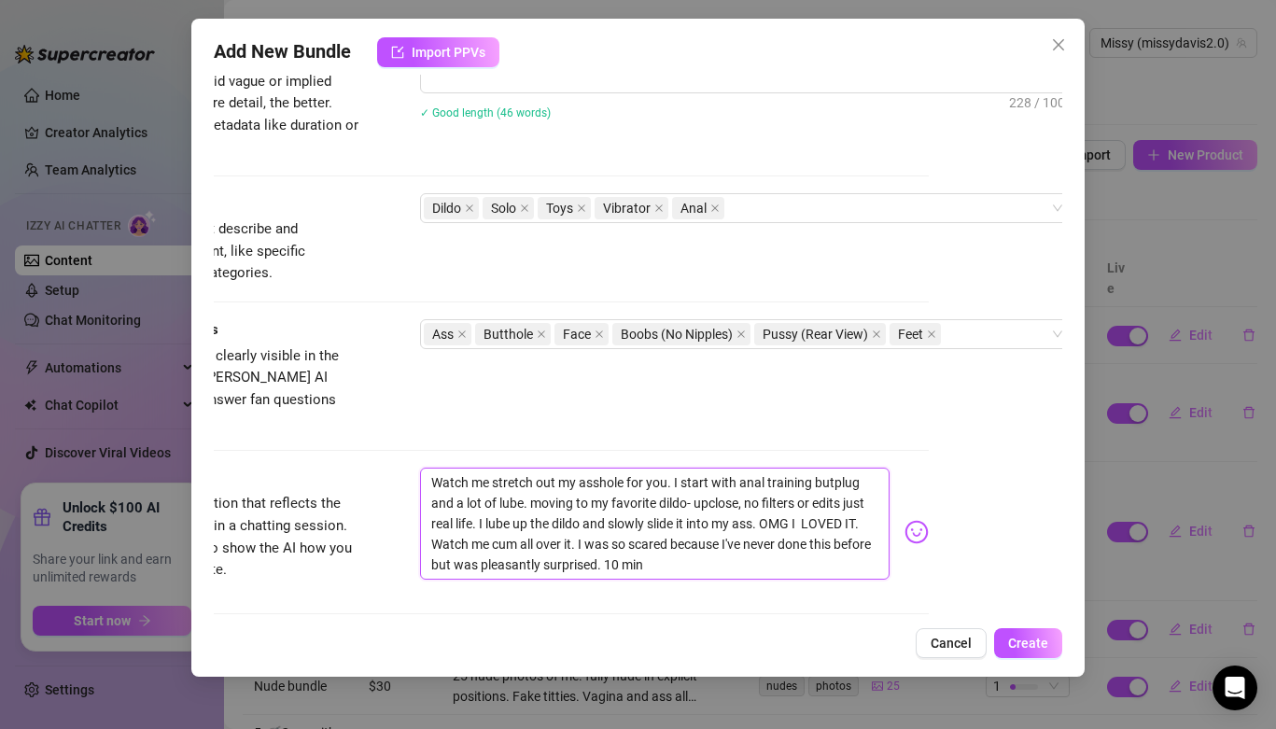
scroll to position [837, 133]
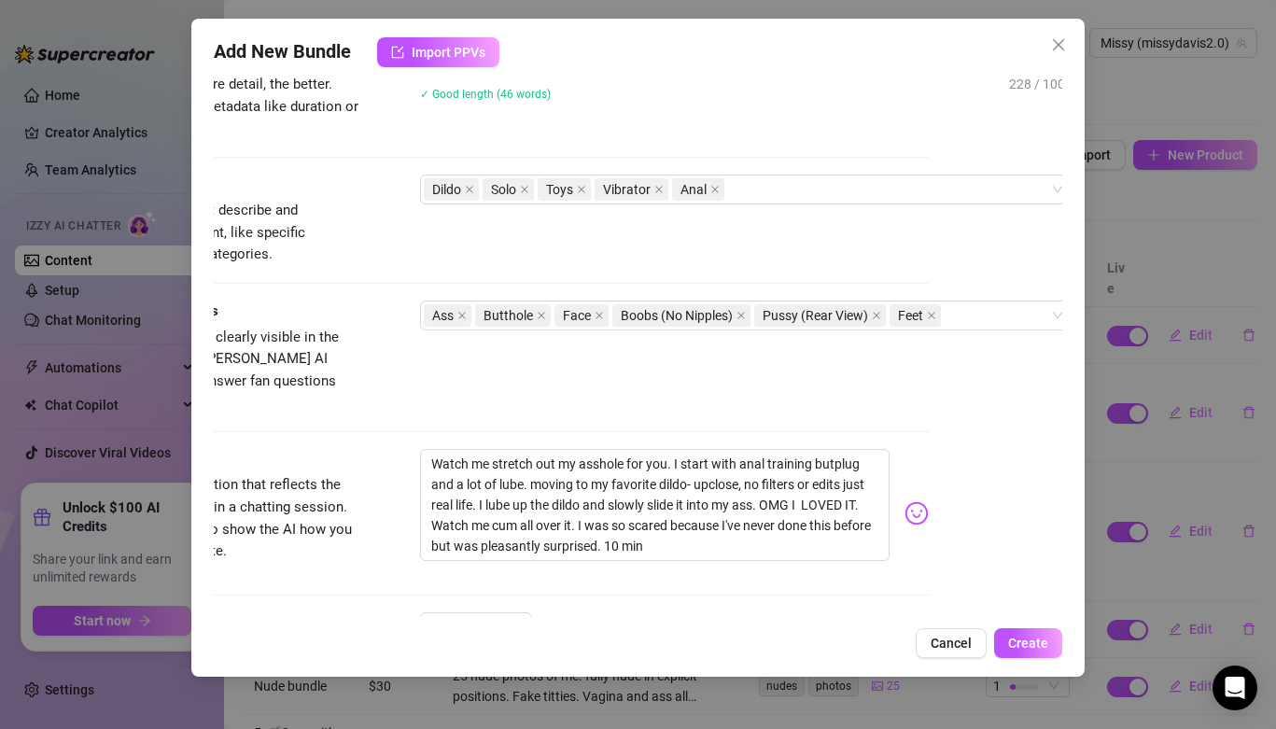
click at [912, 501] on img at bounding box center [917, 513] width 24 height 24
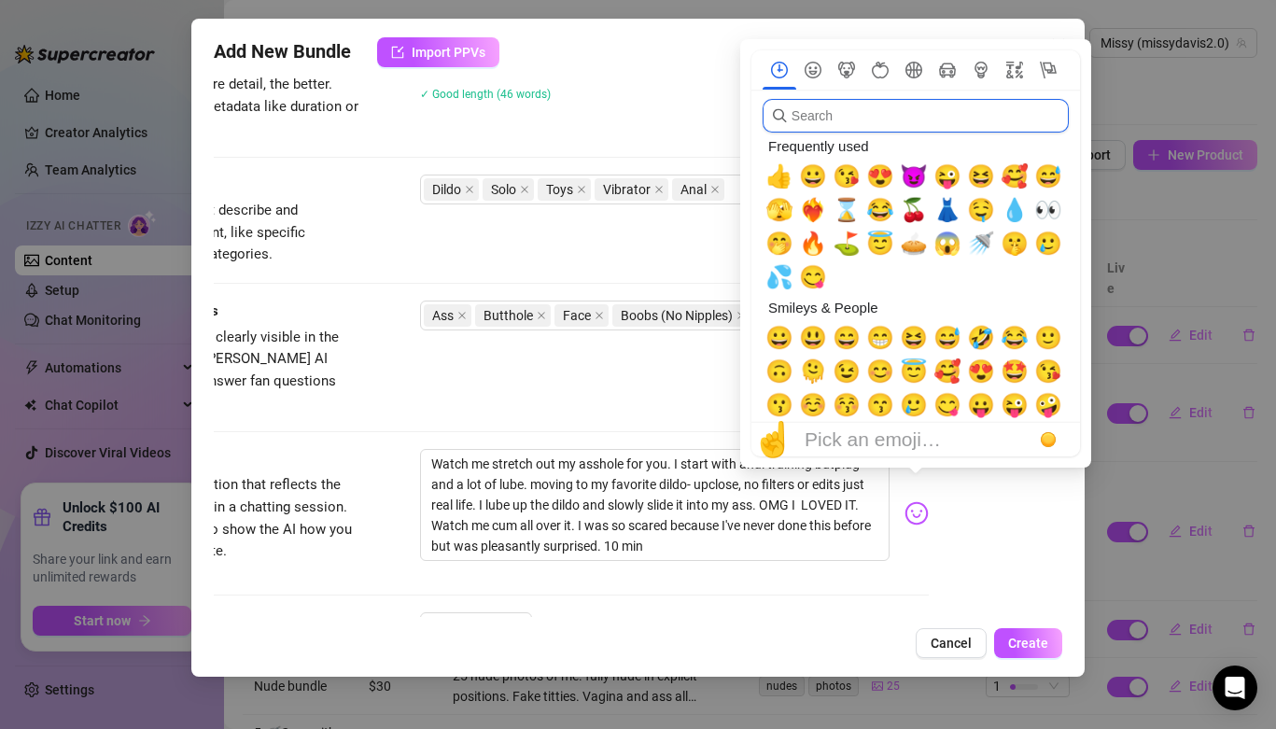
click at [843, 133] on input "search" at bounding box center [916, 116] width 306 height 34
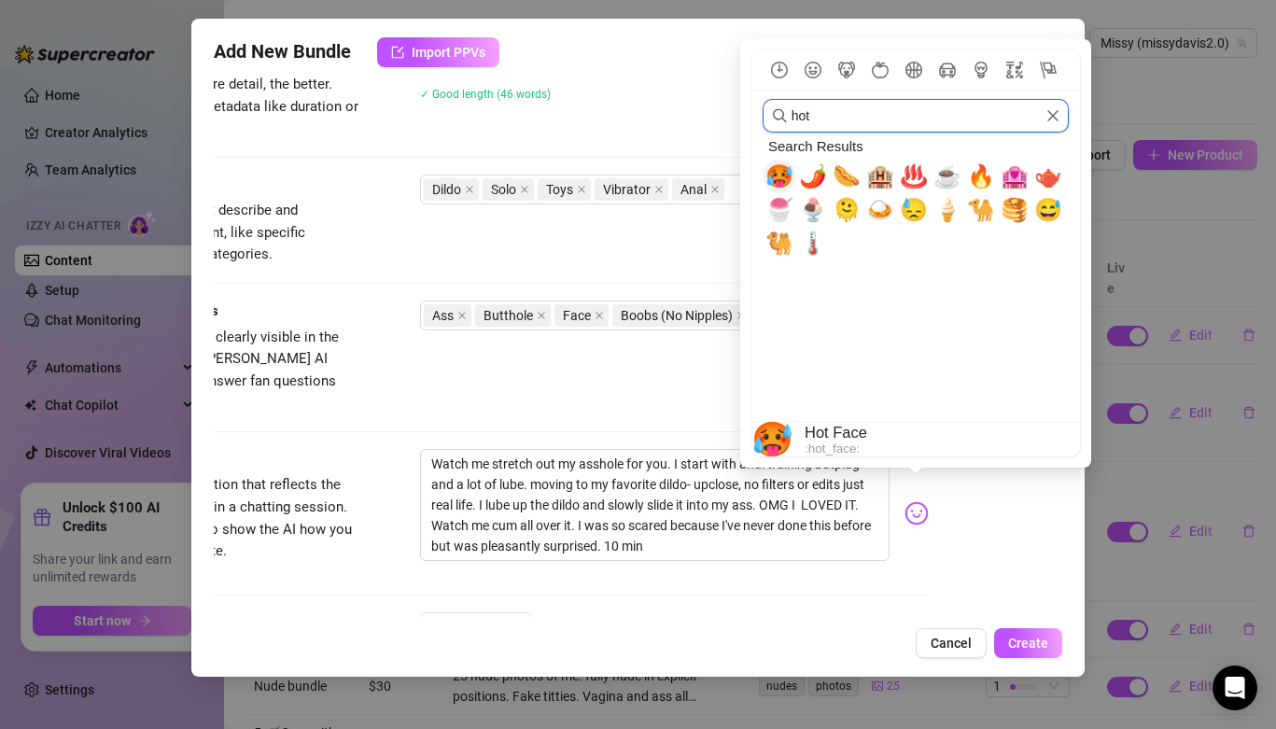
click at [773, 173] on span "🥵" at bounding box center [779, 176] width 28 height 26
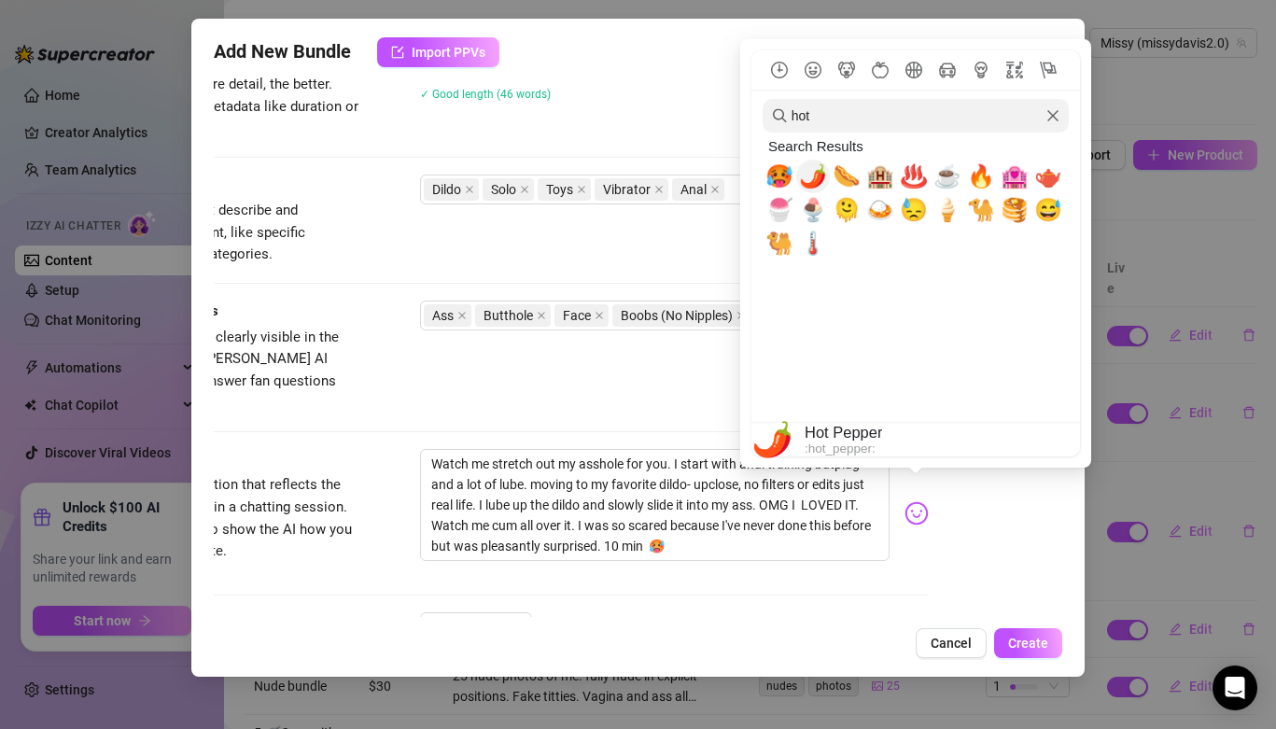
click at [807, 172] on span "🌶️" at bounding box center [813, 176] width 28 height 26
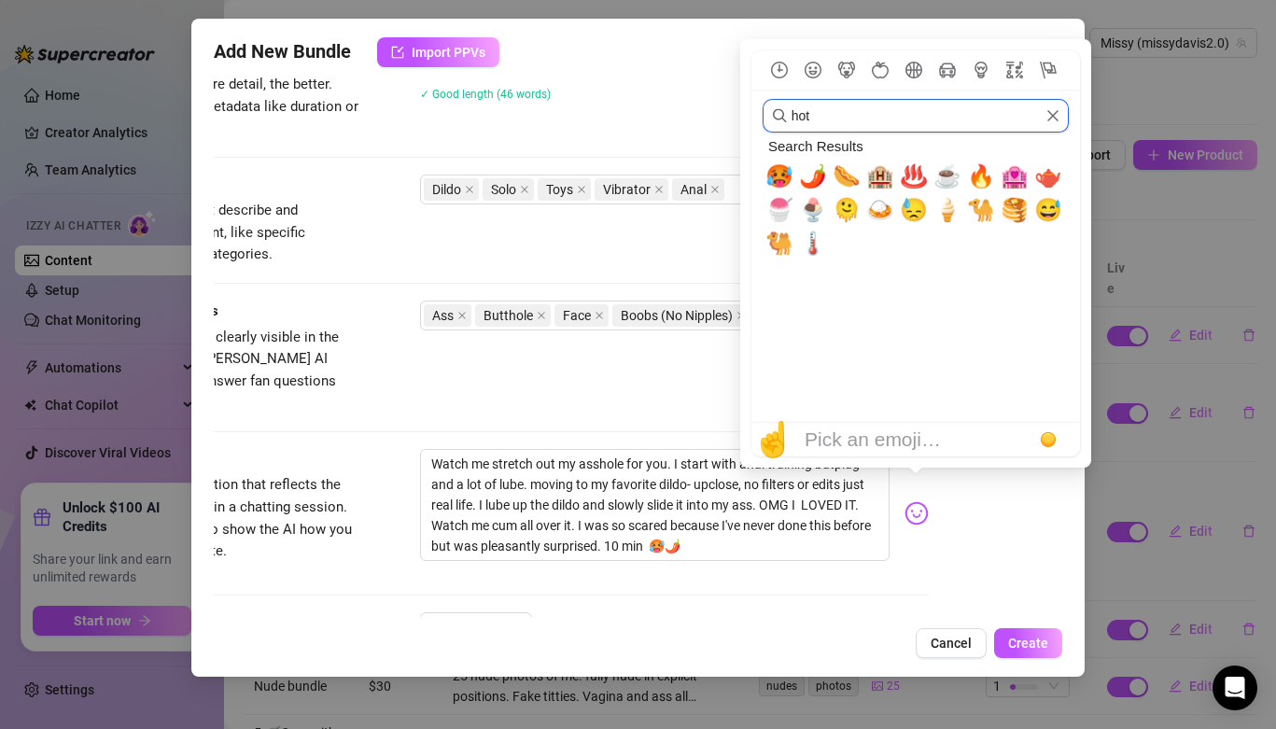
drag, startPoint x: 880, startPoint y: 112, endPoint x: 568, endPoint y: 103, distance: 312.9
click at [568, 103] on body "Home Creator Analytics Team Analytics Izzy AI Chatter Content Setup Chat Monito…" at bounding box center [638, 364] width 1276 height 729
click at [910, 501] on img at bounding box center [917, 513] width 24 height 24
click at [852, 116] on input "hot" at bounding box center [916, 116] width 306 height 34
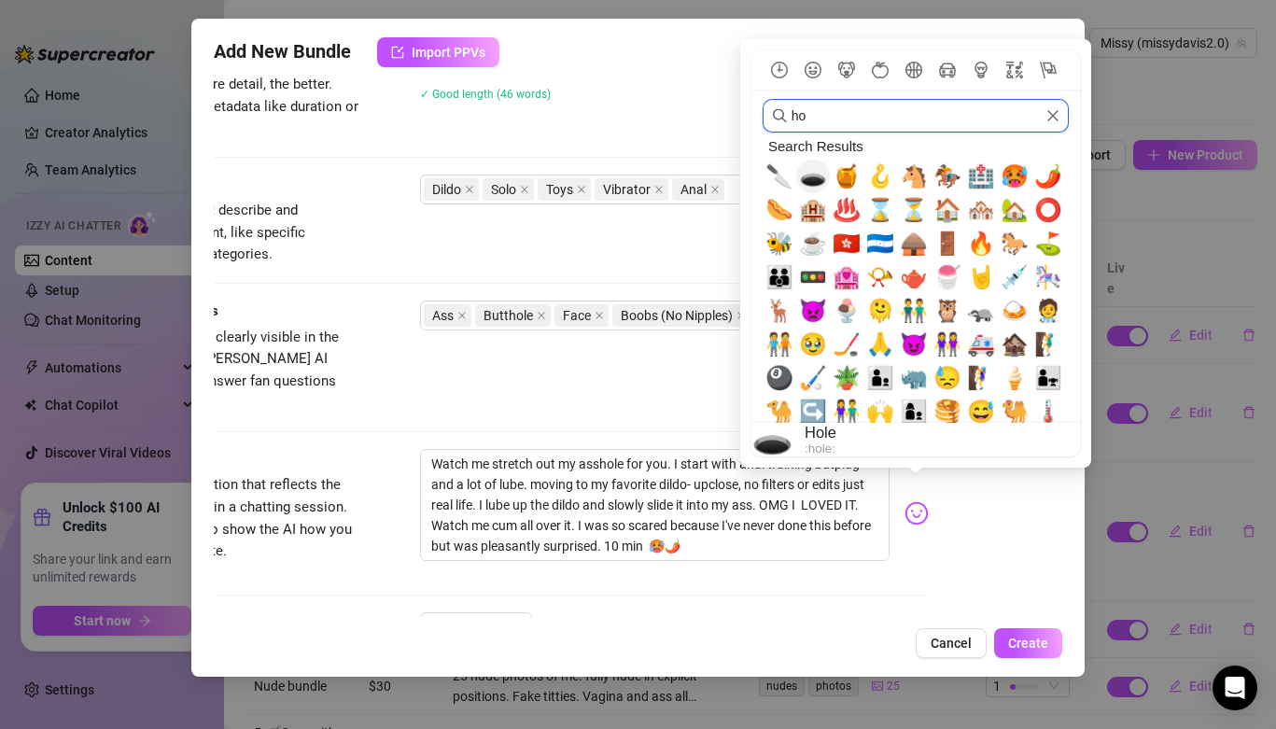
click at [816, 178] on span "🕳️" at bounding box center [813, 176] width 28 height 26
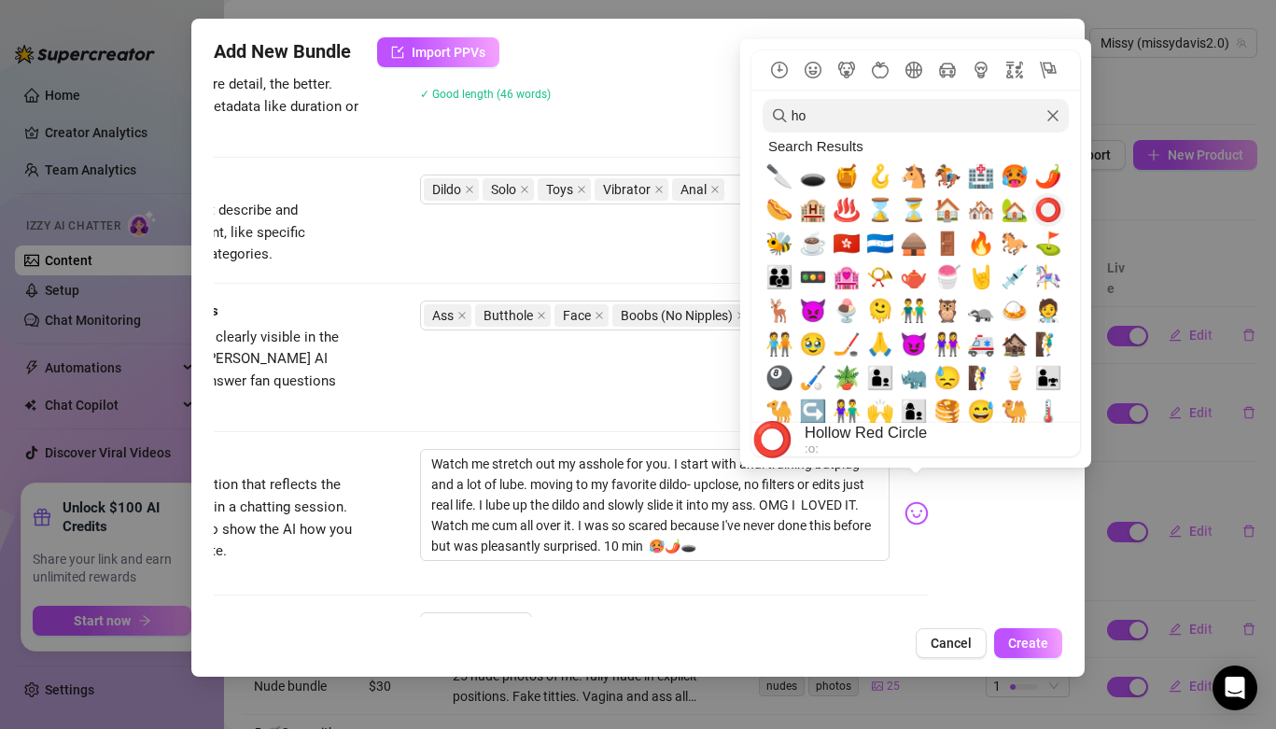
click at [1038, 208] on span "⭕" at bounding box center [1048, 210] width 28 height 26
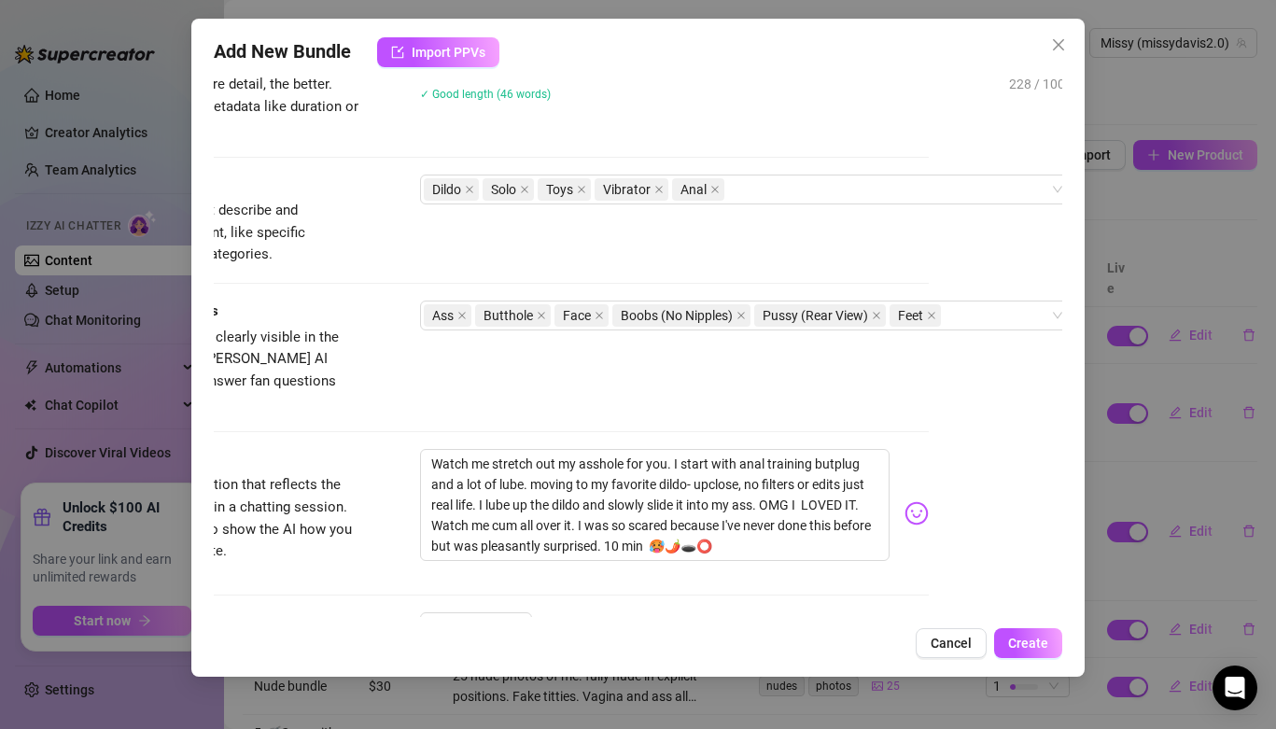
click at [683, 619] on div "Add New Bundle Import PPVs Account Missy (@missydavis2.0) Name Name is for your…" at bounding box center [637, 348] width 893 height 658
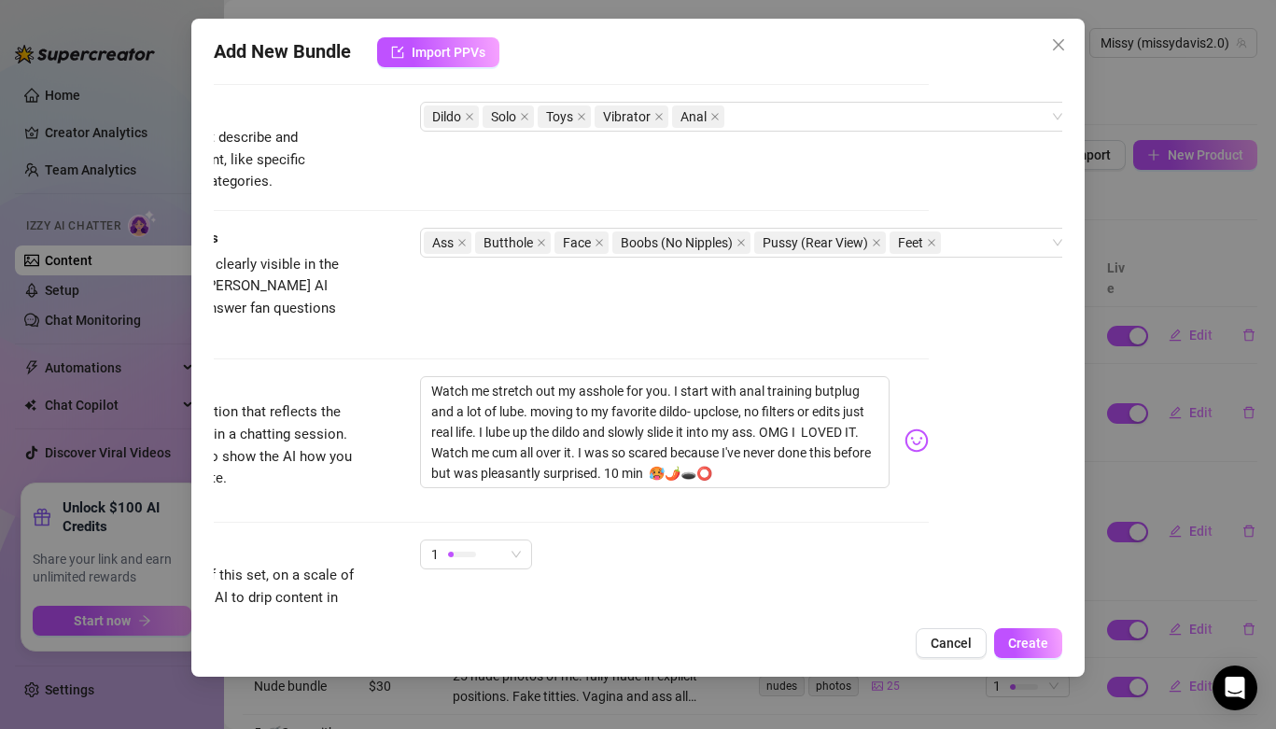
scroll to position [1041, 133]
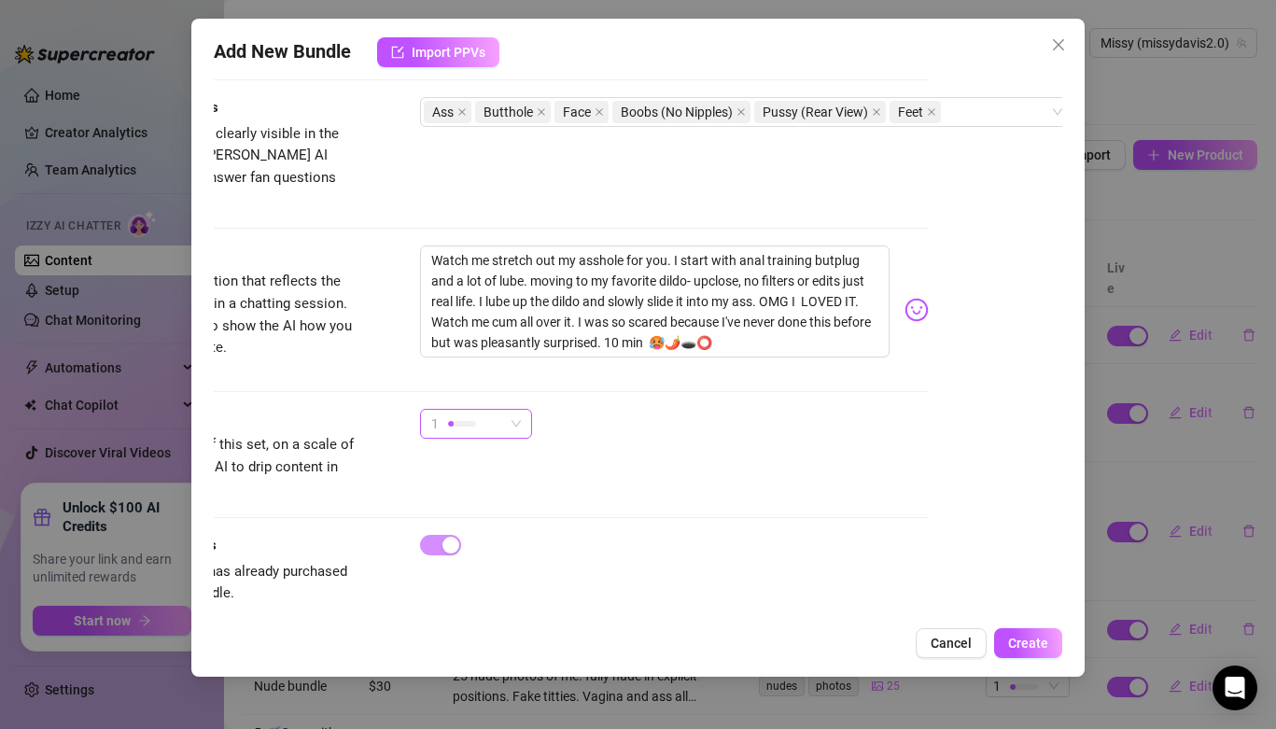
click at [485, 410] on div "1" at bounding box center [467, 424] width 73 height 28
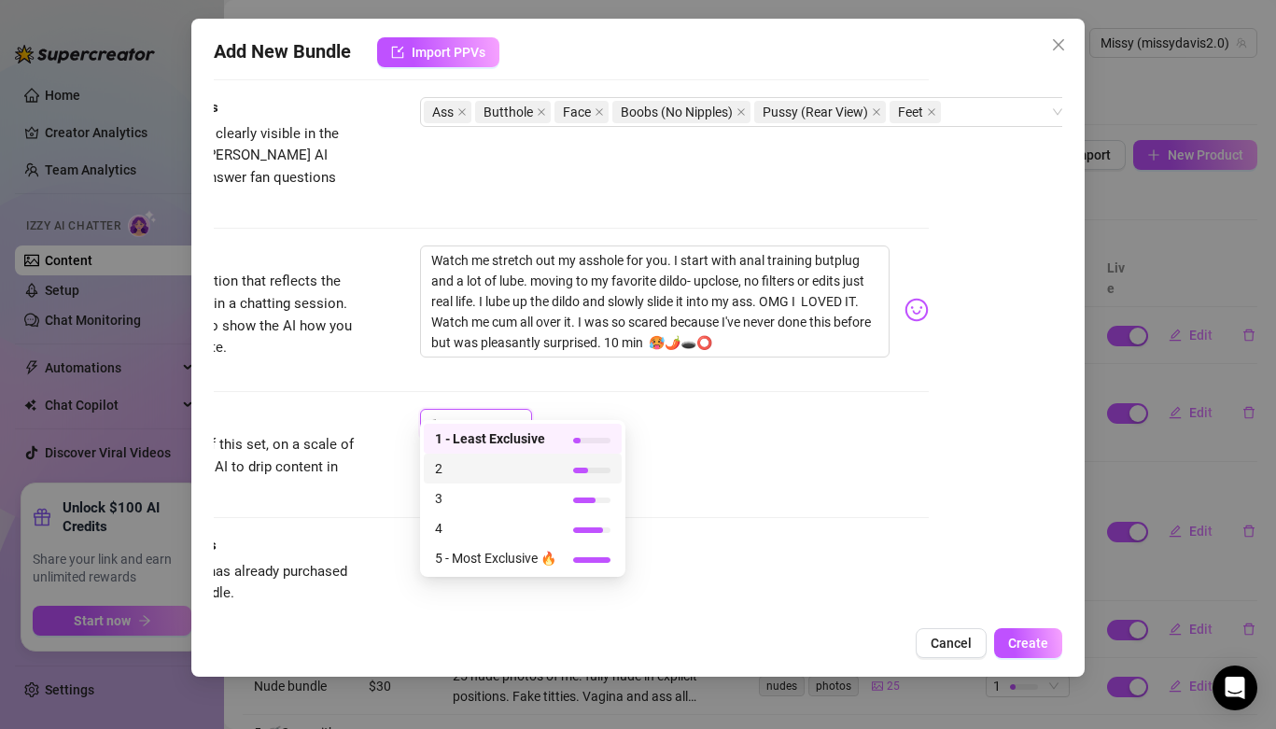
click at [501, 460] on span "2" at bounding box center [495, 468] width 121 height 21
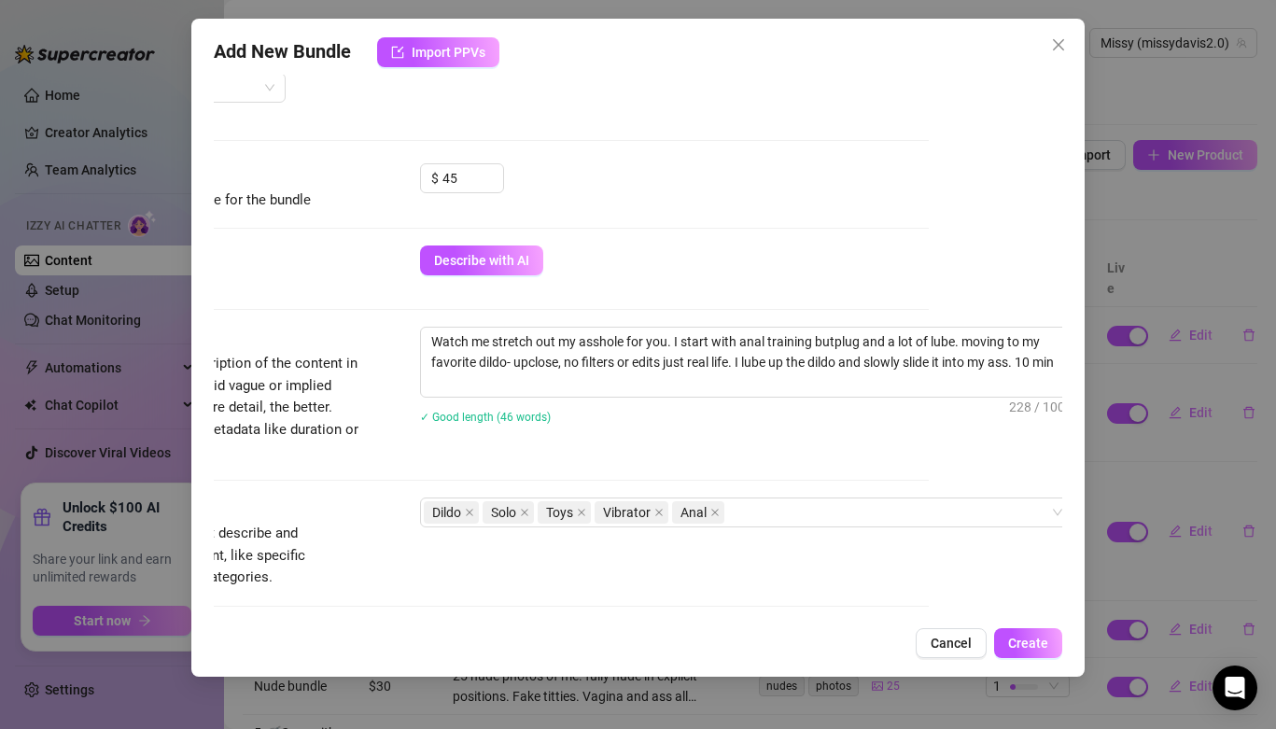
scroll to position [513, 133]
click at [477, 181] on input "45" at bounding box center [472, 179] width 61 height 28
click at [925, 285] on div "Izzy AI Assistant Describe with AI" at bounding box center [504, 269] width 849 height 47
click at [465, 177] on input "55" at bounding box center [472, 179] width 61 height 28
click at [1048, 637] on button "Create" at bounding box center [1028, 643] width 68 height 30
